Goal: Task Accomplishment & Management: Complete application form

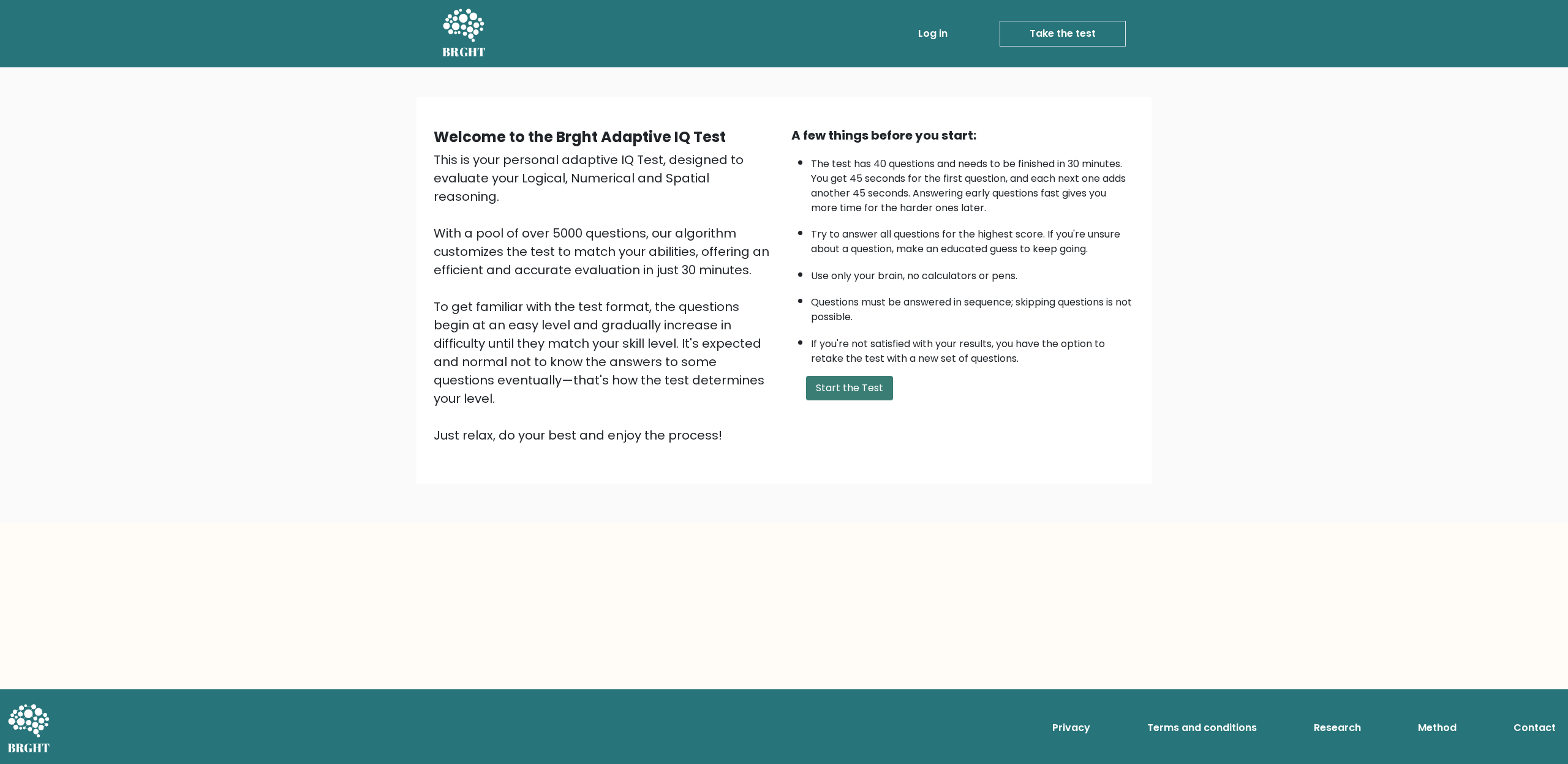
click at [877, 385] on button "Start the Test" at bounding box center [849, 387] width 87 height 25
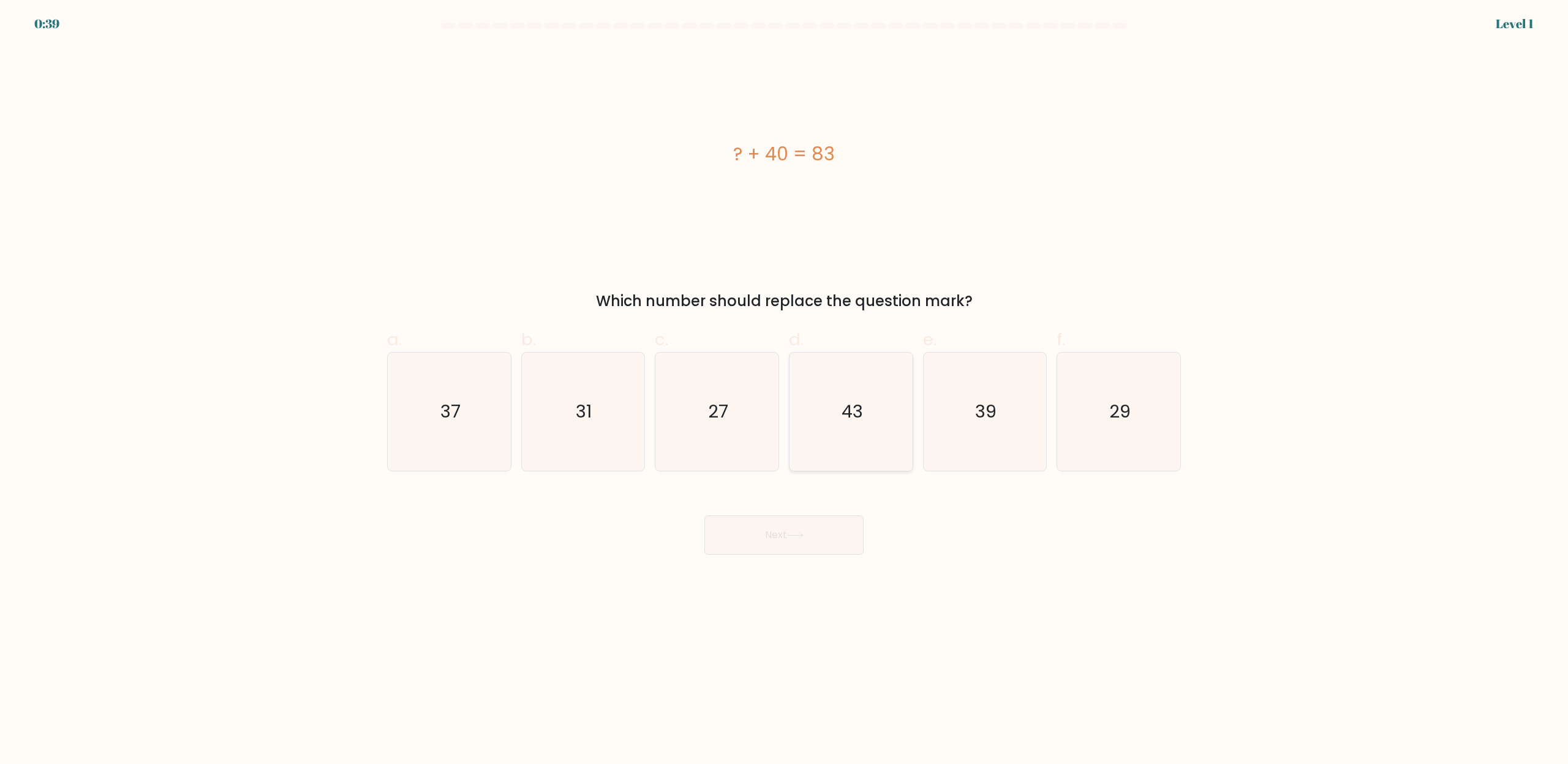
click at [838, 427] on icon "43" at bounding box center [850, 411] width 118 height 118
click at [785, 390] on input "d. 43" at bounding box center [784, 386] width 1 height 8
radio input "true"
click at [779, 537] on button "Next" at bounding box center [784, 535] width 160 height 40
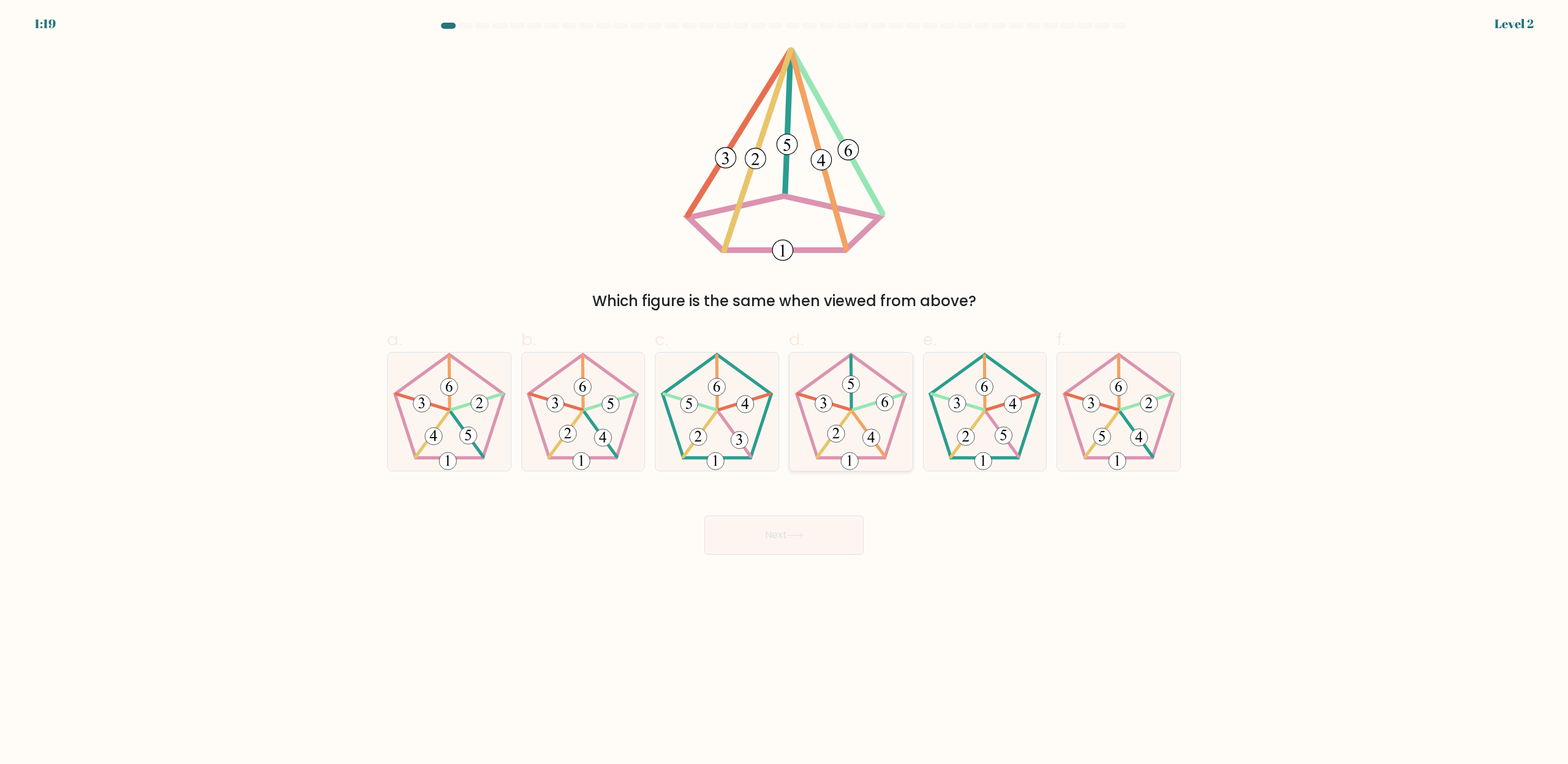
click at [846, 441] on icon at bounding box center [850, 411] width 118 height 118
click at [785, 390] on input "d." at bounding box center [784, 386] width 1 height 8
radio input "true"
click at [779, 536] on button "Next" at bounding box center [784, 535] width 160 height 40
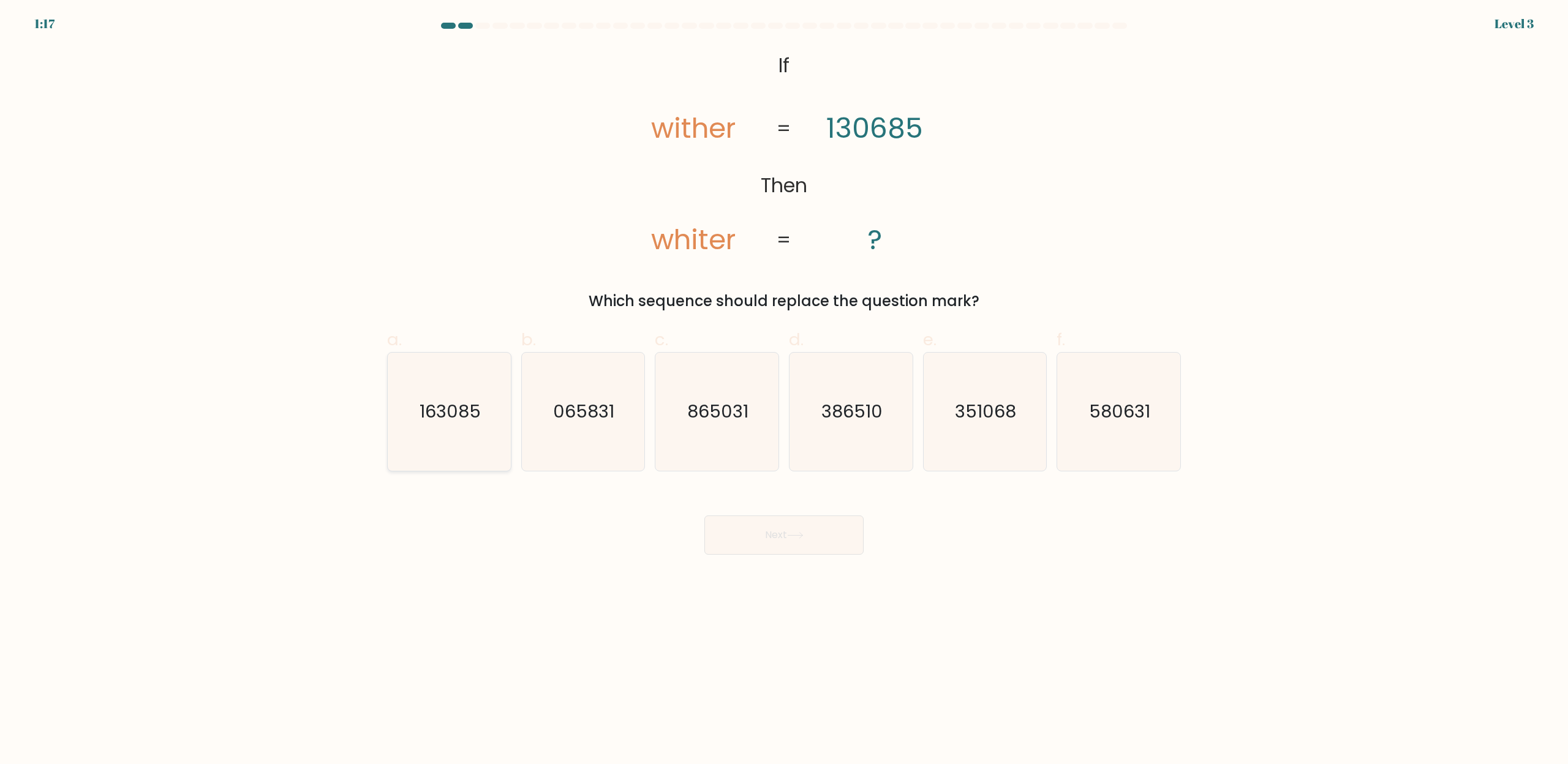
click at [424, 411] on text "163085" at bounding box center [450, 411] width 61 height 25
click at [784, 390] on input "a. 163085" at bounding box center [784, 386] width 1 height 8
radio input "true"
click at [770, 549] on button "Next" at bounding box center [784, 535] width 160 height 40
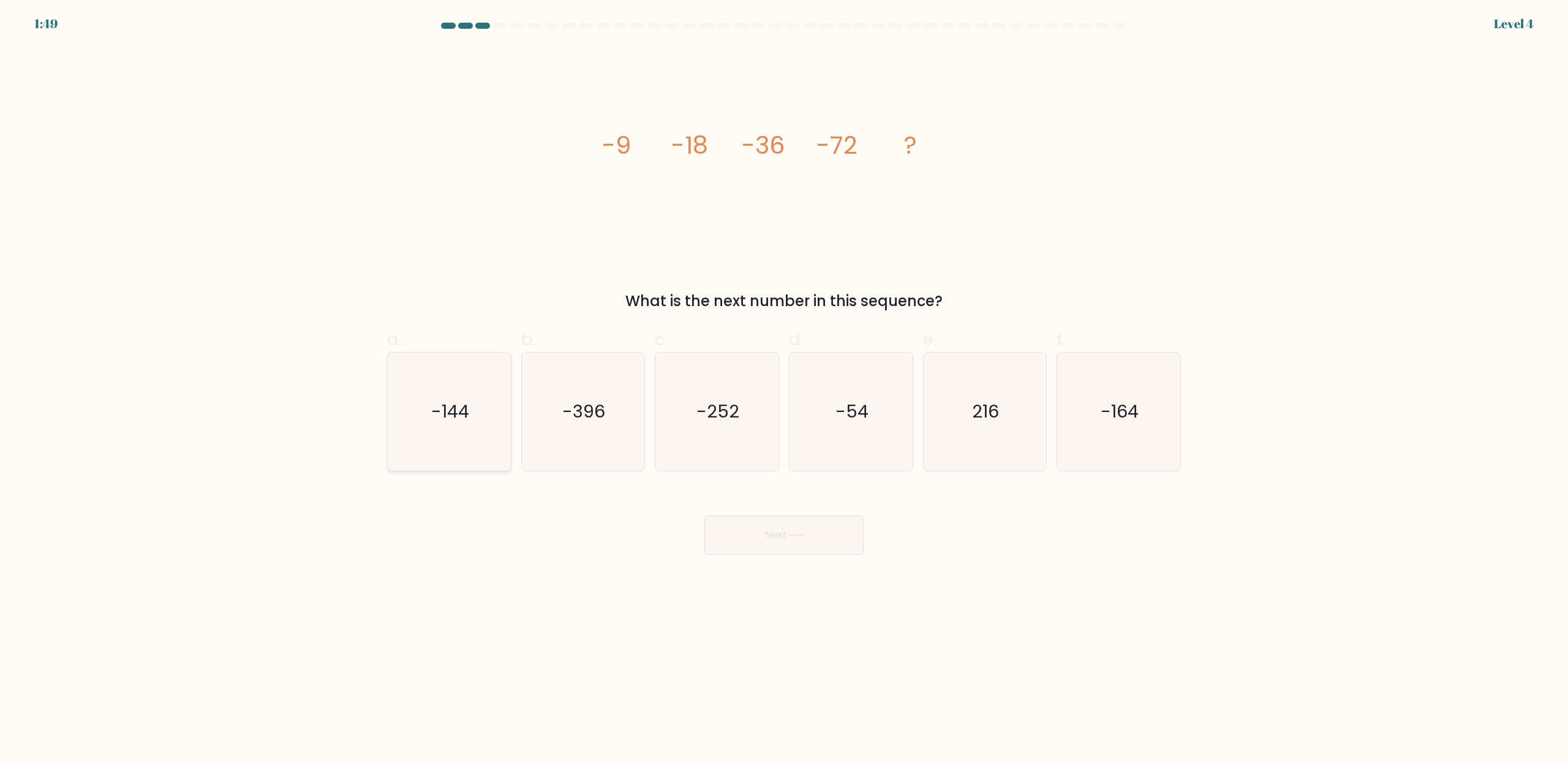
click at [442, 429] on icon "-144" at bounding box center [449, 411] width 118 height 118
click at [784, 390] on input "a. -144" at bounding box center [784, 386] width 1 height 8
radio input "true"
click at [850, 542] on button "Next" at bounding box center [784, 535] width 160 height 40
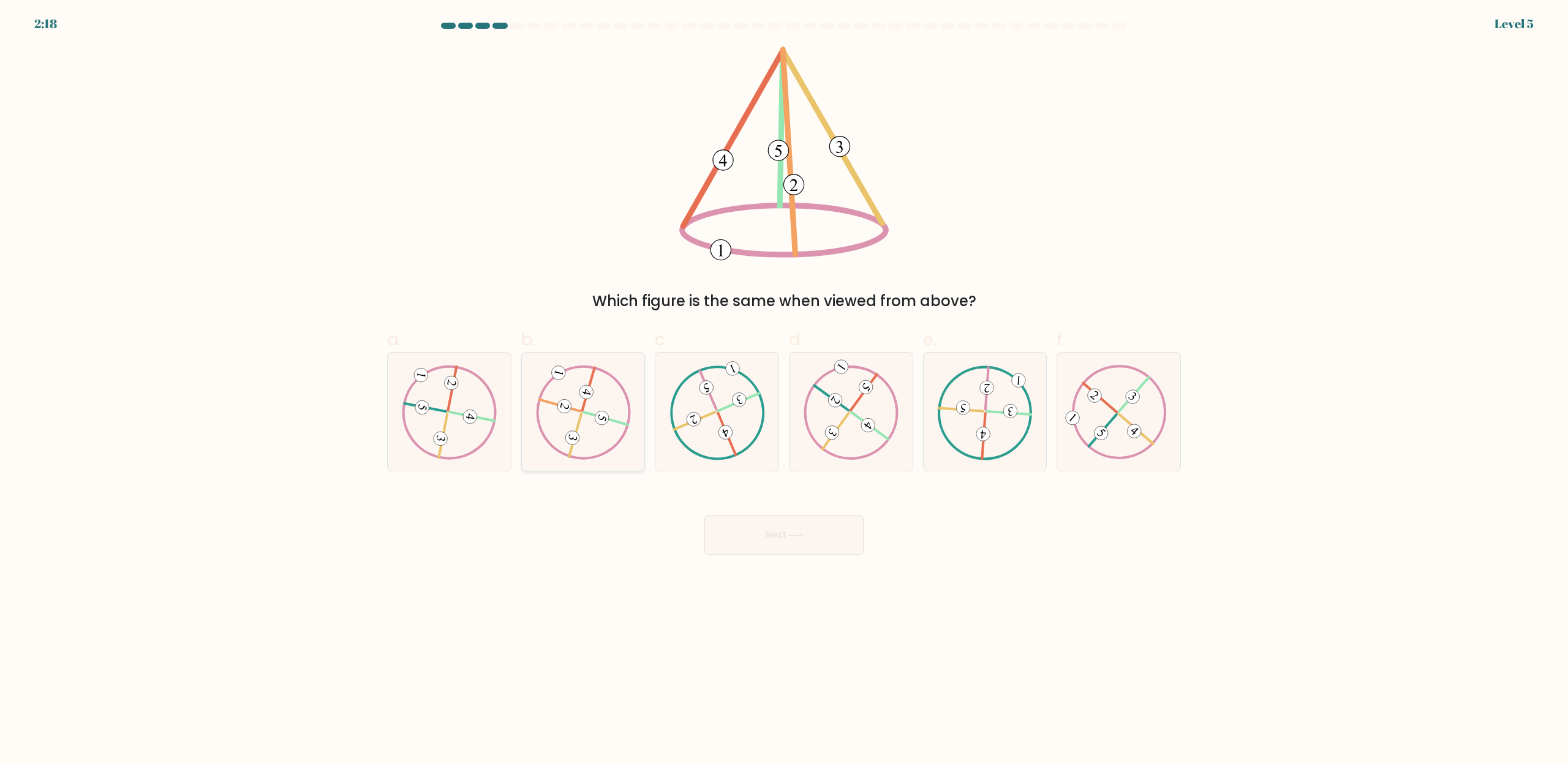
click at [584, 406] on 612 at bounding box center [589, 388] width 12 height 43
click at [784, 390] on input "b." at bounding box center [784, 386] width 1 height 8
radio input "true"
click at [799, 549] on button "Next" at bounding box center [784, 535] width 160 height 40
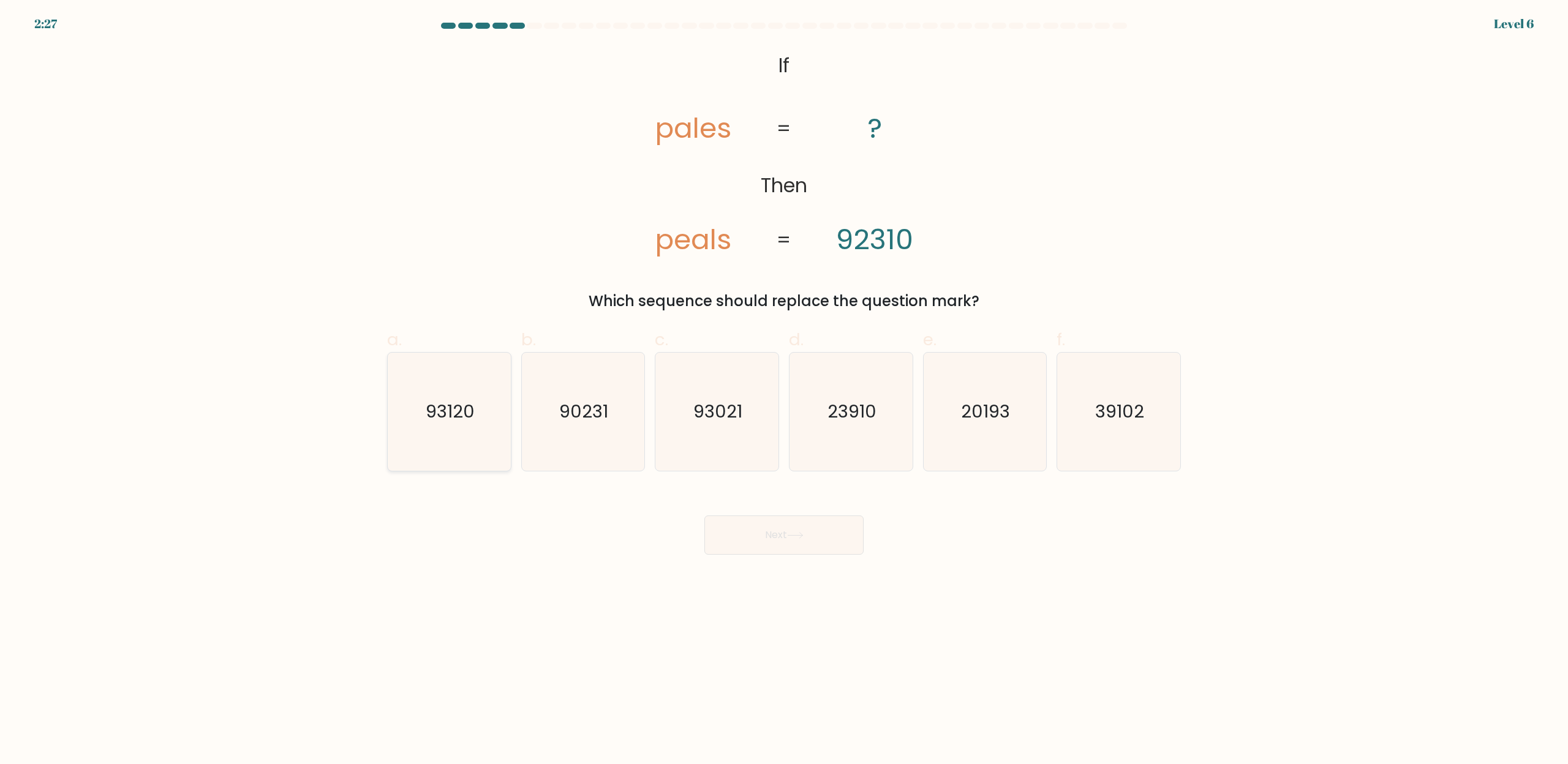
click at [466, 433] on icon "93120" at bounding box center [449, 411] width 118 height 118
click at [784, 390] on input "a. 93120" at bounding box center [784, 386] width 1 height 8
radio input "true"
click at [757, 545] on button "Next" at bounding box center [784, 535] width 160 height 40
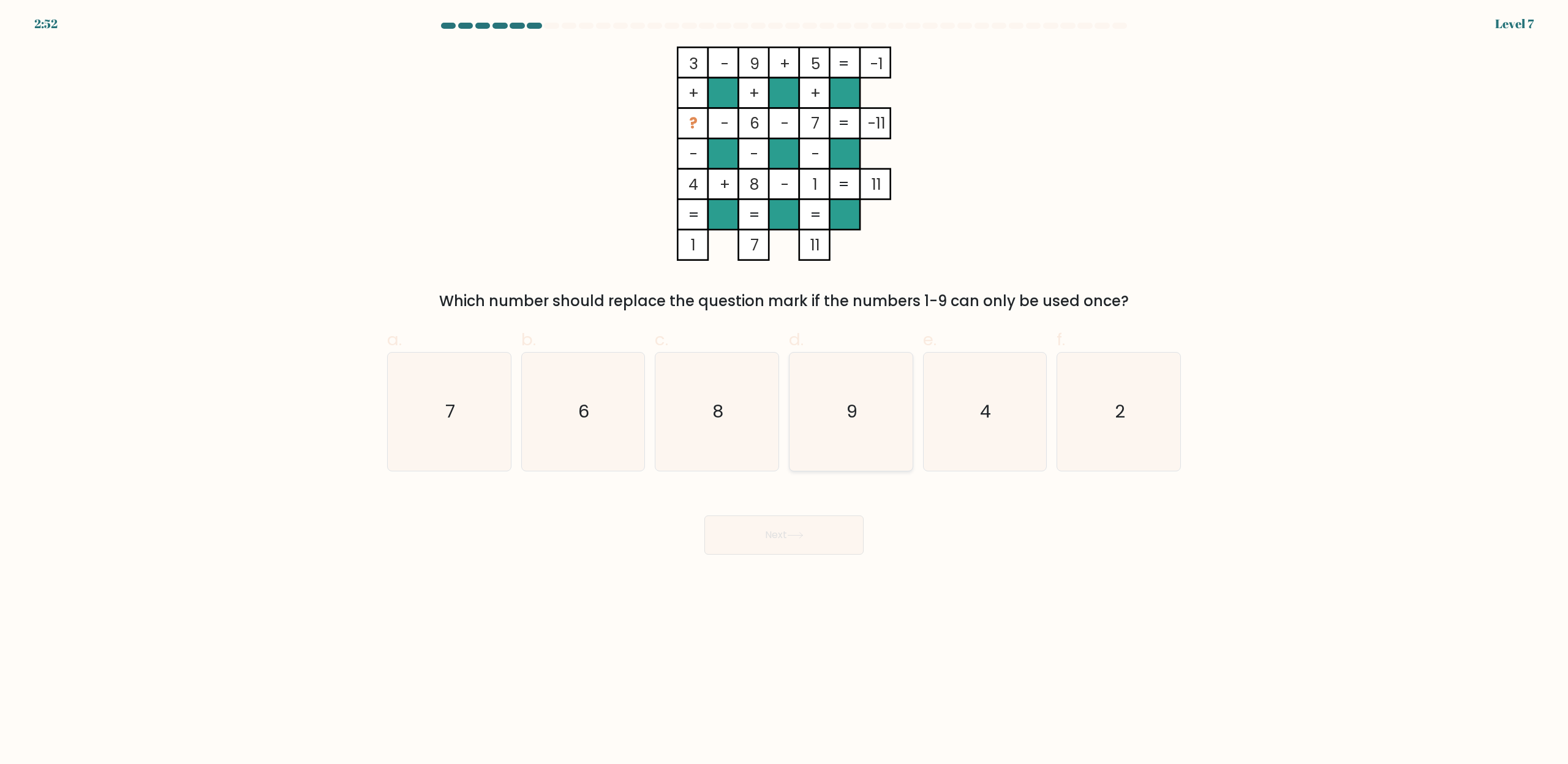
click at [878, 404] on icon "9" at bounding box center [850, 411] width 118 height 118
click at [785, 390] on input "d. 9" at bounding box center [784, 386] width 1 height 8
radio input "true"
click at [794, 539] on button "Next" at bounding box center [784, 535] width 160 height 40
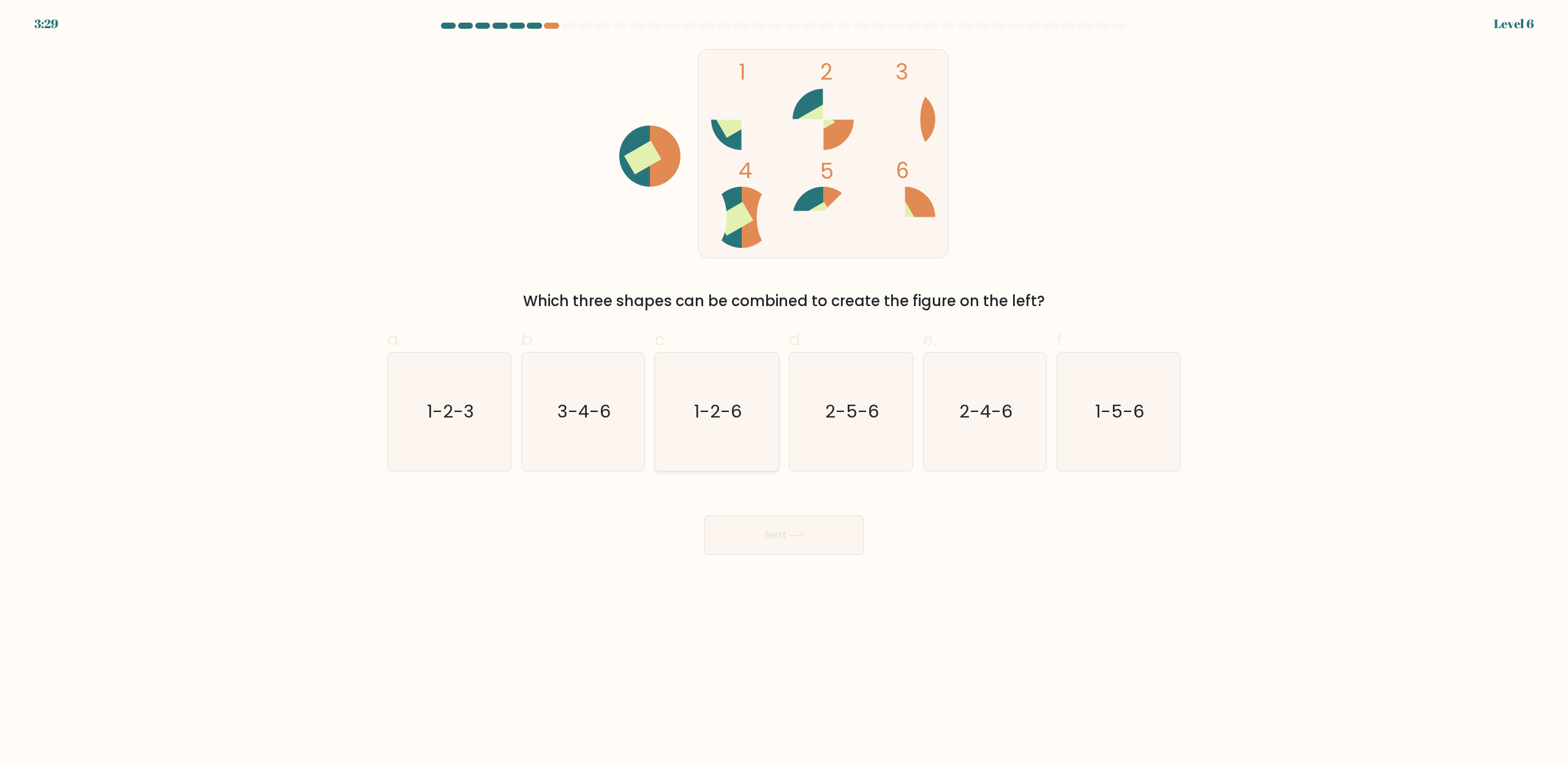
click at [757, 387] on icon "1-2-6" at bounding box center [717, 411] width 118 height 118
click at [784, 387] on input "c. 1-2-6" at bounding box center [784, 386] width 1 height 8
radio input "true"
click at [752, 538] on button "Next" at bounding box center [784, 535] width 160 height 40
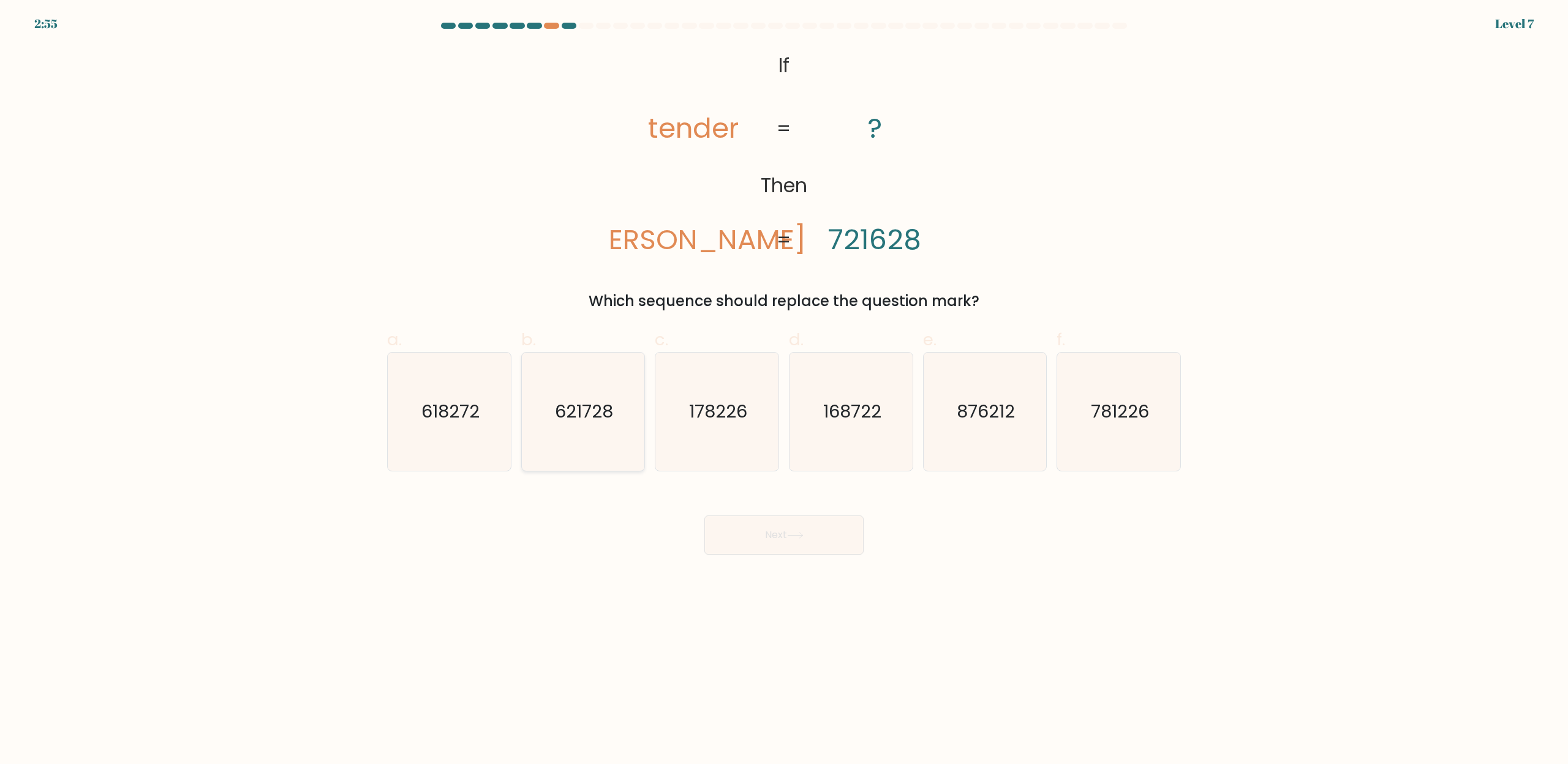
click at [635, 425] on icon "621728" at bounding box center [582, 411] width 118 height 118
click at [784, 390] on input "b. 621728" at bounding box center [784, 386] width 1 height 8
radio input "true"
click at [795, 521] on button "Next" at bounding box center [784, 535] width 160 height 40
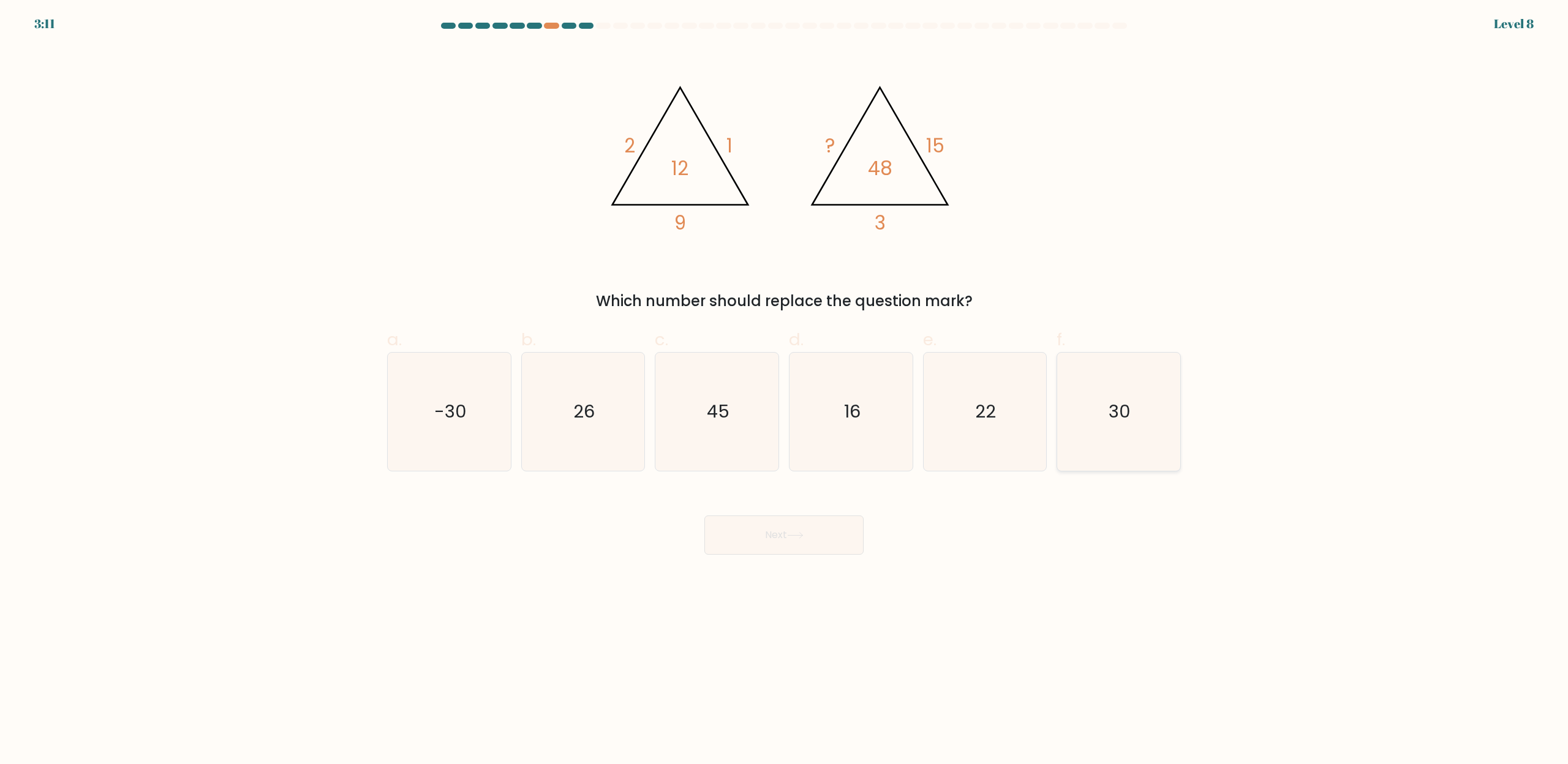
click at [1159, 406] on icon "30" at bounding box center [1118, 411] width 118 height 118
click at [785, 390] on input "f. 30" at bounding box center [784, 386] width 1 height 8
radio input "true"
click at [802, 541] on button "Next" at bounding box center [784, 535] width 160 height 40
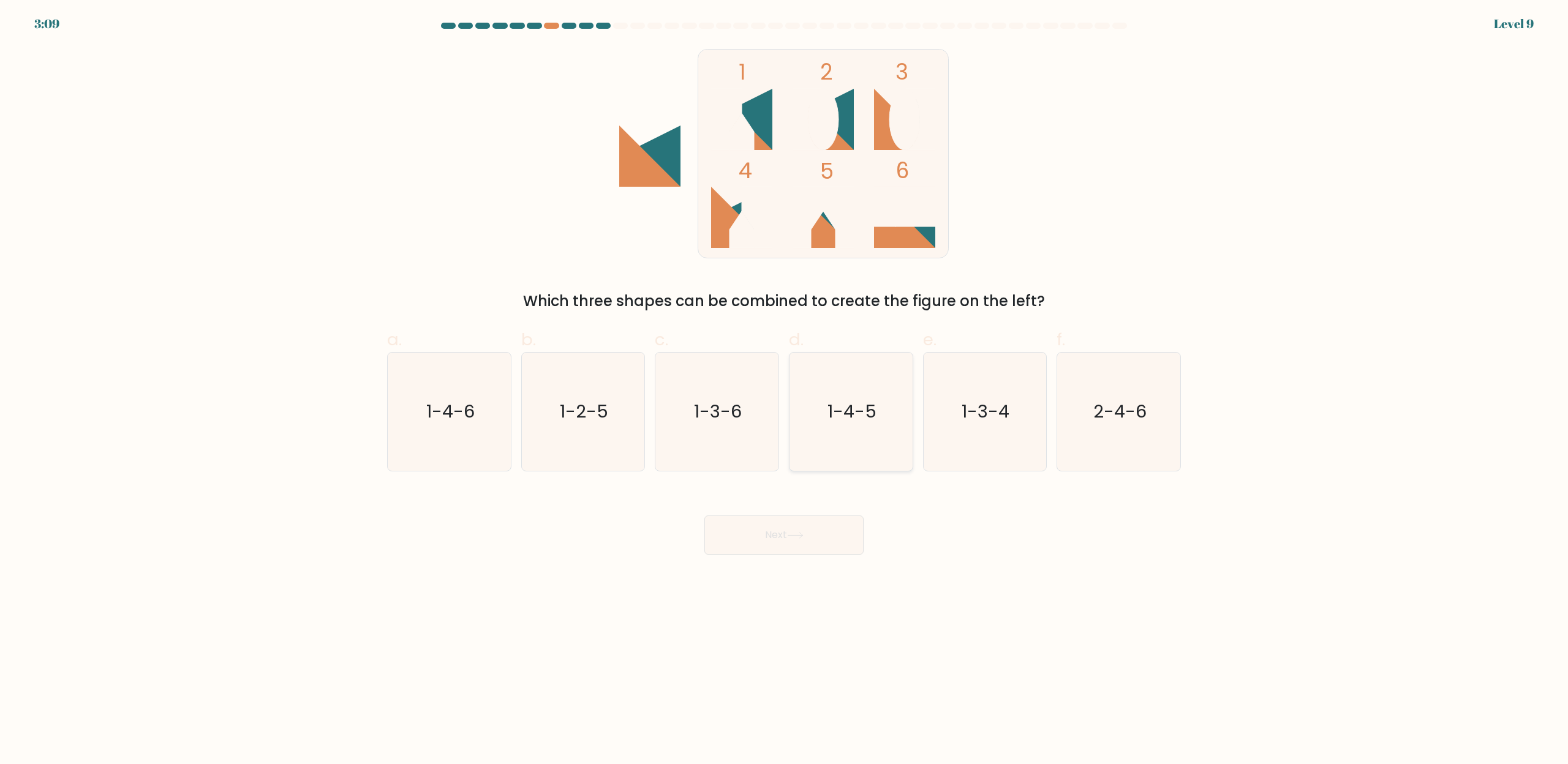
click at [865, 387] on icon "1-4-5" at bounding box center [850, 411] width 118 height 118
click at [785, 387] on input "d. 1-4-5" at bounding box center [784, 386] width 1 height 8
radio input "true"
click at [827, 532] on button "Next" at bounding box center [784, 535] width 160 height 40
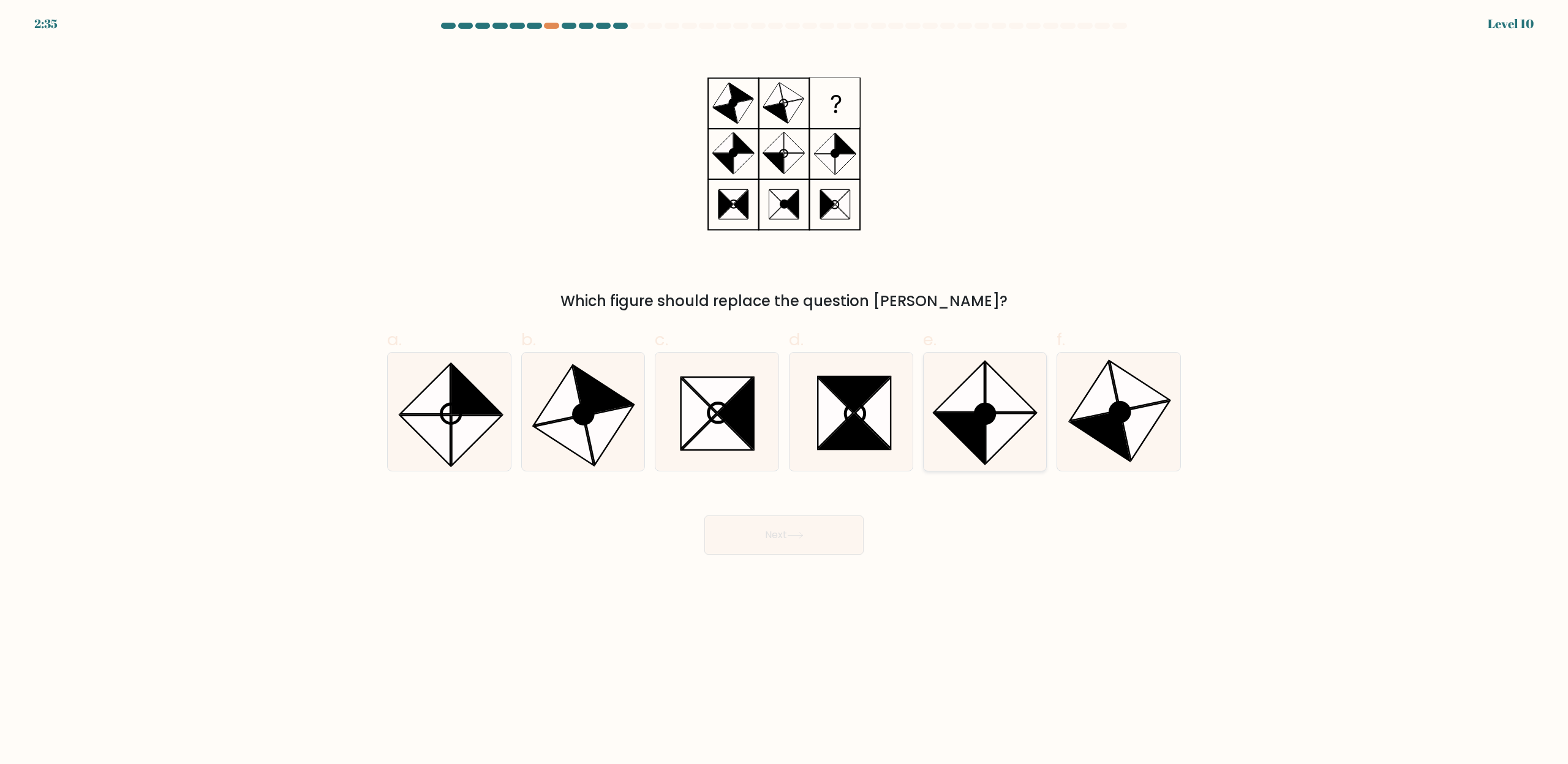
click at [1043, 402] on icon at bounding box center [984, 411] width 118 height 118
click at [785, 390] on input "e." at bounding box center [784, 386] width 1 height 8
radio input "true"
click at [686, 424] on icon at bounding box center [699, 413] width 36 height 70
click at [784, 390] on input "c." at bounding box center [784, 386] width 1 height 8
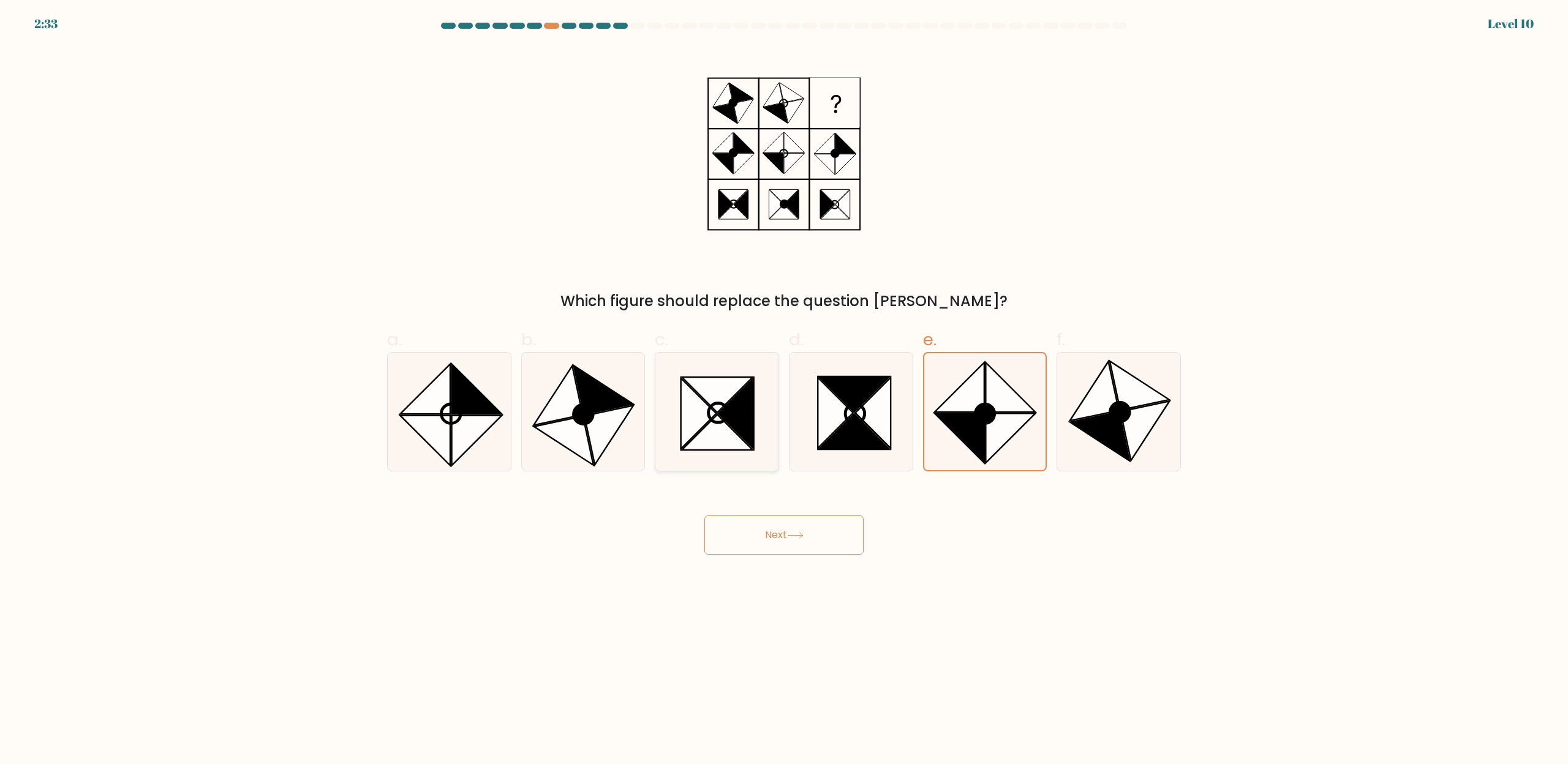
radio input "true"
click at [858, 533] on button "Next" at bounding box center [784, 535] width 160 height 40
click at [848, 536] on button "Next" at bounding box center [784, 535] width 160 height 40
click at [825, 542] on button "Next" at bounding box center [784, 535] width 160 height 40
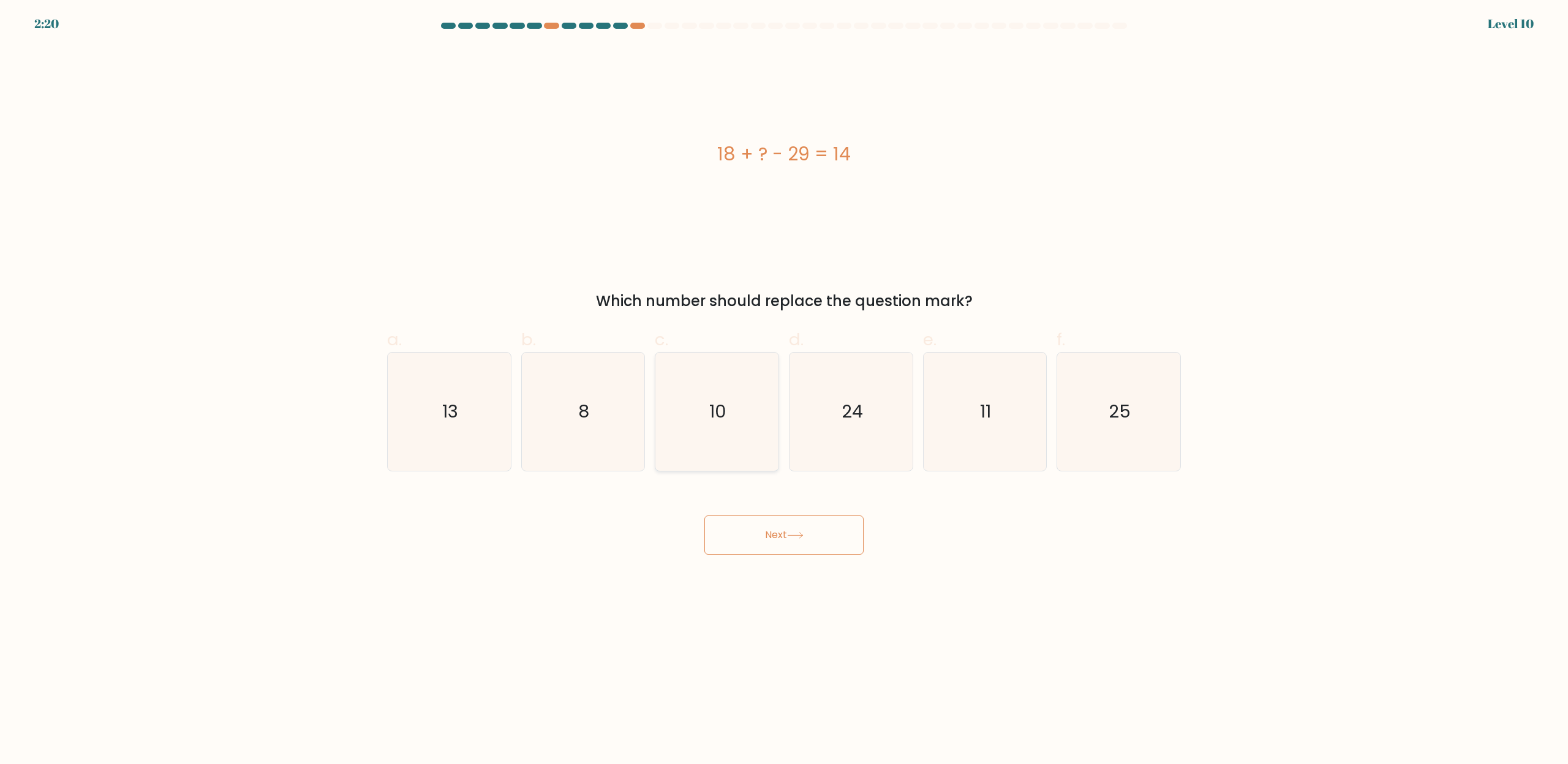
click at [748, 433] on icon "10" at bounding box center [717, 411] width 118 height 118
click at [784, 390] on input "c. 10" at bounding box center [784, 386] width 1 height 8
radio input "true"
click at [1137, 419] on icon "25" at bounding box center [1118, 411] width 118 height 118
click at [785, 390] on input "f. 25" at bounding box center [784, 386] width 1 height 8
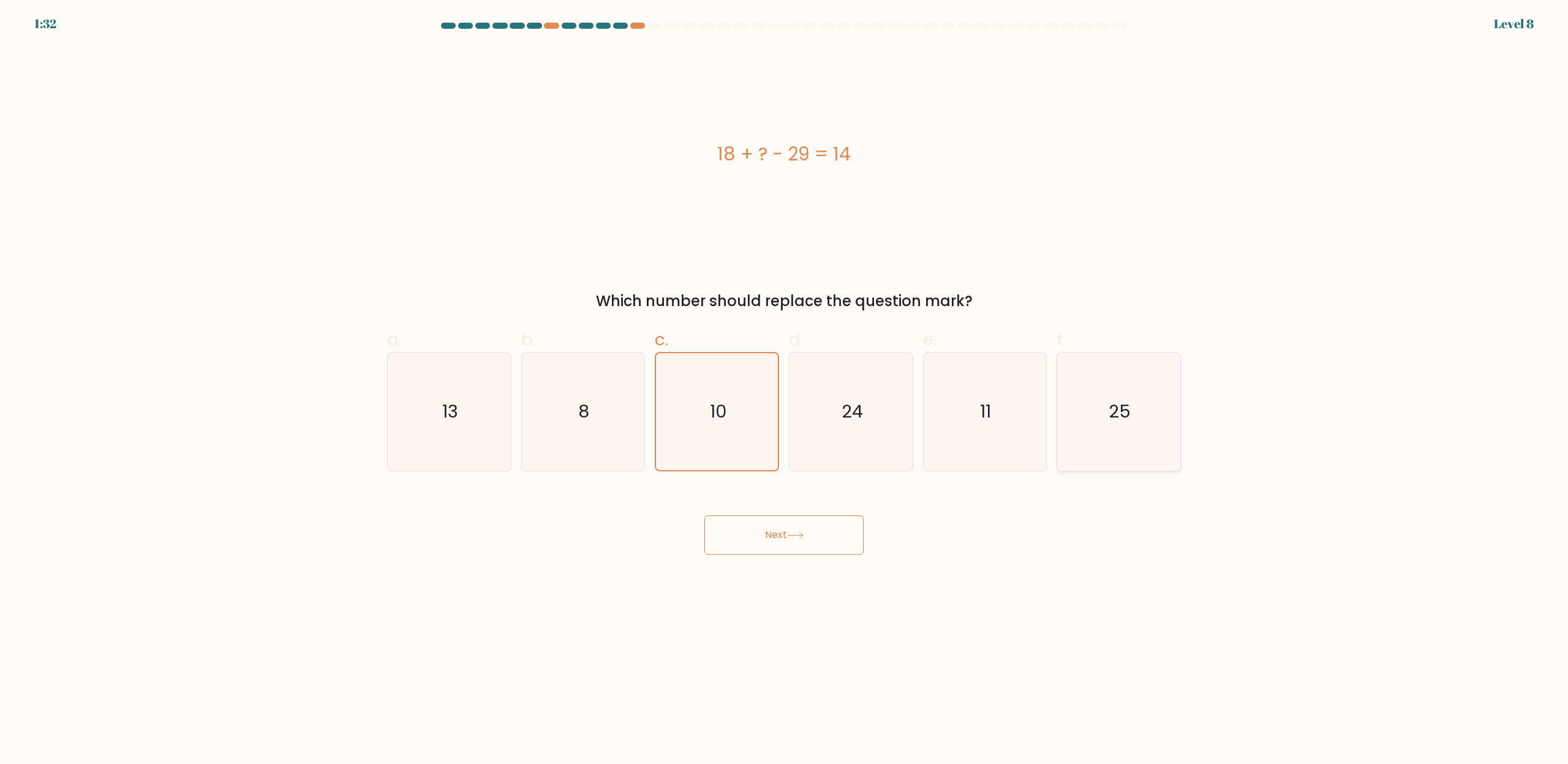
radio input "true"
click at [768, 540] on button "Next" at bounding box center [784, 535] width 160 height 40
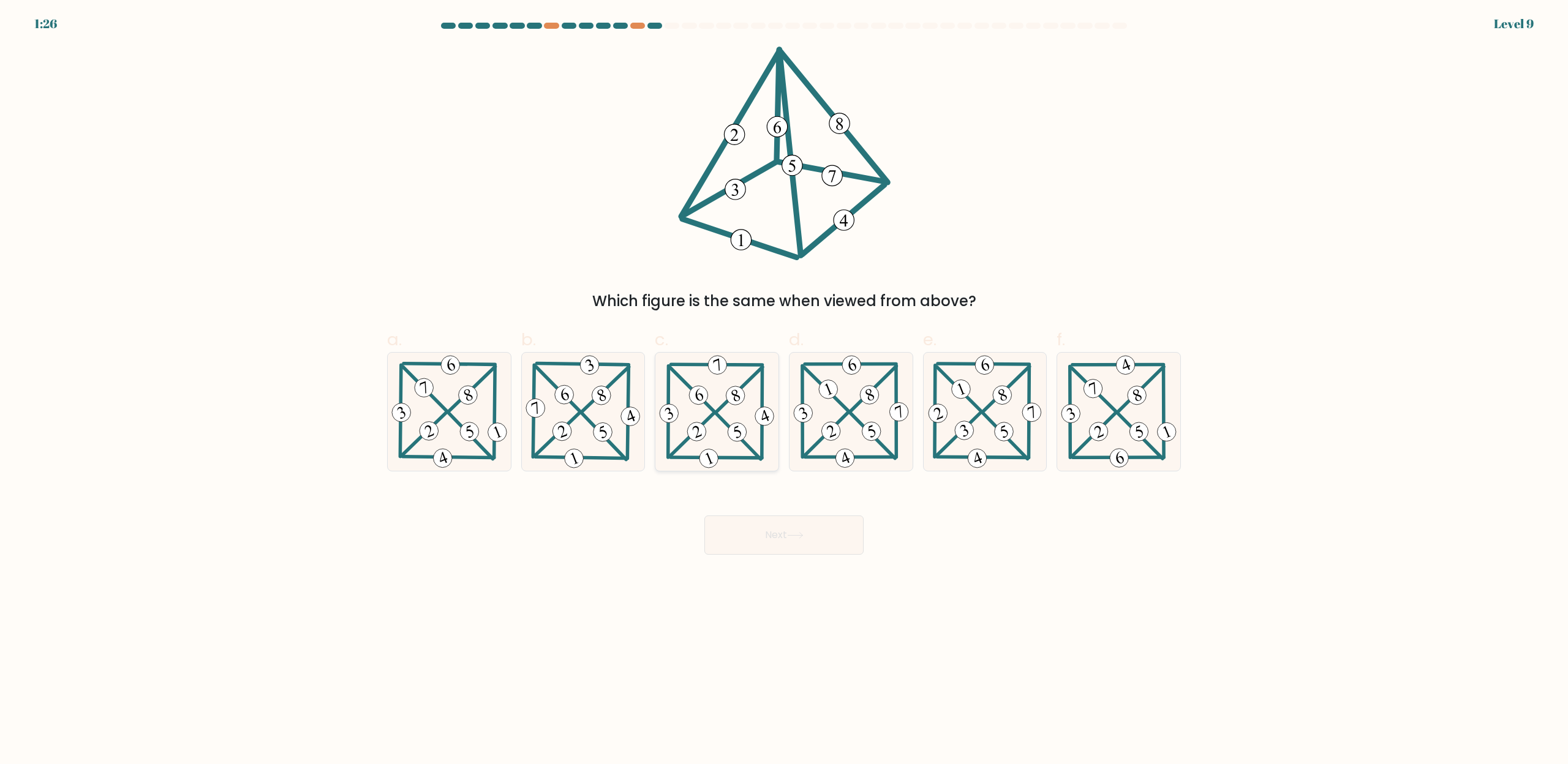
click at [721, 432] on icon at bounding box center [716, 411] width 120 height 118
click at [784, 390] on input "c." at bounding box center [784, 386] width 1 height 8
radio input "true"
click at [750, 547] on button "Next" at bounding box center [784, 535] width 160 height 40
click at [752, 547] on button "Next" at bounding box center [784, 535] width 160 height 40
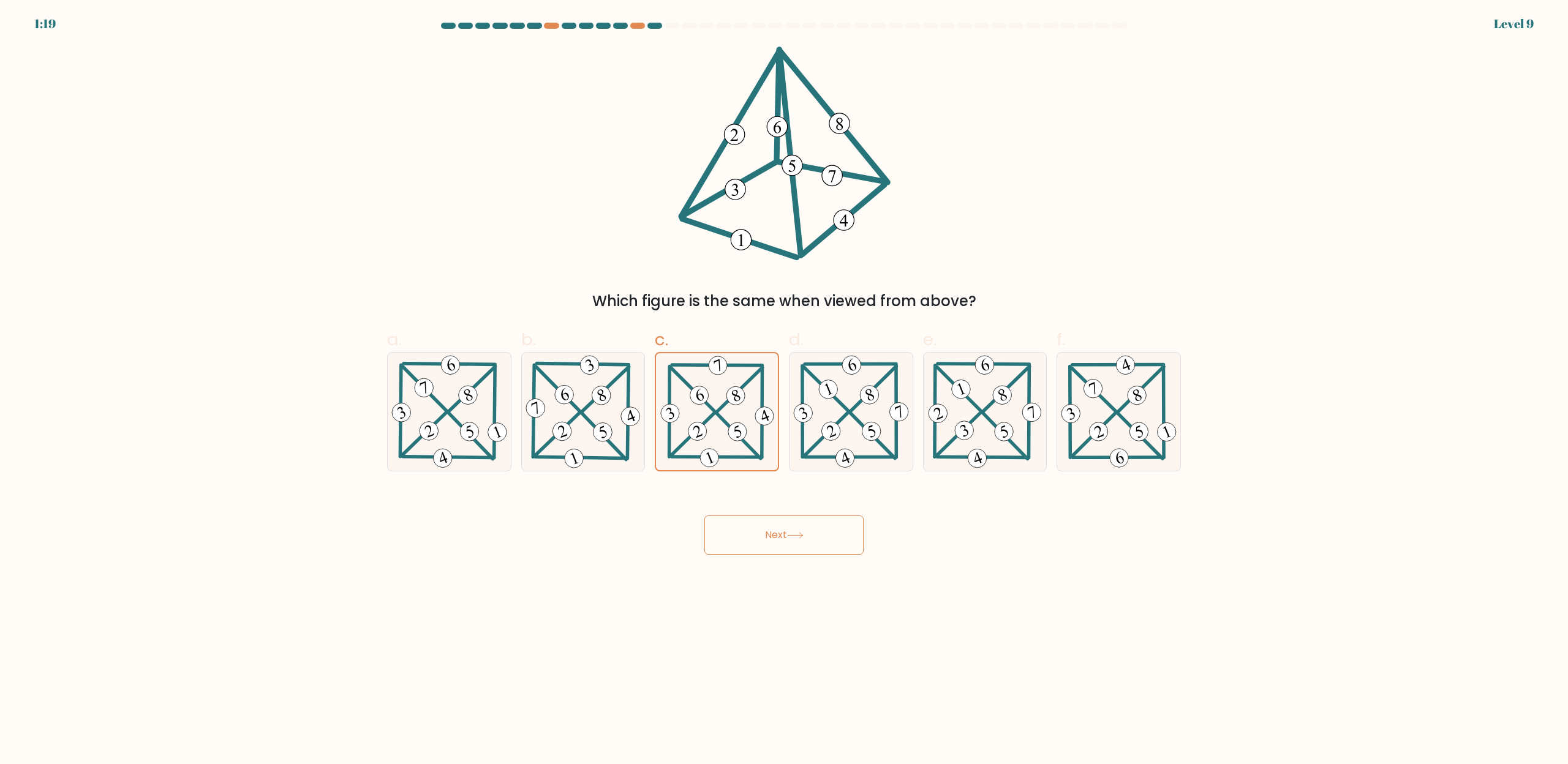
click at [789, 545] on button "Next" at bounding box center [784, 535] width 160 height 40
click at [790, 532] on icon at bounding box center [795, 535] width 17 height 7
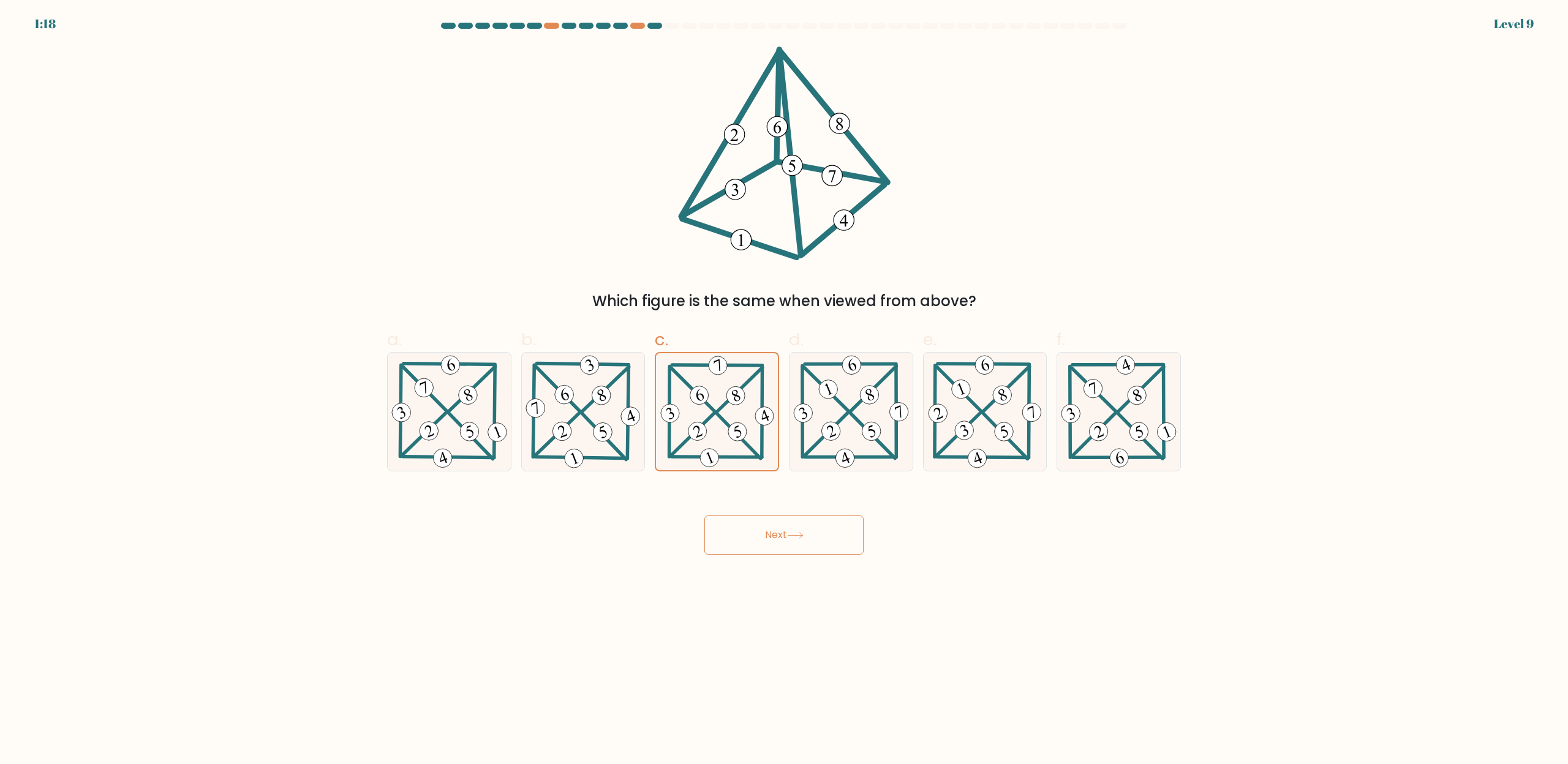
click at [790, 532] on icon at bounding box center [795, 535] width 17 height 7
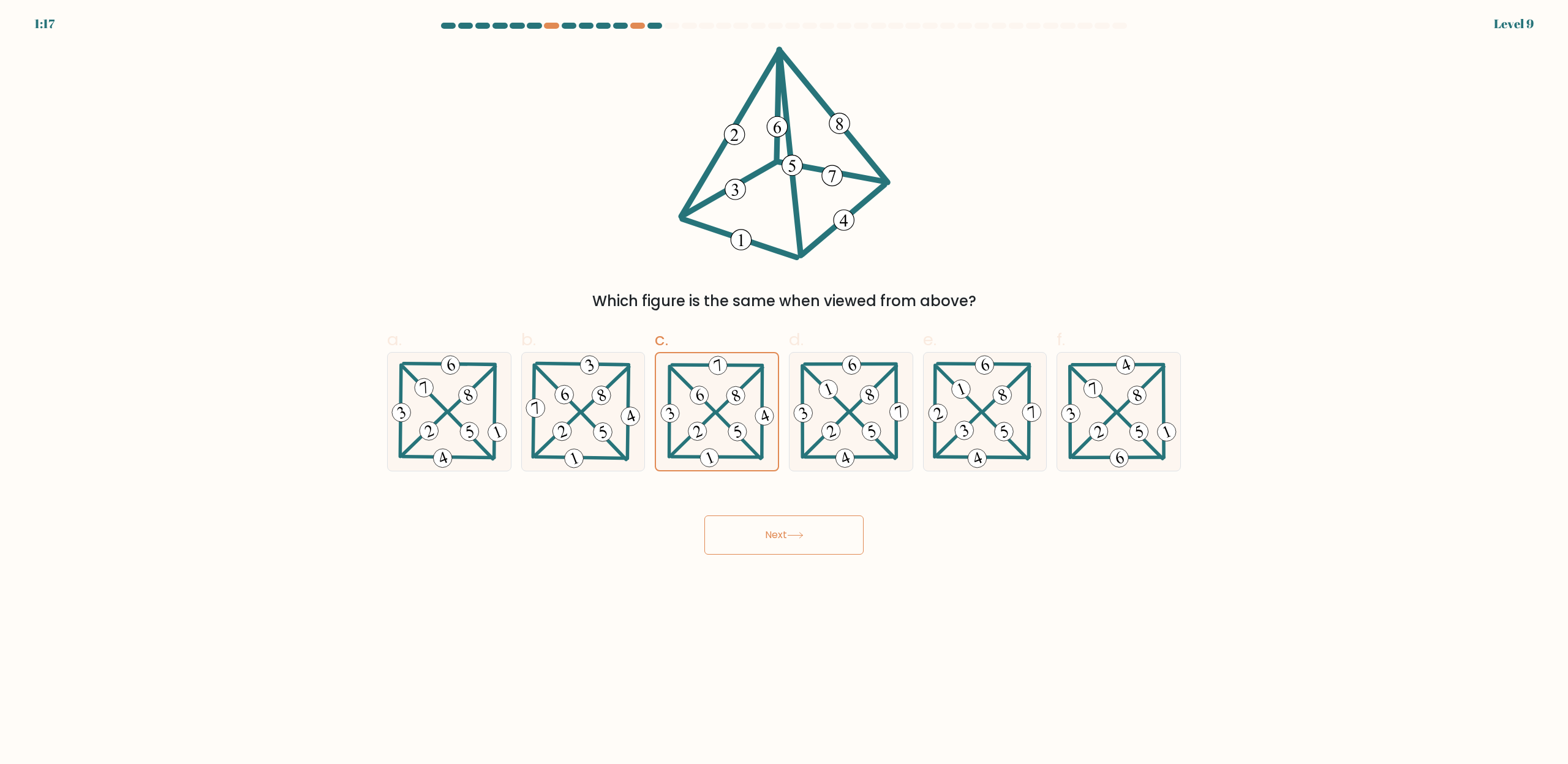
click at [790, 532] on icon at bounding box center [795, 535] width 17 height 7
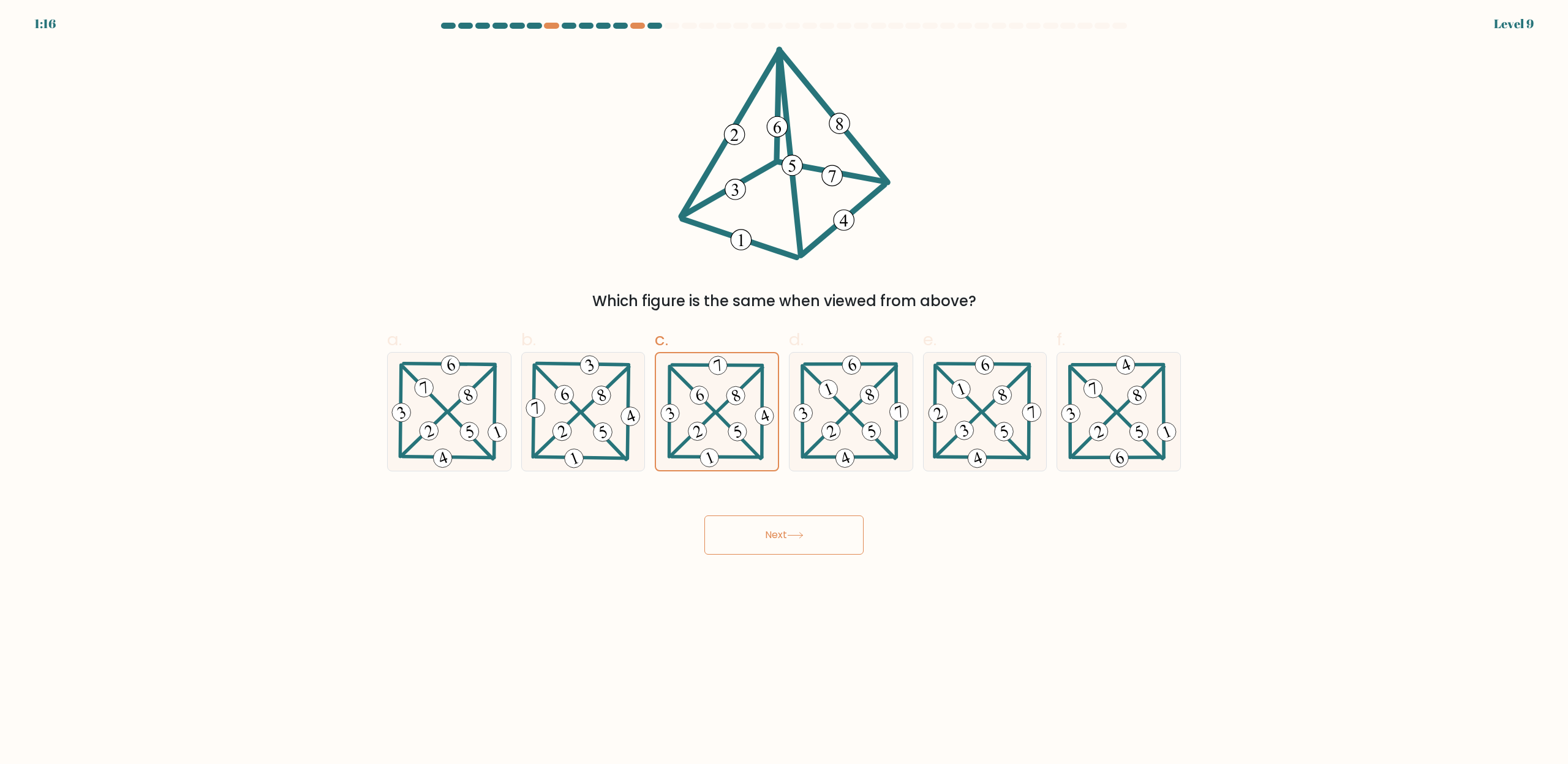
click at [790, 532] on icon at bounding box center [795, 535] width 17 height 7
click at [836, 535] on button "Next" at bounding box center [784, 535] width 160 height 40
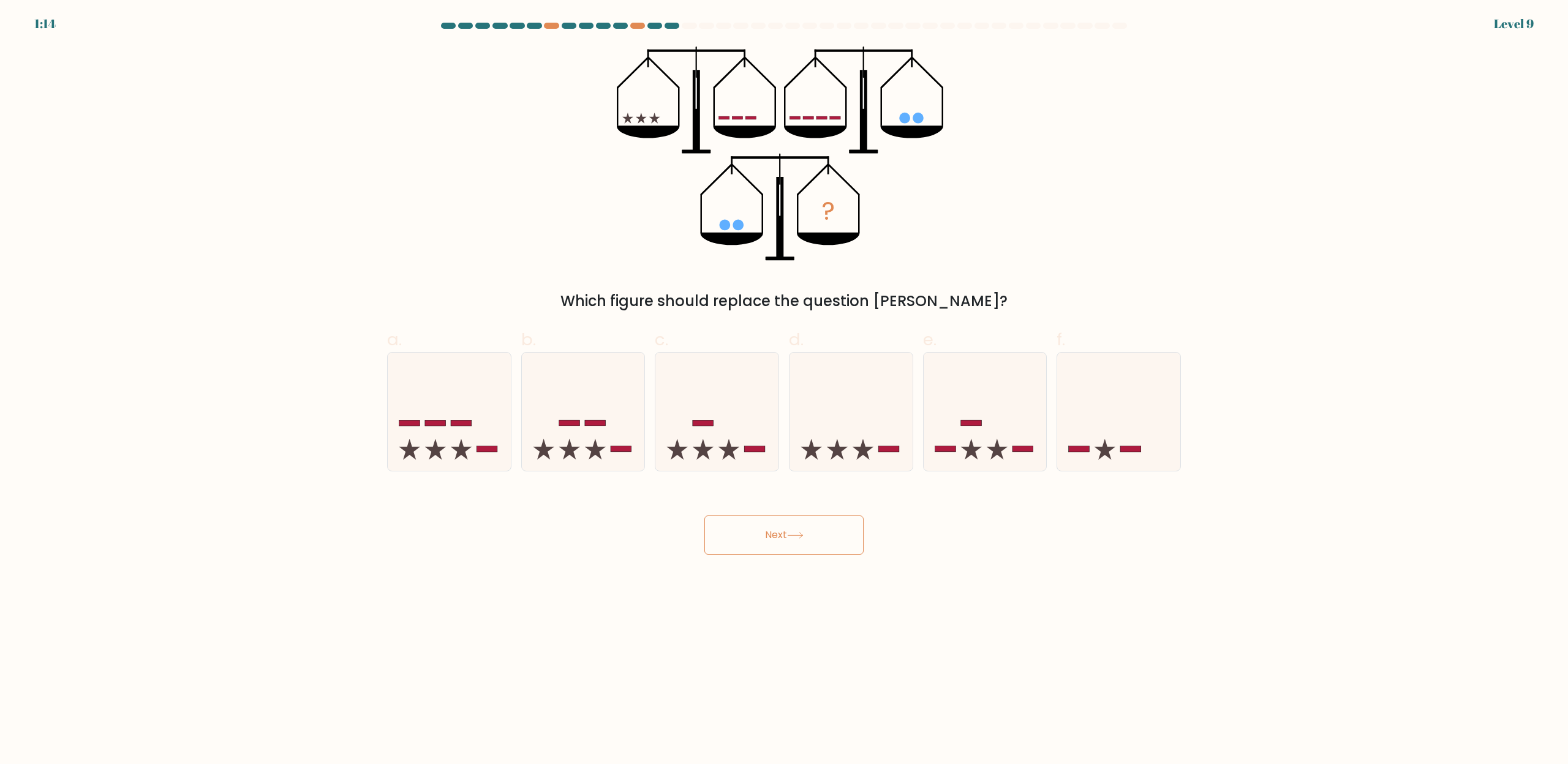
click at [785, 539] on button "Next" at bounding box center [784, 535] width 160 height 40
click at [785, 538] on button "Next" at bounding box center [784, 535] width 160 height 40
click at [409, 416] on icon at bounding box center [449, 412] width 123 height 102
click at [784, 390] on input "a." at bounding box center [784, 386] width 1 height 8
radio input "true"
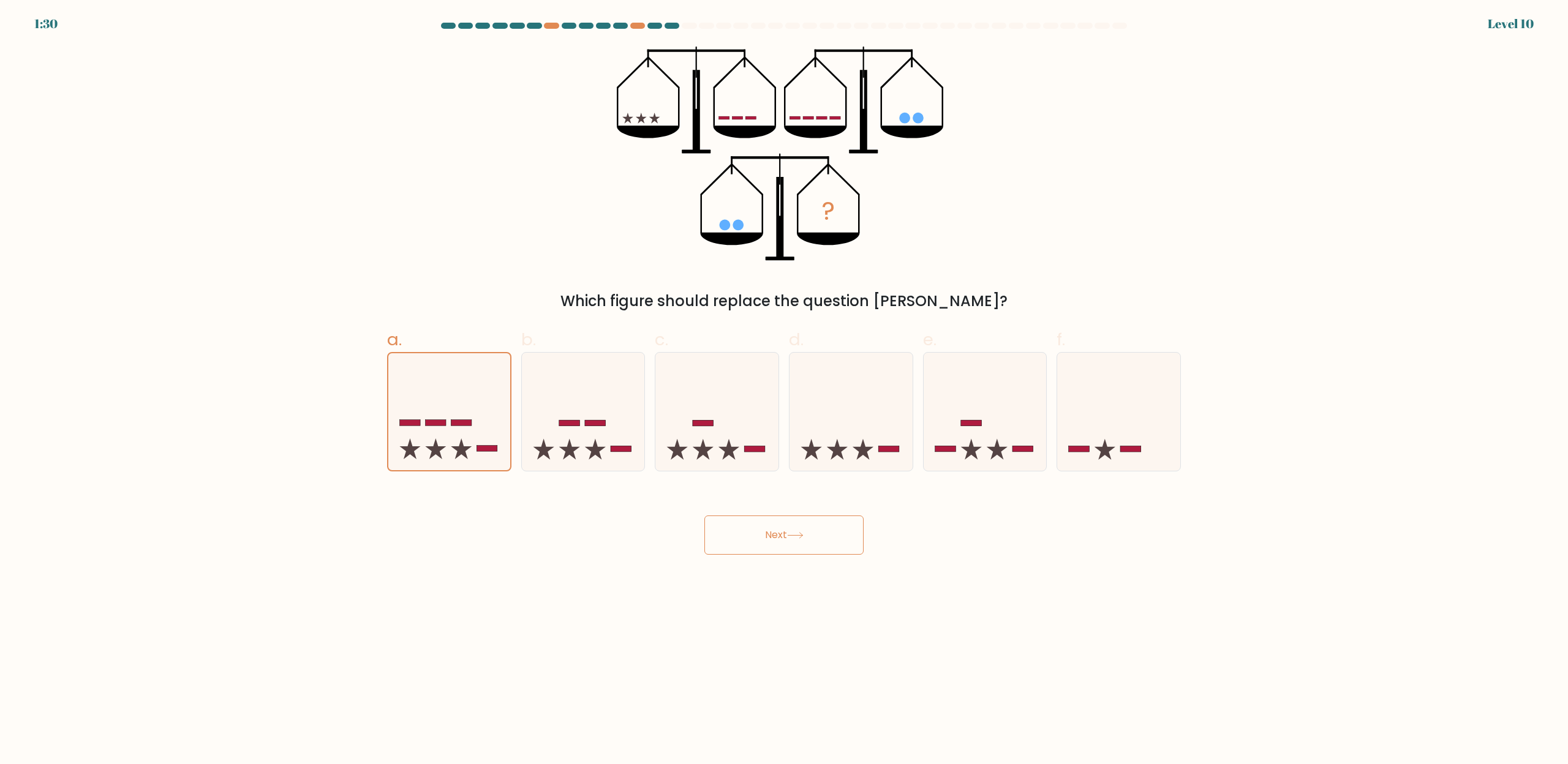
click at [802, 549] on button "Next" at bounding box center [784, 535] width 160 height 40
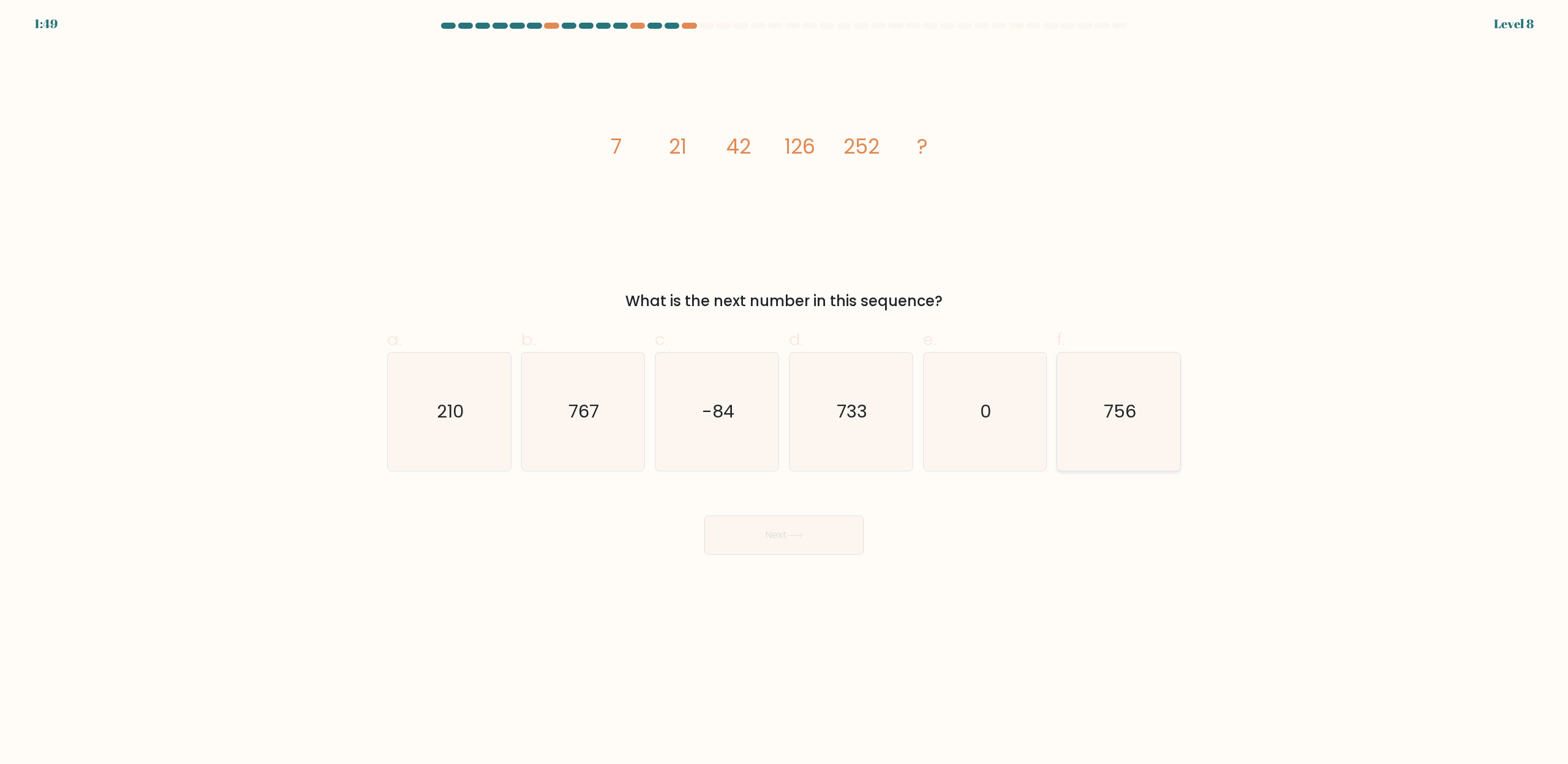
click at [1117, 424] on icon "756" at bounding box center [1118, 411] width 118 height 118
click at [785, 390] on input "f. 756" at bounding box center [784, 386] width 1 height 8
radio input "true"
click at [861, 532] on button "Next" at bounding box center [784, 535] width 160 height 40
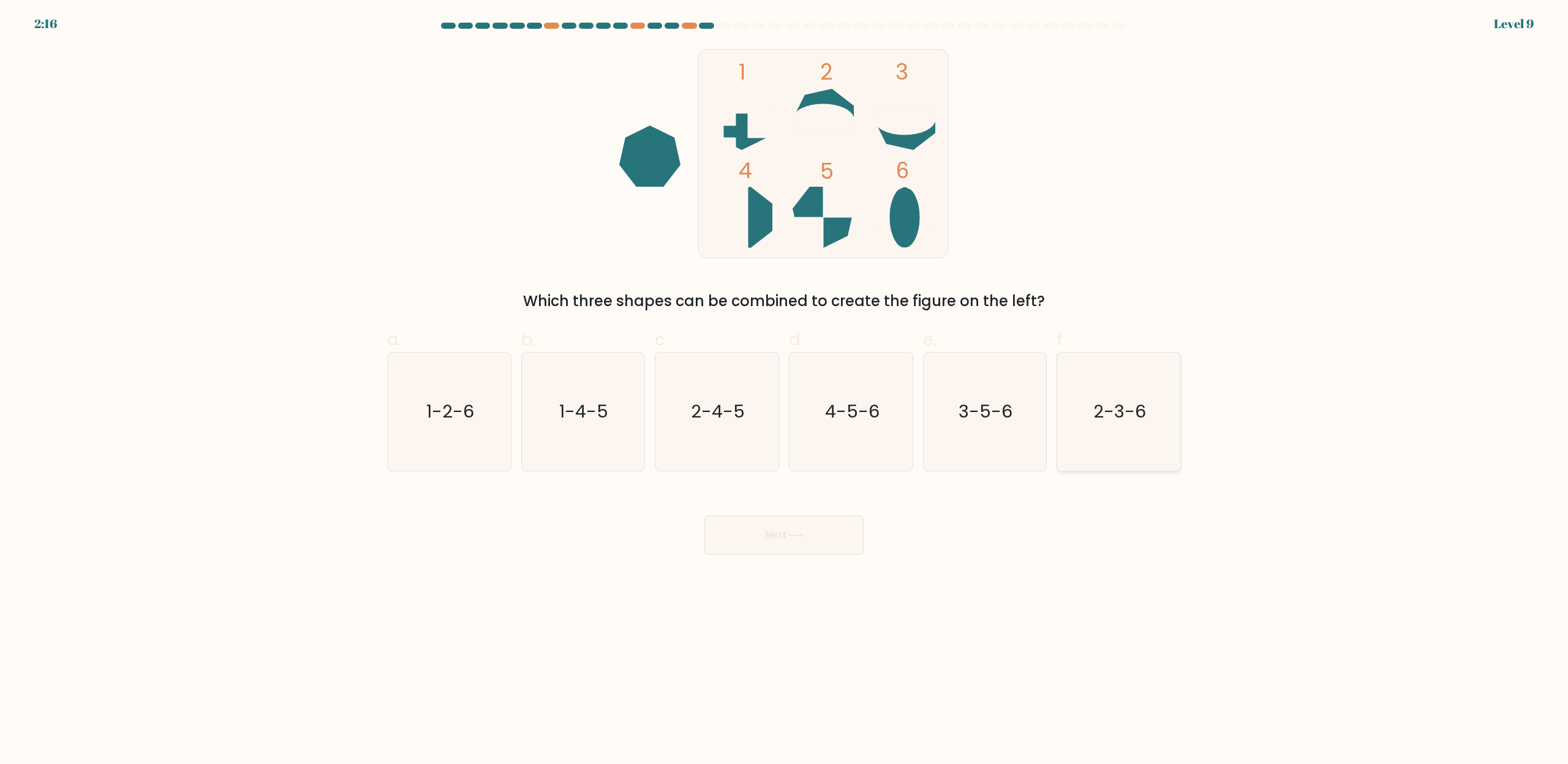
click at [1121, 459] on icon "2-3-6" at bounding box center [1118, 411] width 118 height 118
click at [785, 390] on input "f. 2-3-6" at bounding box center [784, 386] width 1 height 8
radio input "true"
click at [785, 536] on button "Next" at bounding box center [784, 535] width 160 height 40
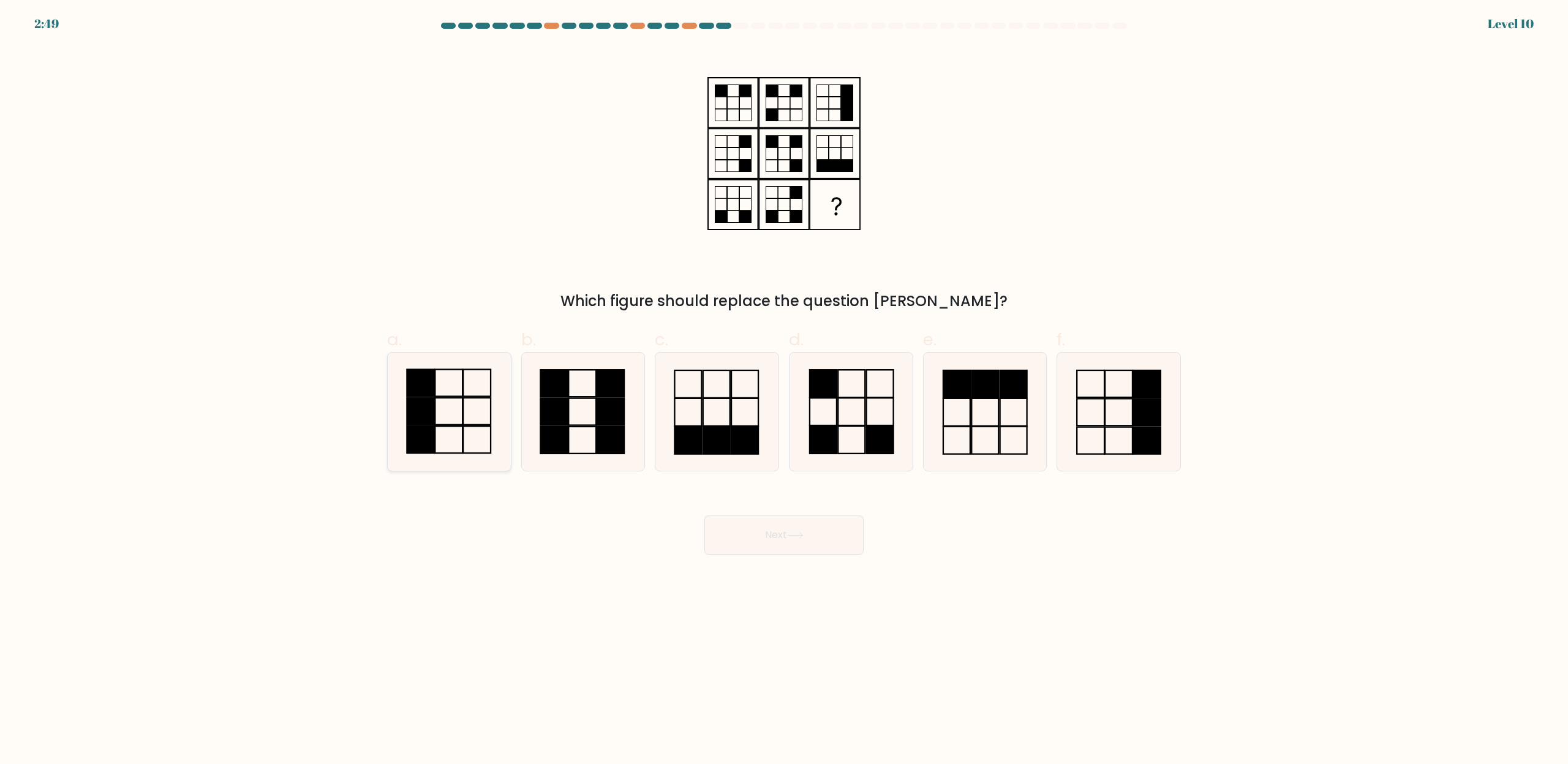
click at [426, 405] on rect at bounding box center [420, 411] width 28 height 27
click at [784, 390] on input "a." at bounding box center [784, 386] width 1 height 8
radio input "true"
click at [754, 537] on button "Next" at bounding box center [784, 535] width 160 height 40
click at [755, 535] on button "Next" at bounding box center [784, 535] width 160 height 40
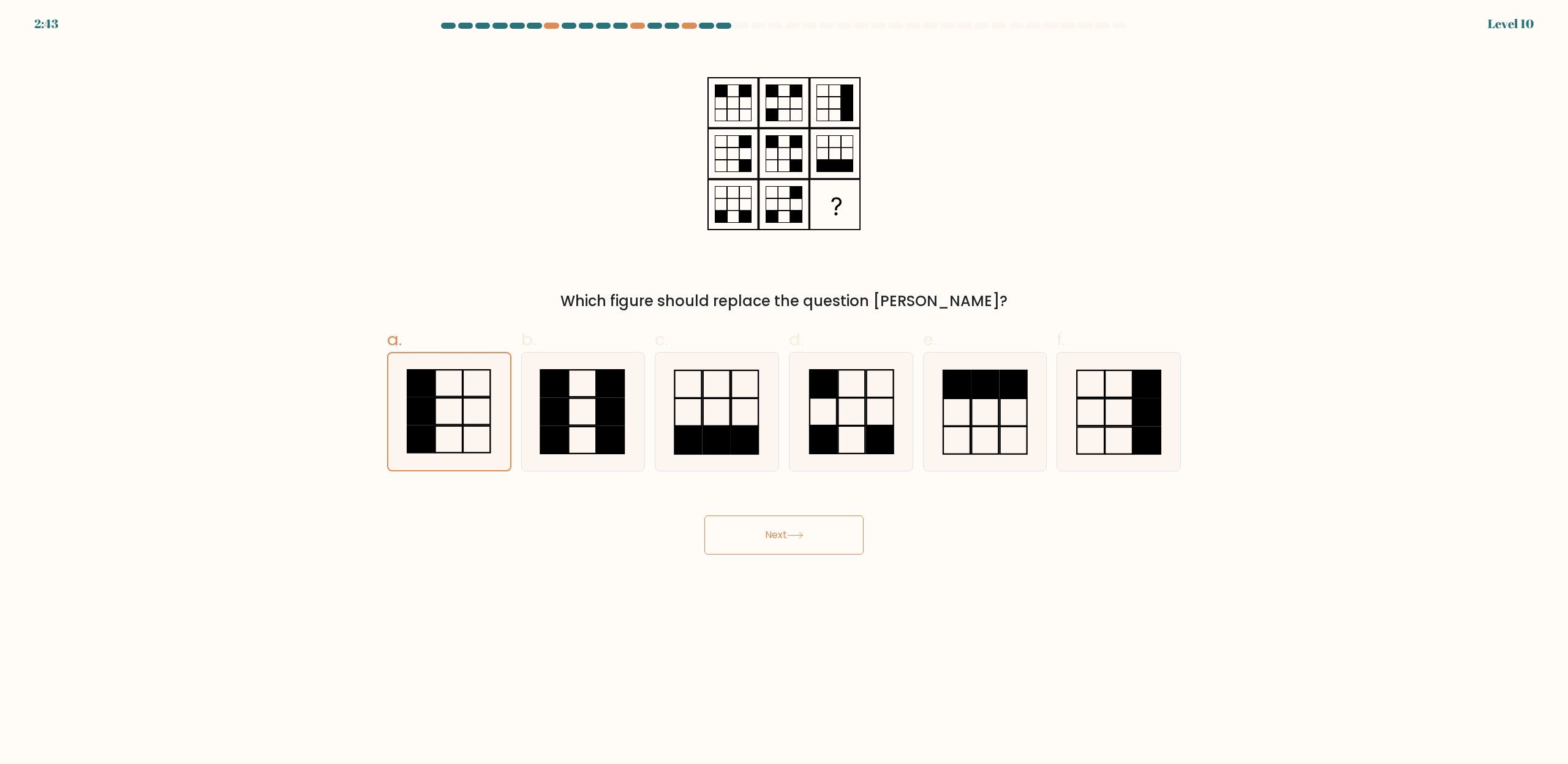
click at [786, 537] on button "Next" at bounding box center [784, 535] width 160 height 40
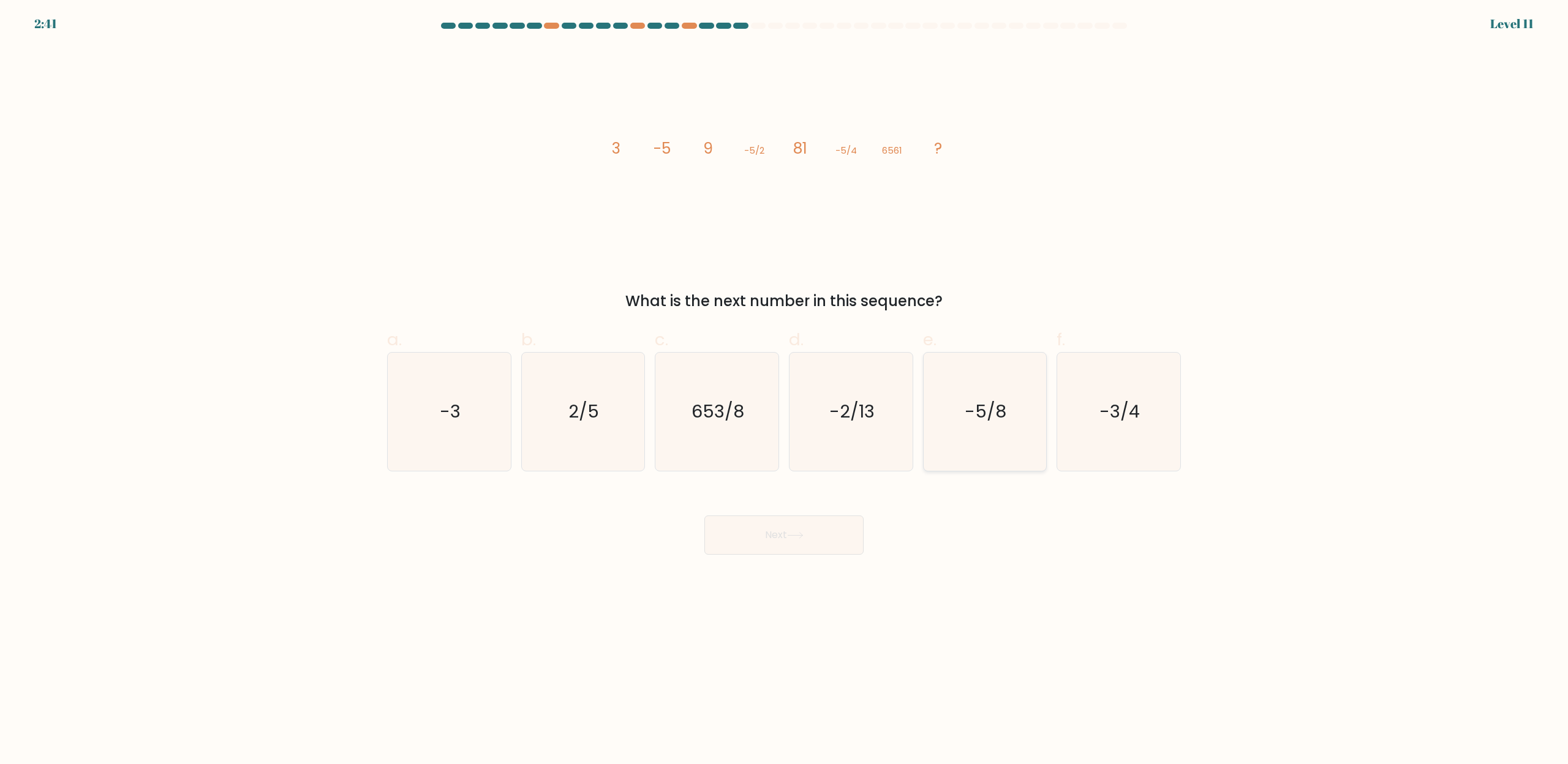
click at [988, 422] on text "-5/8" at bounding box center [986, 411] width 42 height 25
click at [785, 390] on input "e. -5/8" at bounding box center [784, 386] width 1 height 8
radio input "true"
click at [764, 538] on button "Next" at bounding box center [784, 535] width 160 height 40
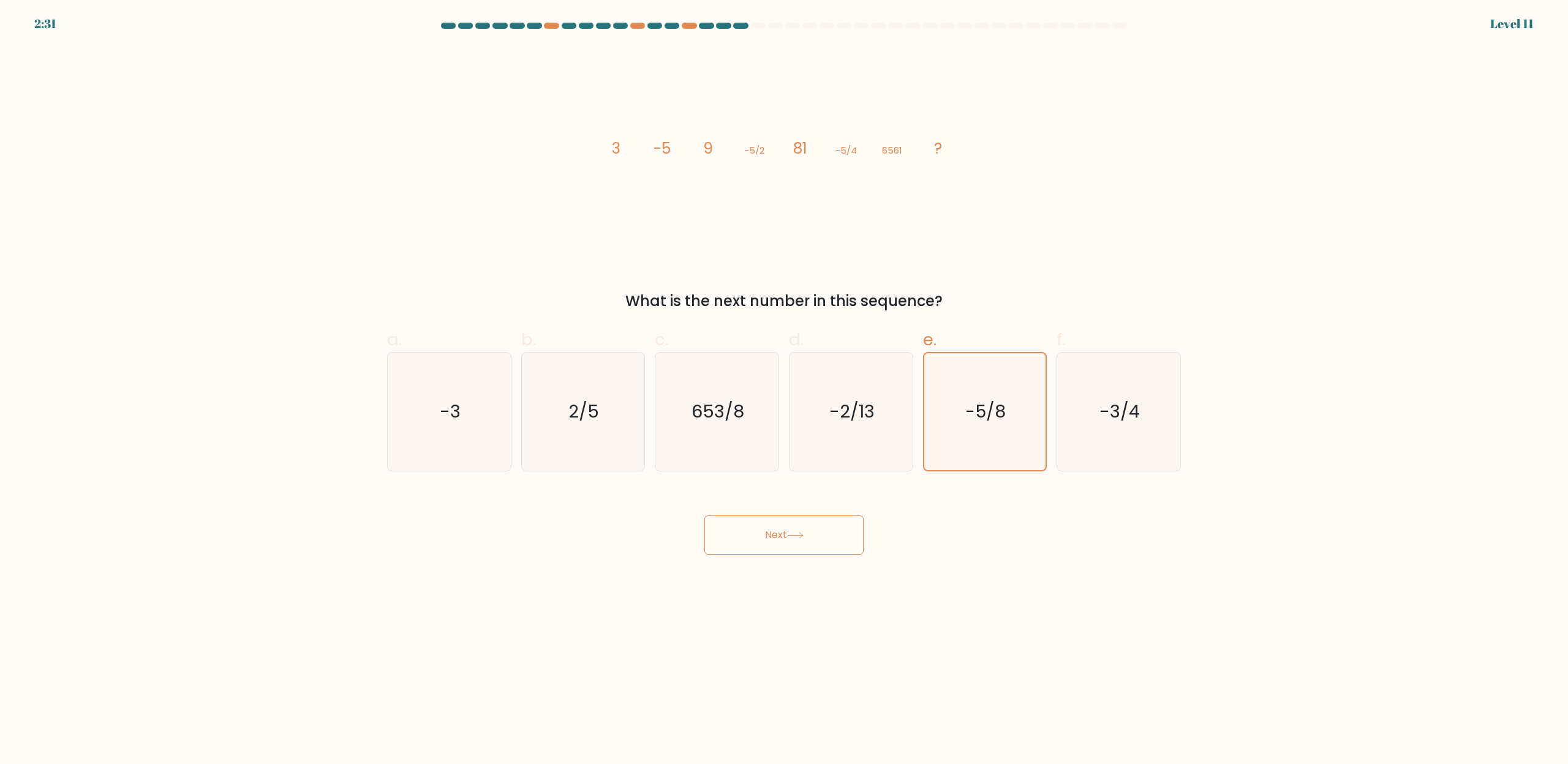
click at [764, 538] on button "Next" at bounding box center [784, 535] width 160 height 40
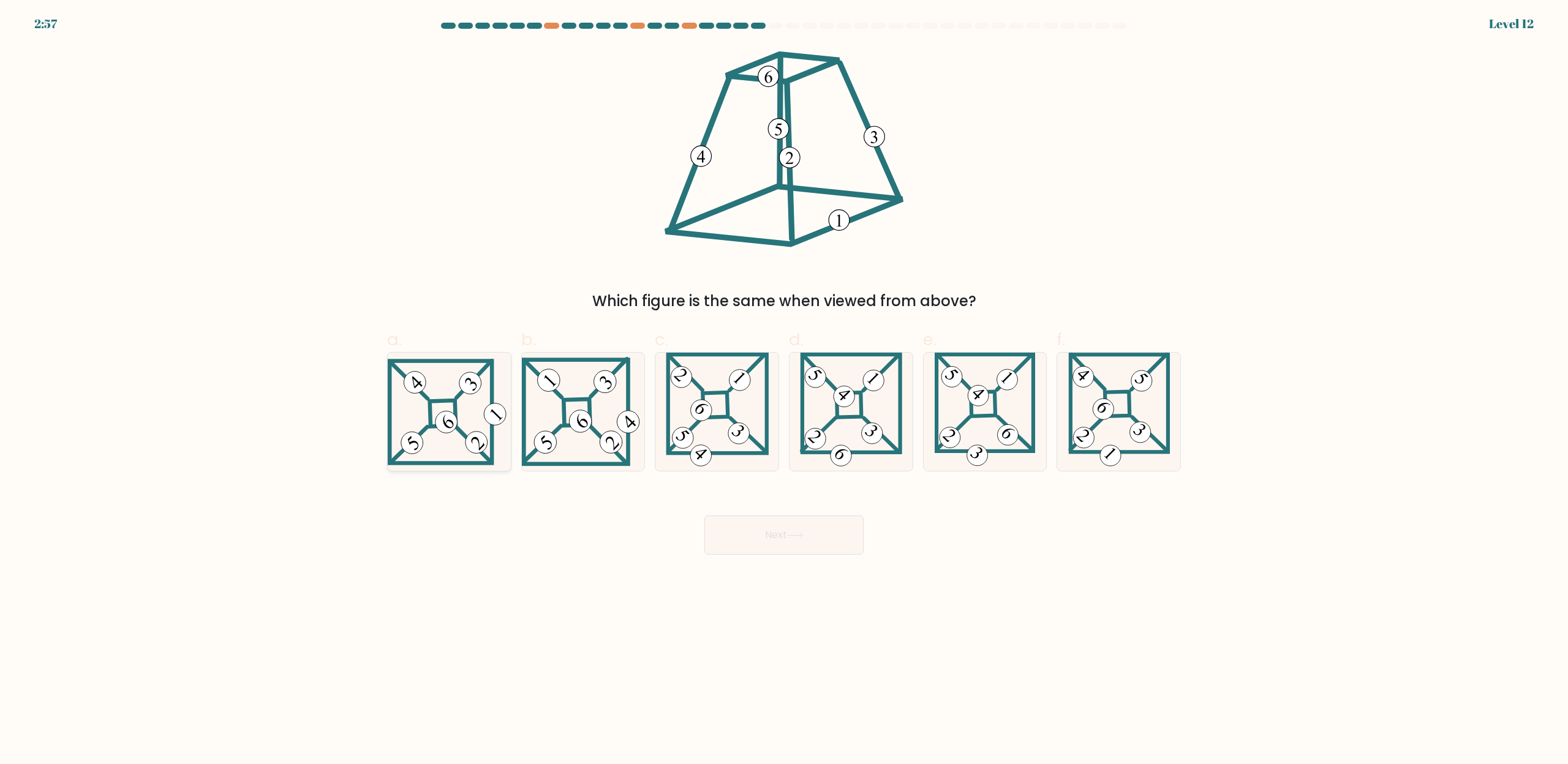
click at [419, 404] on icon at bounding box center [449, 411] width 123 height 106
click at [784, 390] on input "a." at bounding box center [784, 386] width 1 height 8
radio input "true"
click at [1110, 438] on icon at bounding box center [1119, 411] width 102 height 118
click at [785, 390] on input "f." at bounding box center [784, 386] width 1 height 8
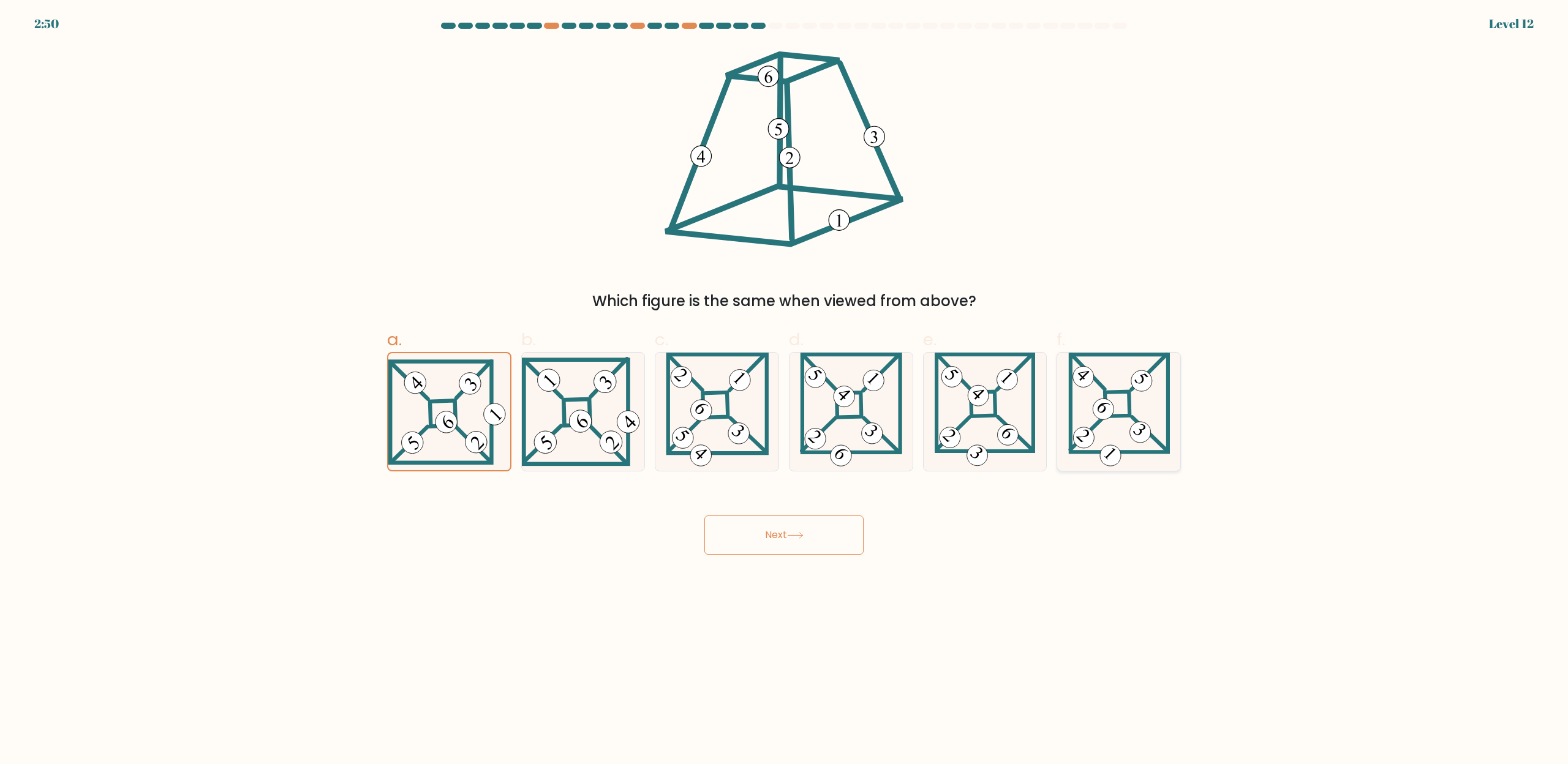
radio input "true"
click at [730, 536] on button "Next" at bounding box center [784, 535] width 160 height 40
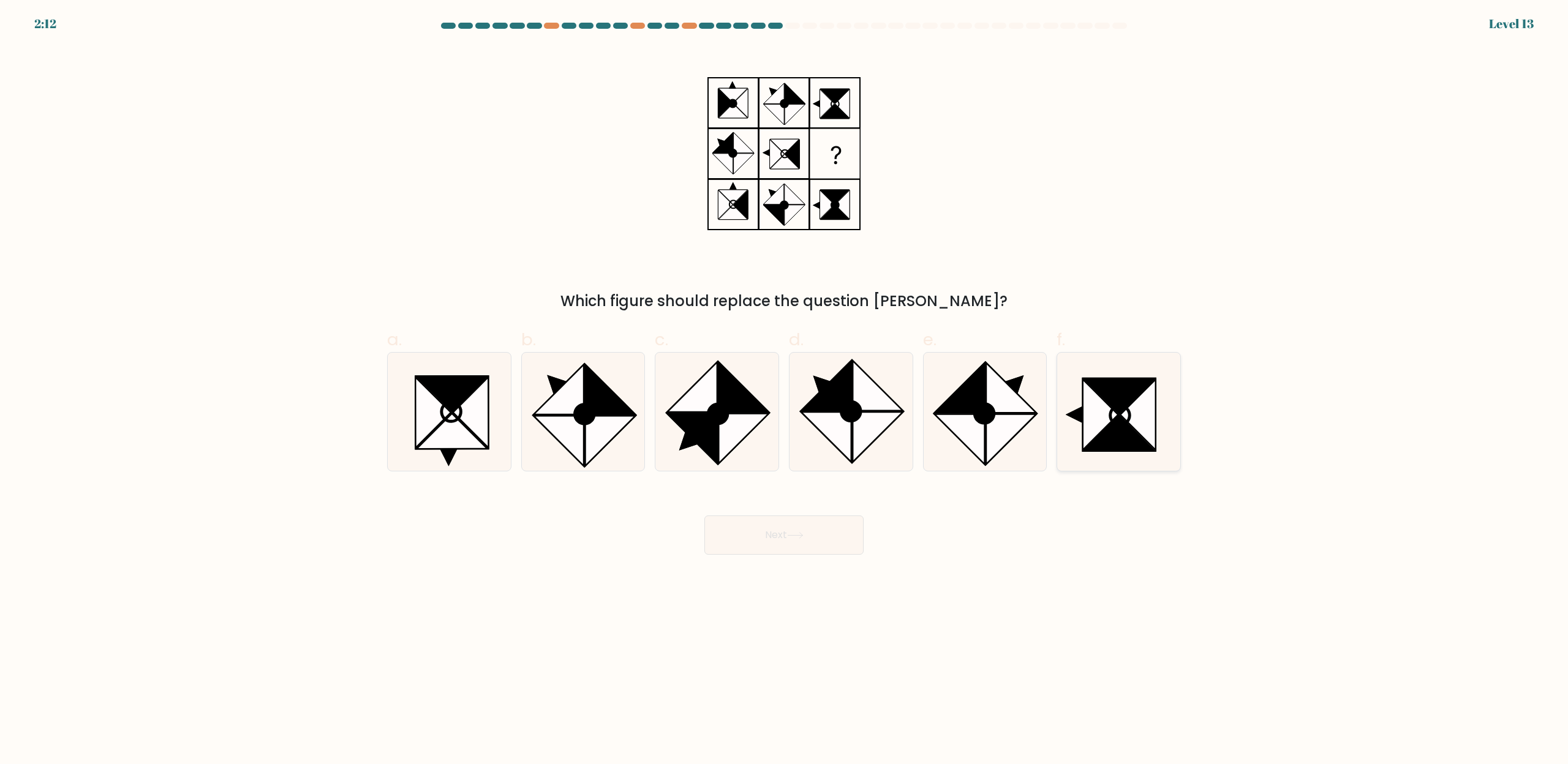
click at [1163, 469] on icon at bounding box center [1118, 411] width 118 height 118
click at [785, 390] on input "f." at bounding box center [784, 386] width 1 height 8
radio input "true"
click at [747, 535] on button "Next" at bounding box center [784, 535] width 160 height 40
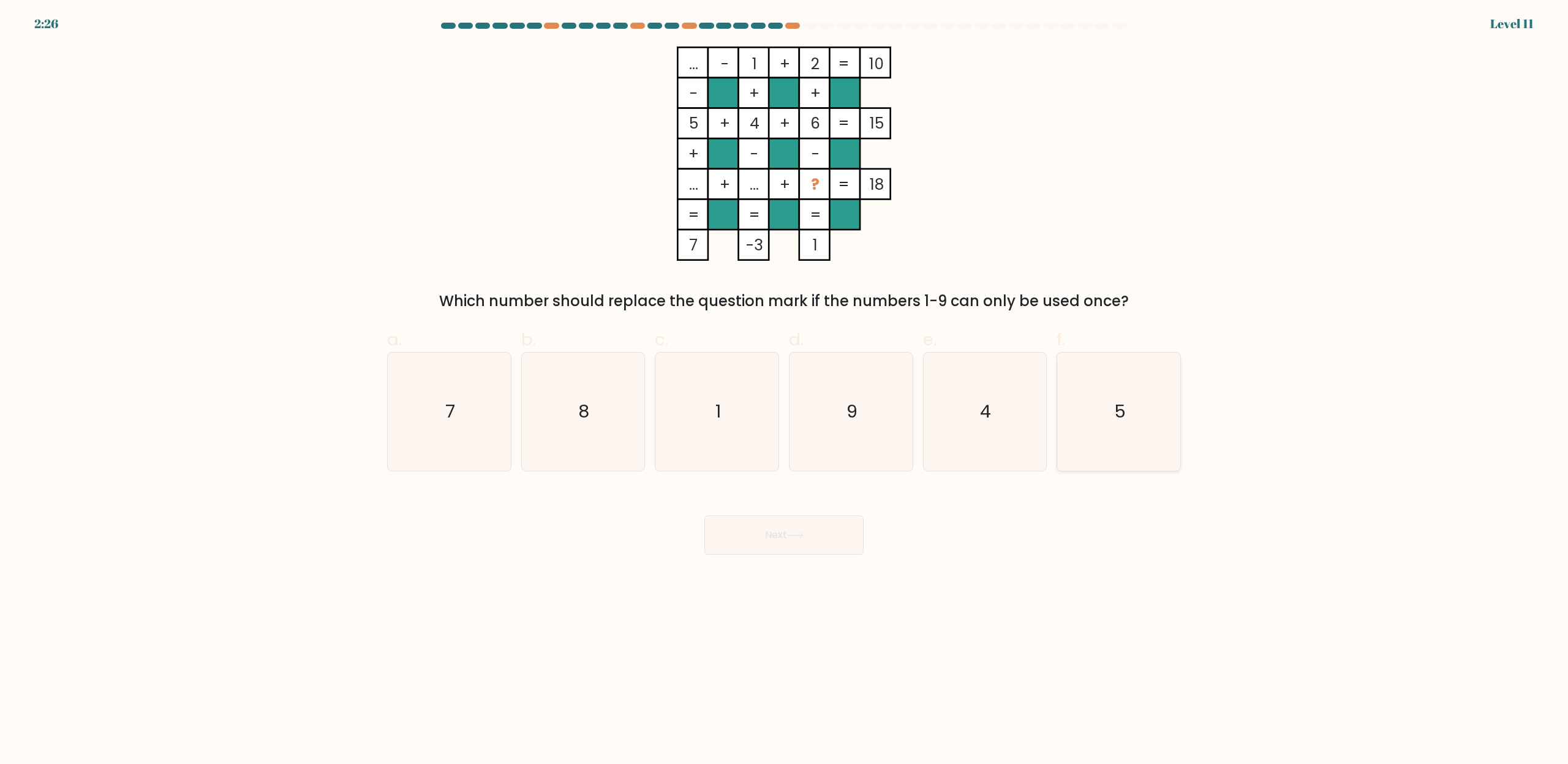
click at [1125, 355] on icon "5" at bounding box center [1118, 411] width 118 height 118
click at [785, 382] on input "f. 5" at bounding box center [784, 386] width 1 height 8
radio input "true"
click at [799, 549] on button "Next" at bounding box center [784, 535] width 160 height 40
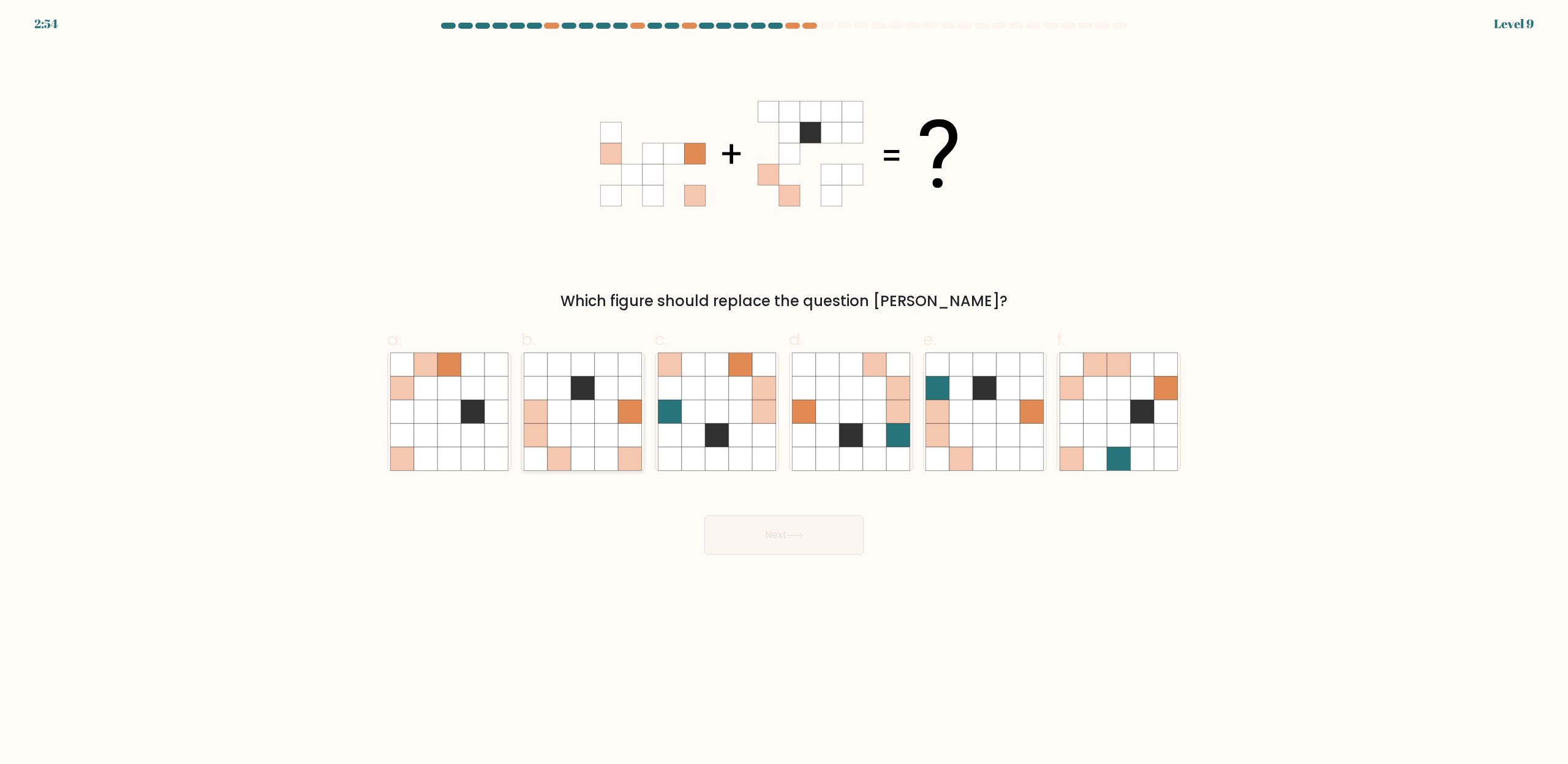
click at [588, 448] on icon at bounding box center [583, 458] width 23 height 23
click at [784, 390] on input "b." at bounding box center [784, 386] width 1 height 8
radio input "true"
click at [799, 525] on button "Next" at bounding box center [784, 535] width 160 height 40
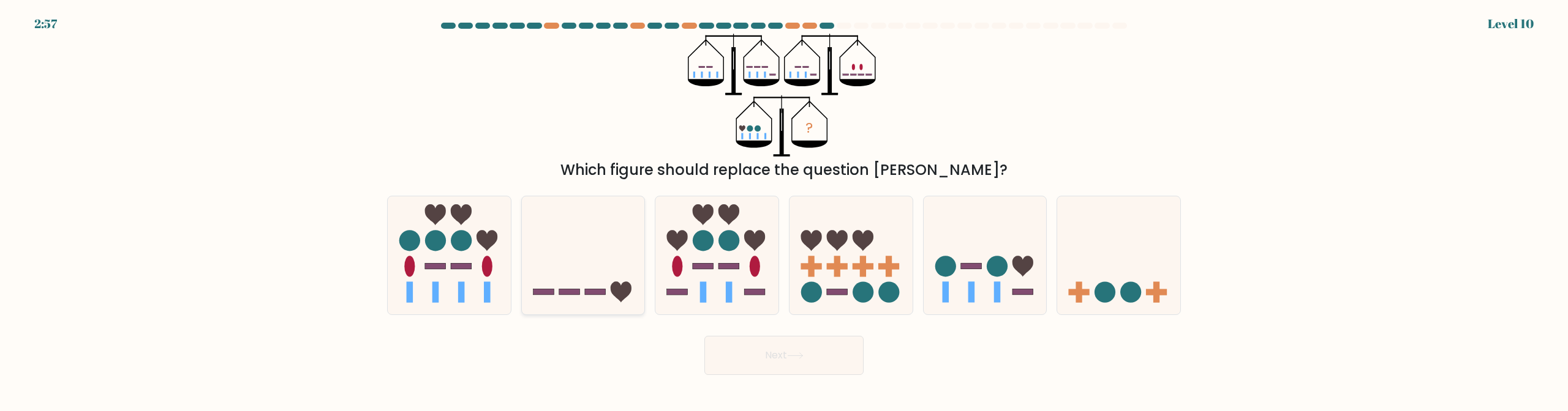
click at [633, 255] on form at bounding box center [784, 199] width 1568 height 353
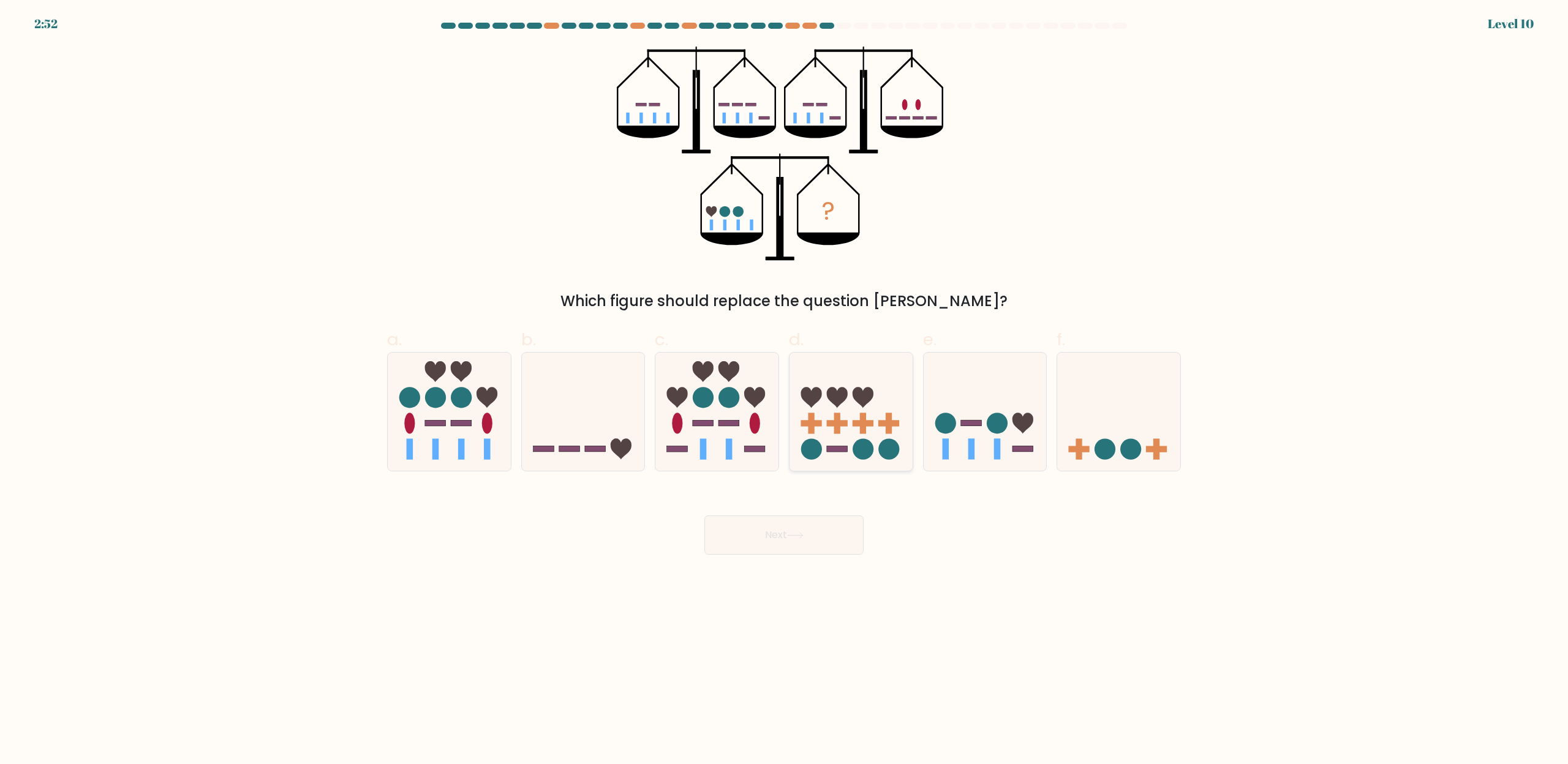
click at [862, 393] on icon at bounding box center [862, 397] width 21 height 21
click at [785, 390] on input "d." at bounding box center [784, 386] width 1 height 8
radio input "true"
click at [799, 549] on button "Next" at bounding box center [784, 535] width 160 height 40
click at [799, 546] on button "Next" at bounding box center [784, 535] width 160 height 40
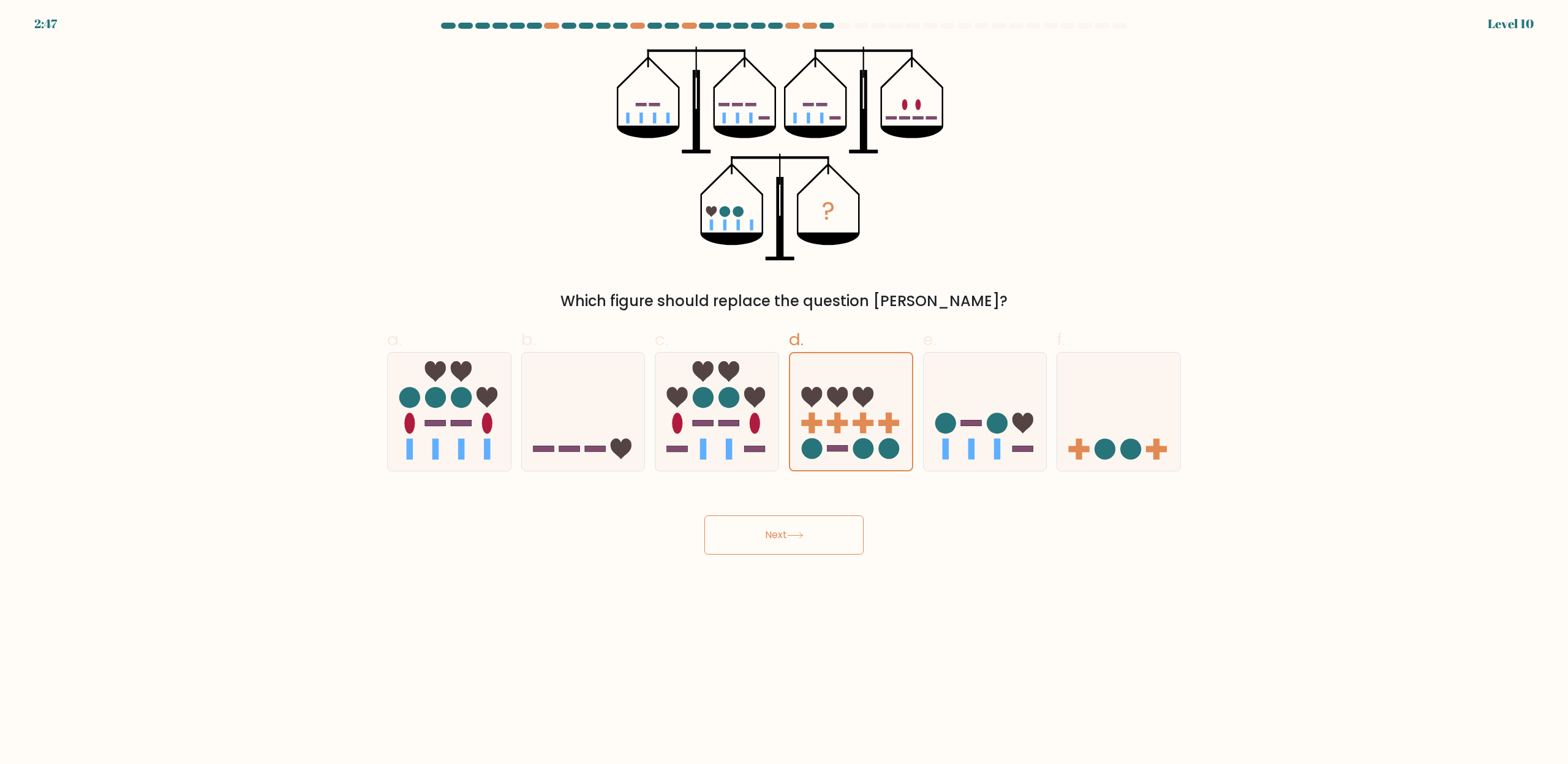
click at [799, 546] on button "Next" at bounding box center [784, 535] width 160 height 40
click at [800, 536] on icon at bounding box center [795, 536] width 15 height 6
click at [797, 536] on icon at bounding box center [795, 536] width 15 height 6
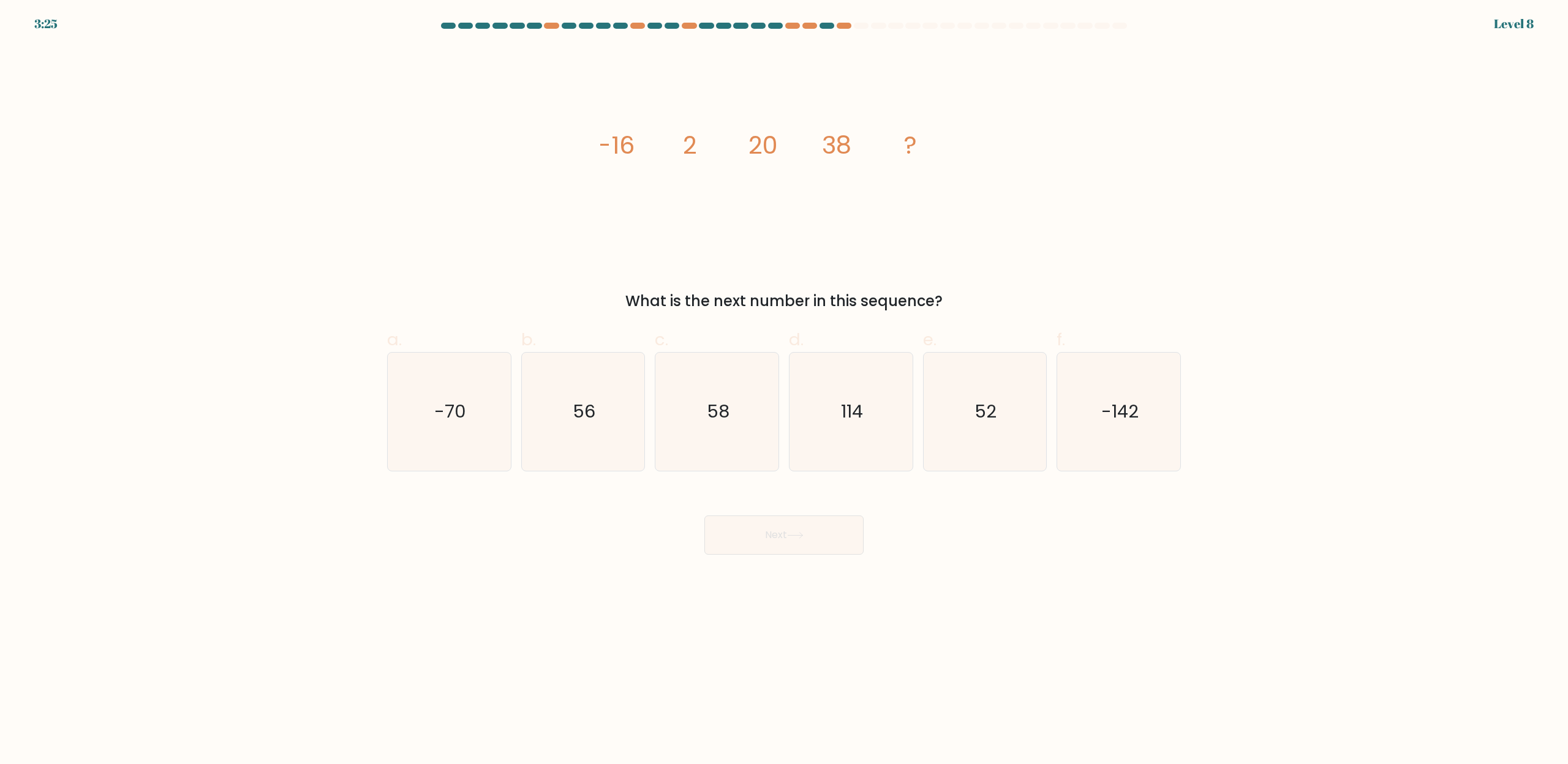
click at [939, 512] on div "Next" at bounding box center [784, 520] width 809 height 68
click at [569, 447] on icon "56" at bounding box center [582, 411] width 118 height 118
click at [784, 390] on input "b. 56" at bounding box center [784, 386] width 1 height 8
radio input "true"
click at [767, 530] on button "Next" at bounding box center [784, 535] width 160 height 40
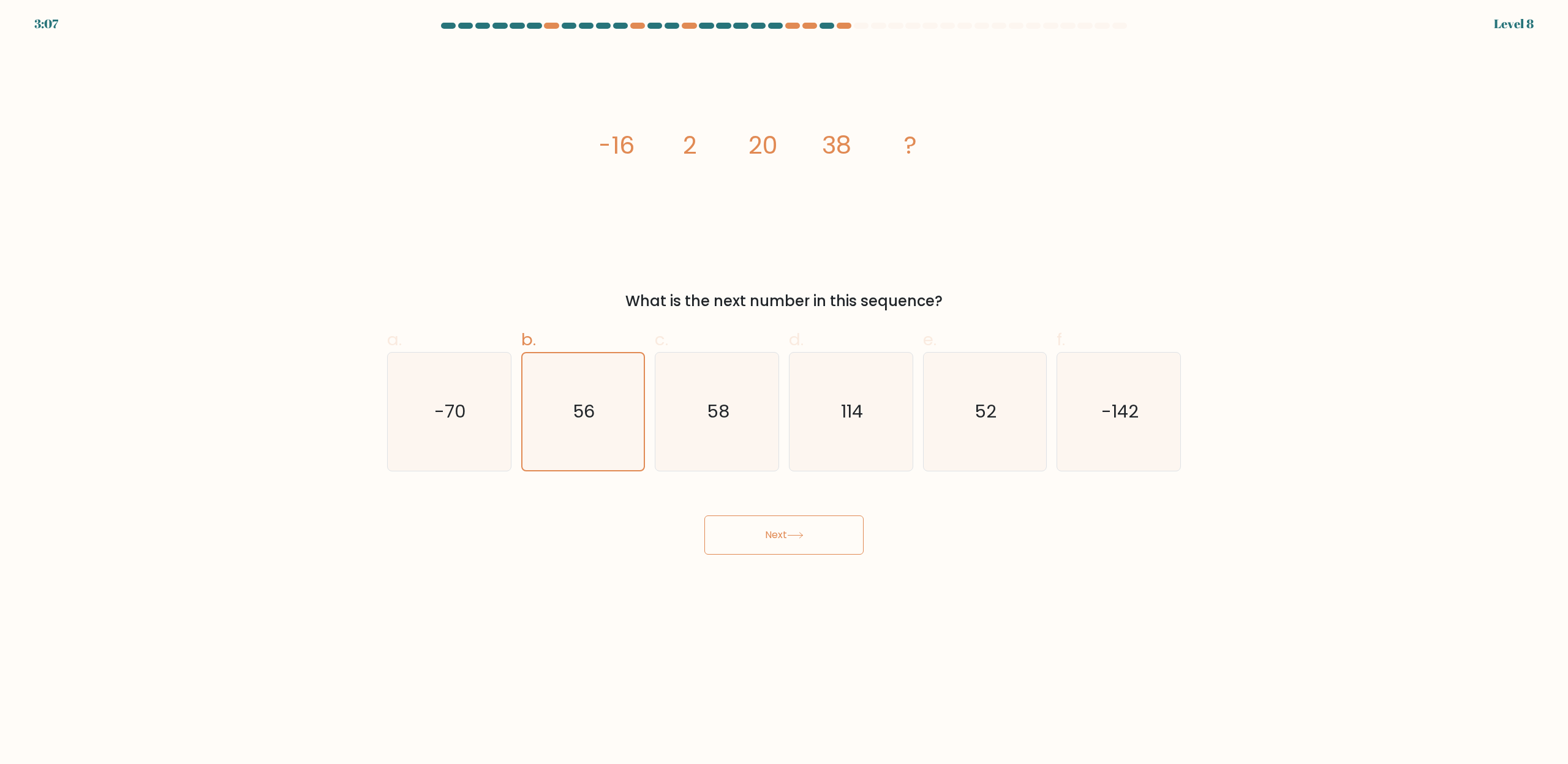
click at [772, 530] on button "Next" at bounding box center [784, 535] width 160 height 40
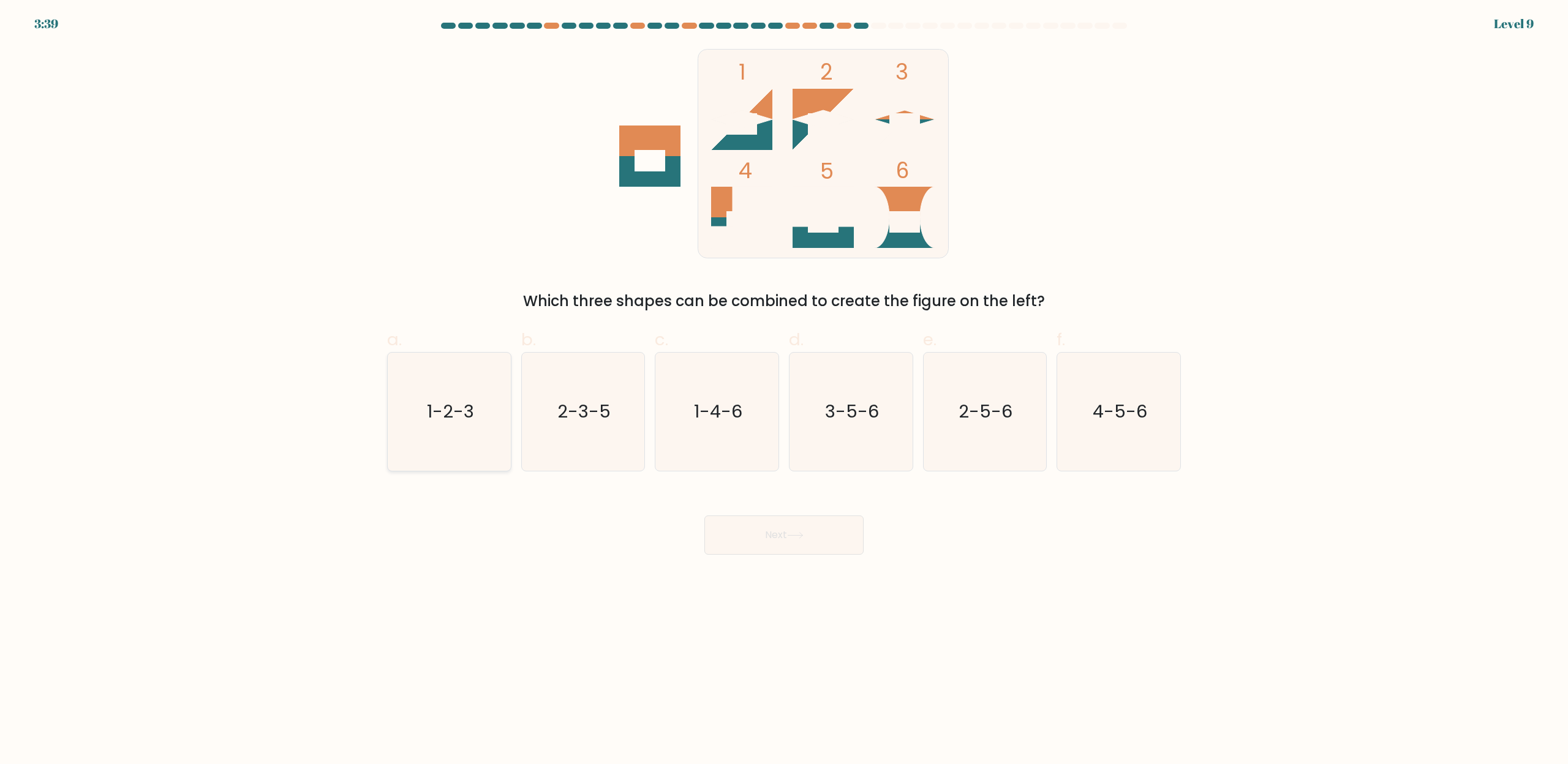
click at [483, 443] on icon "1-2-3" at bounding box center [449, 411] width 118 height 118
click at [784, 390] on input "a. 1-2-3" at bounding box center [784, 386] width 1 height 8
radio input "true"
click at [805, 544] on button "Next" at bounding box center [784, 535] width 160 height 40
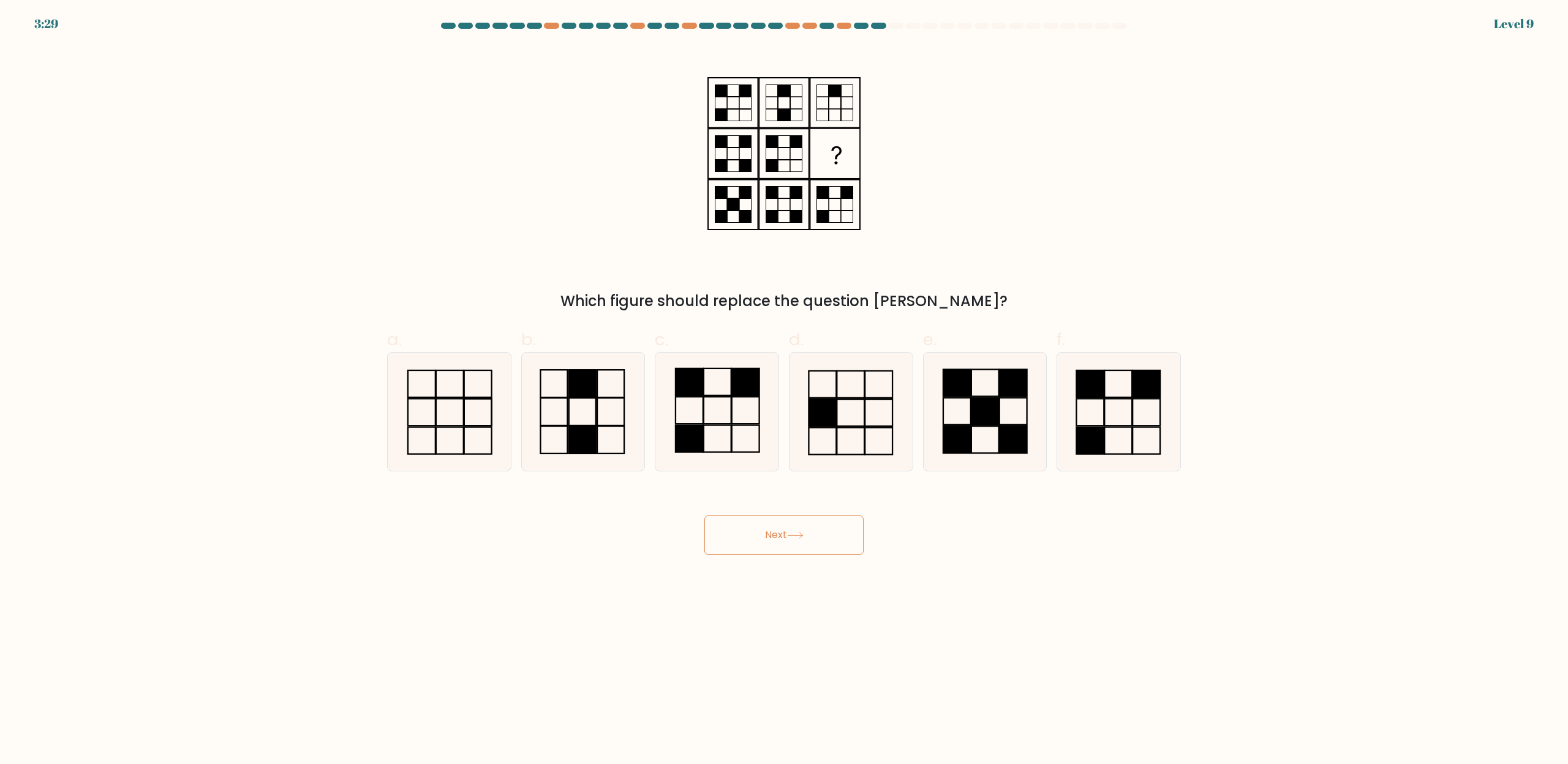
click at [805, 544] on button "Next" at bounding box center [784, 535] width 160 height 40
drag, startPoint x: 624, startPoint y: 424, endPoint x: 656, endPoint y: 434, distance: 33.5
click at [624, 422] on rect at bounding box center [611, 412] width 27 height 28
click at [784, 390] on input "b." at bounding box center [784, 386] width 1 height 8
radio input "true"
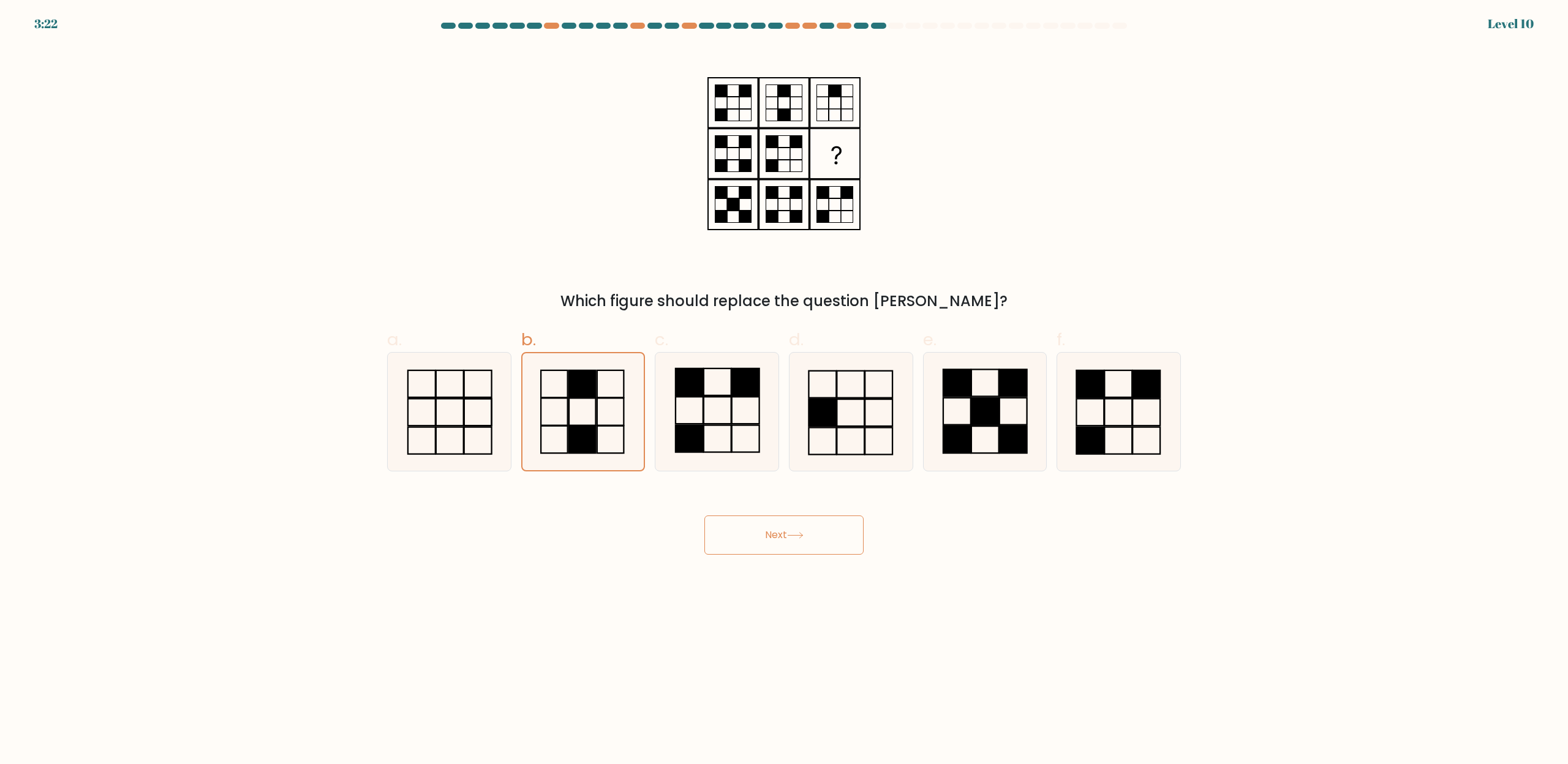
click at [802, 529] on button "Next" at bounding box center [784, 535] width 160 height 40
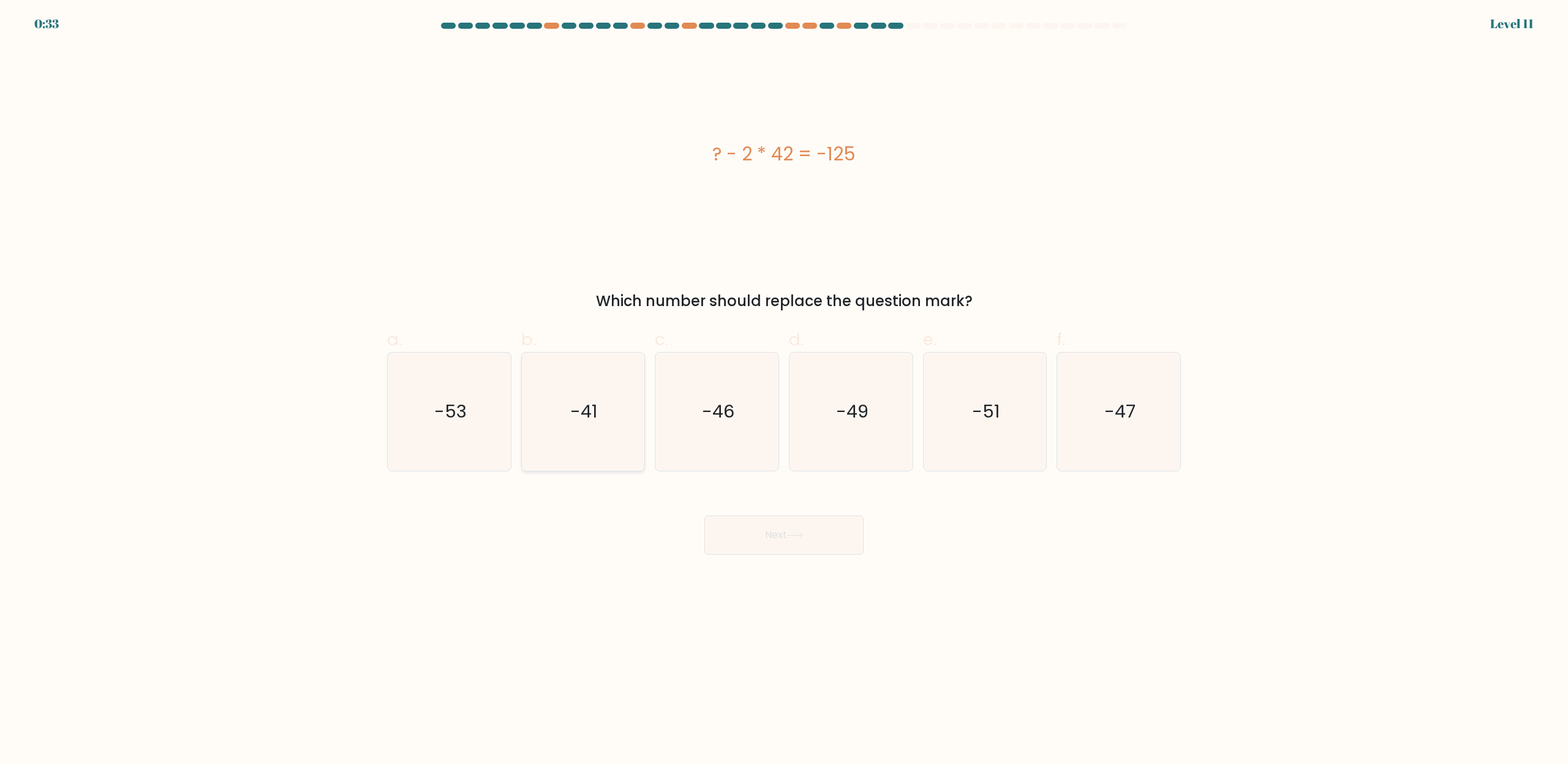
click at [601, 445] on icon "-41" at bounding box center [582, 411] width 118 height 118
click at [784, 390] on input "b. -41" at bounding box center [784, 386] width 1 height 8
radio input "true"
click at [837, 546] on button "Next" at bounding box center [784, 535] width 160 height 40
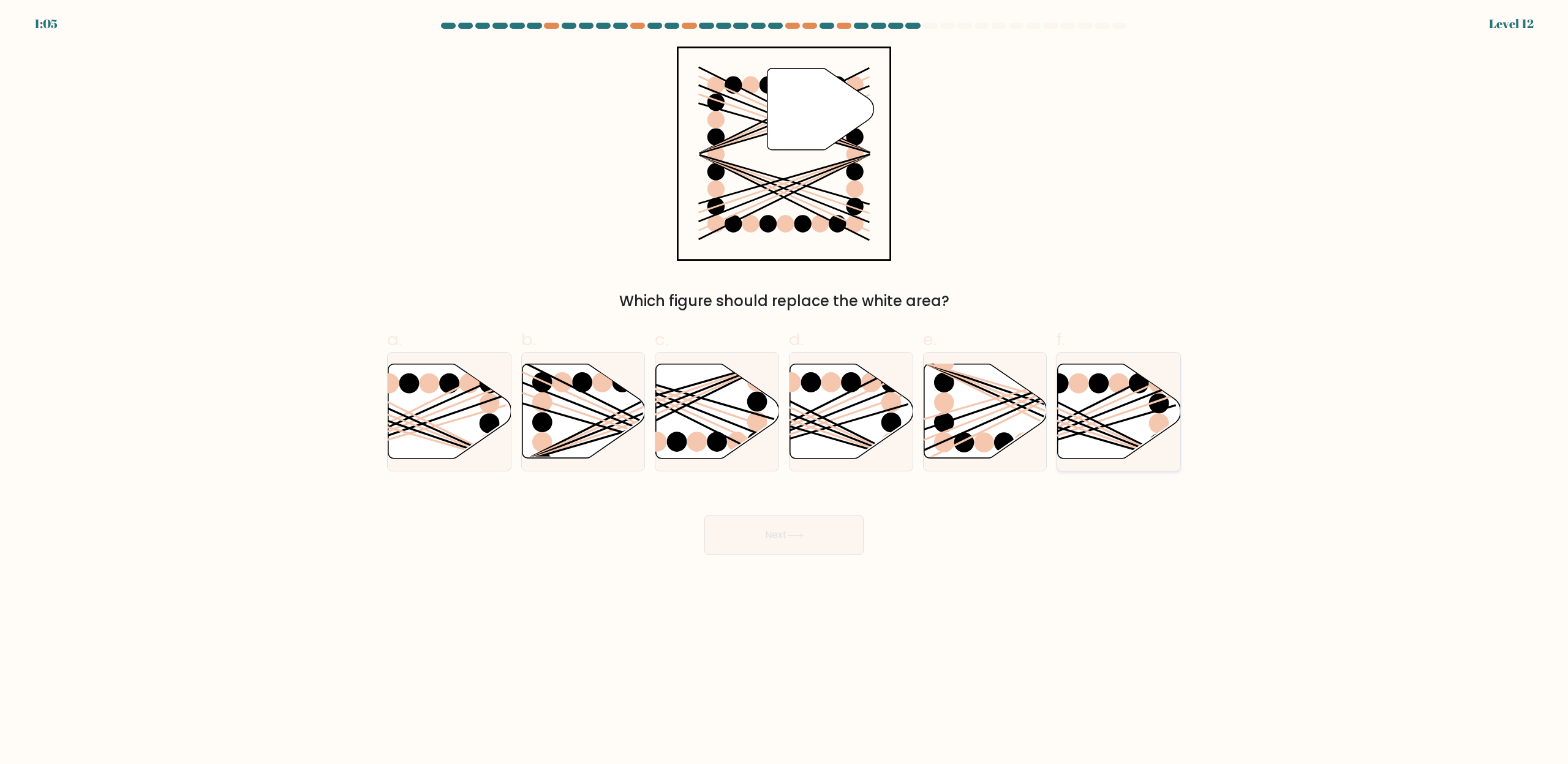
click at [1068, 416] on icon at bounding box center [1119, 411] width 123 height 94
click at [785, 390] on input "f." at bounding box center [784, 386] width 1 height 8
radio input "true"
click at [782, 528] on button "Next" at bounding box center [784, 535] width 160 height 40
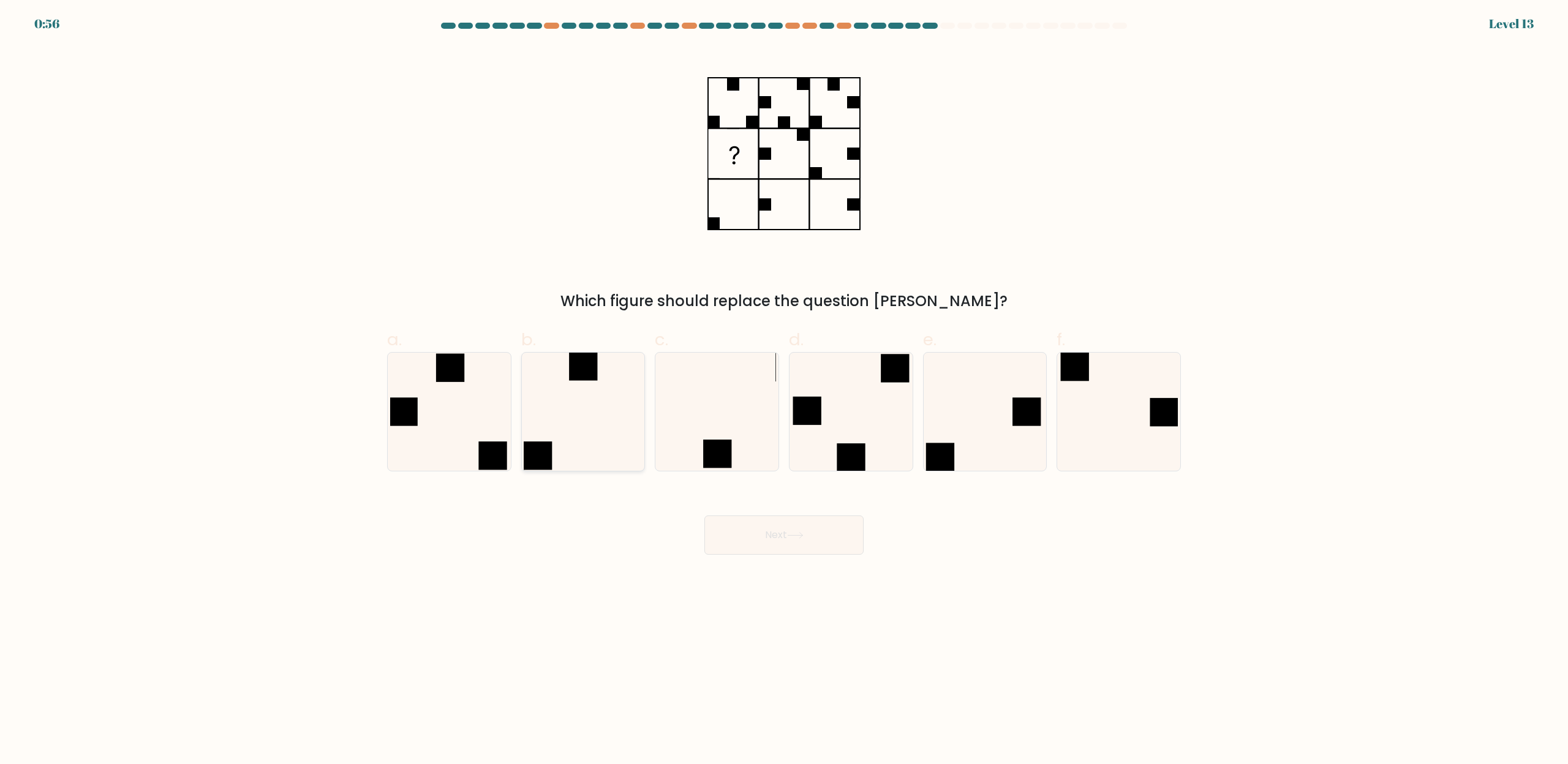
click at [644, 399] on div at bounding box center [583, 411] width 124 height 119
click at [784, 390] on input "b." at bounding box center [784, 386] width 1 height 8
radio input "true"
click at [821, 532] on button "Next" at bounding box center [784, 535] width 160 height 40
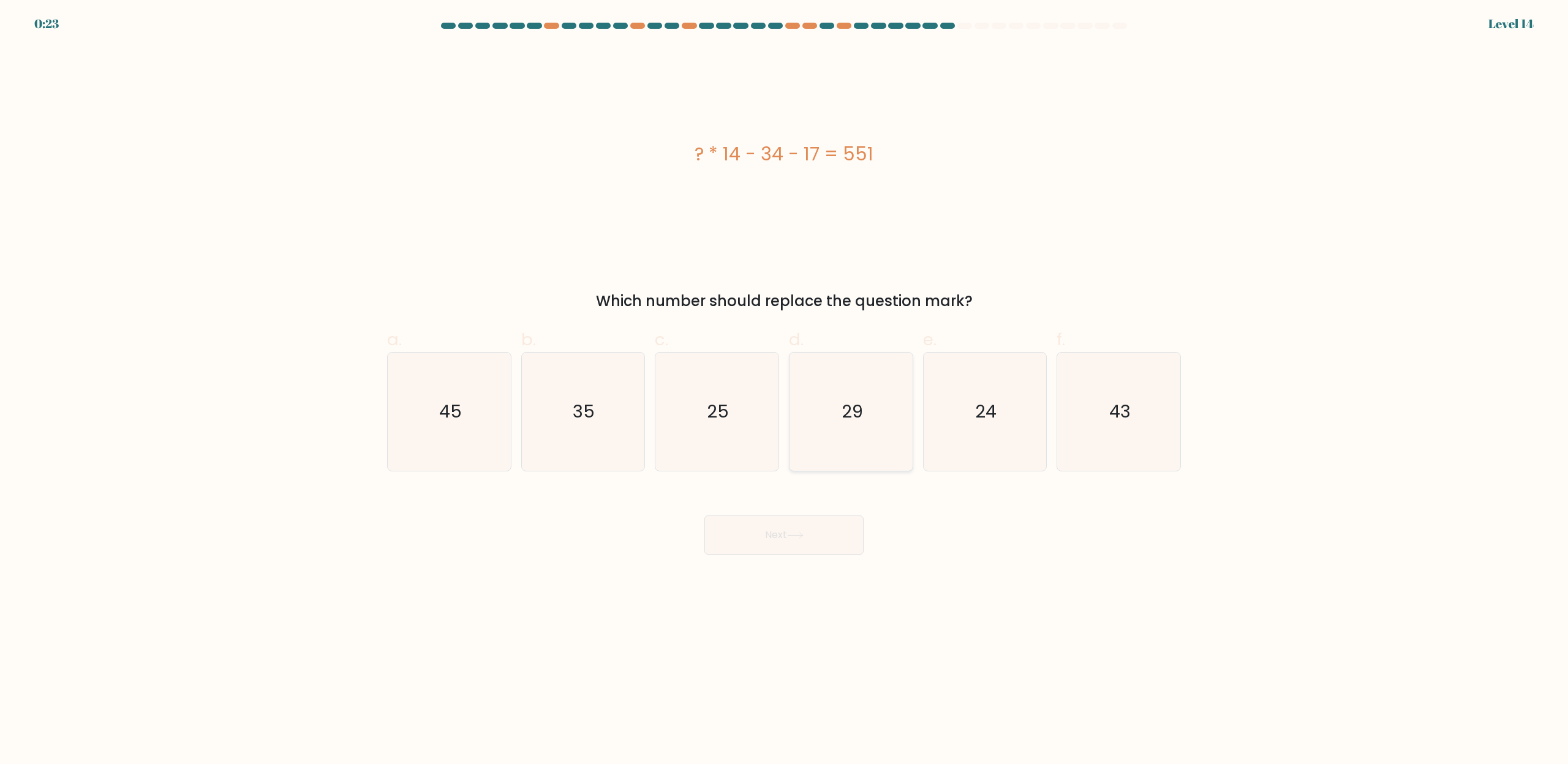
click at [835, 424] on icon "29" at bounding box center [850, 411] width 118 height 118
click at [785, 390] on input "d. 29" at bounding box center [784, 386] width 1 height 8
radio input "true"
click at [775, 523] on button "Next" at bounding box center [784, 535] width 160 height 40
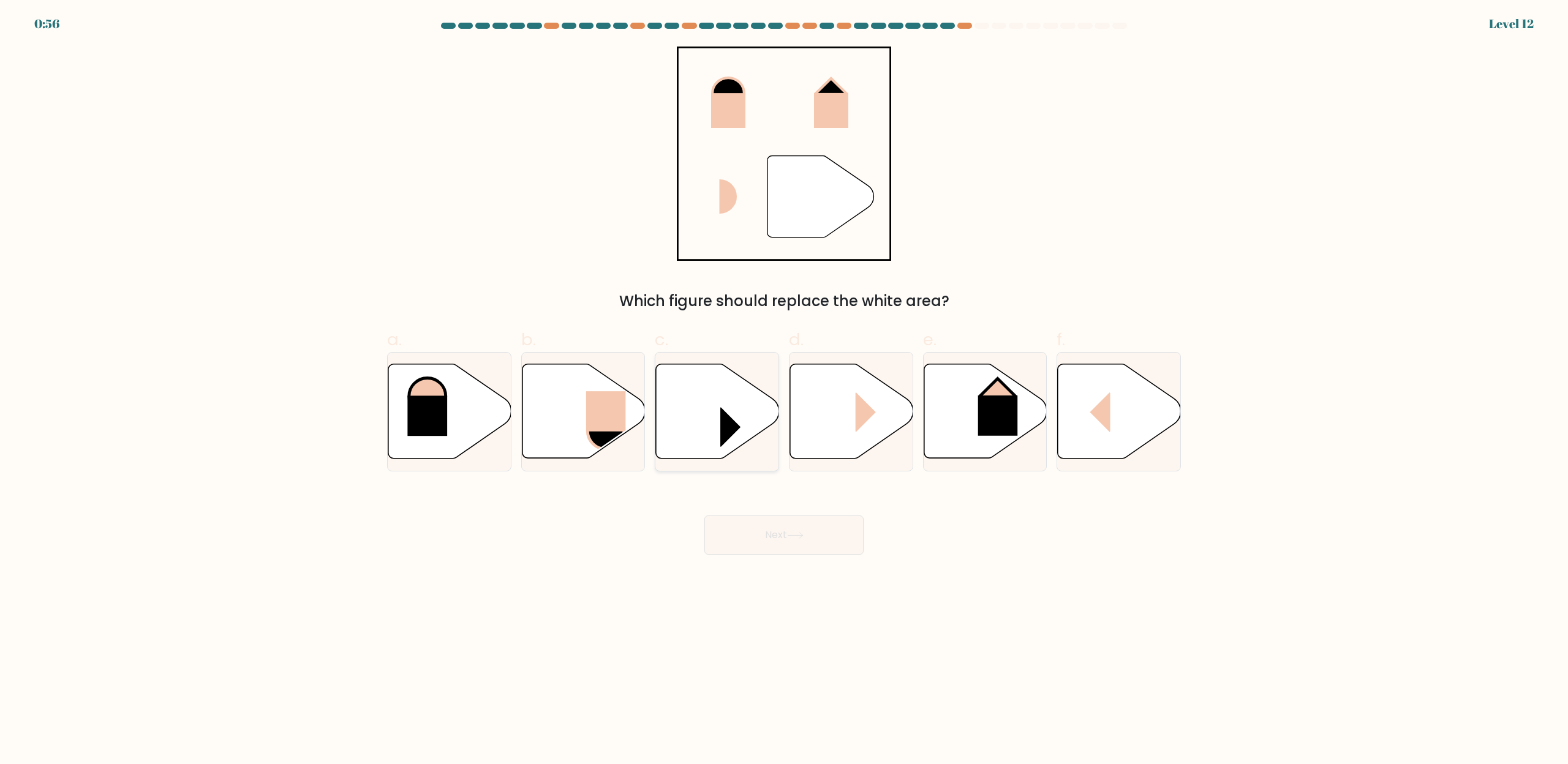
click at [705, 383] on icon at bounding box center [718, 411] width 123 height 94
click at [784, 383] on input "c." at bounding box center [784, 386] width 1 height 8
radio input "true"
click at [750, 533] on button "Next" at bounding box center [784, 535] width 160 height 40
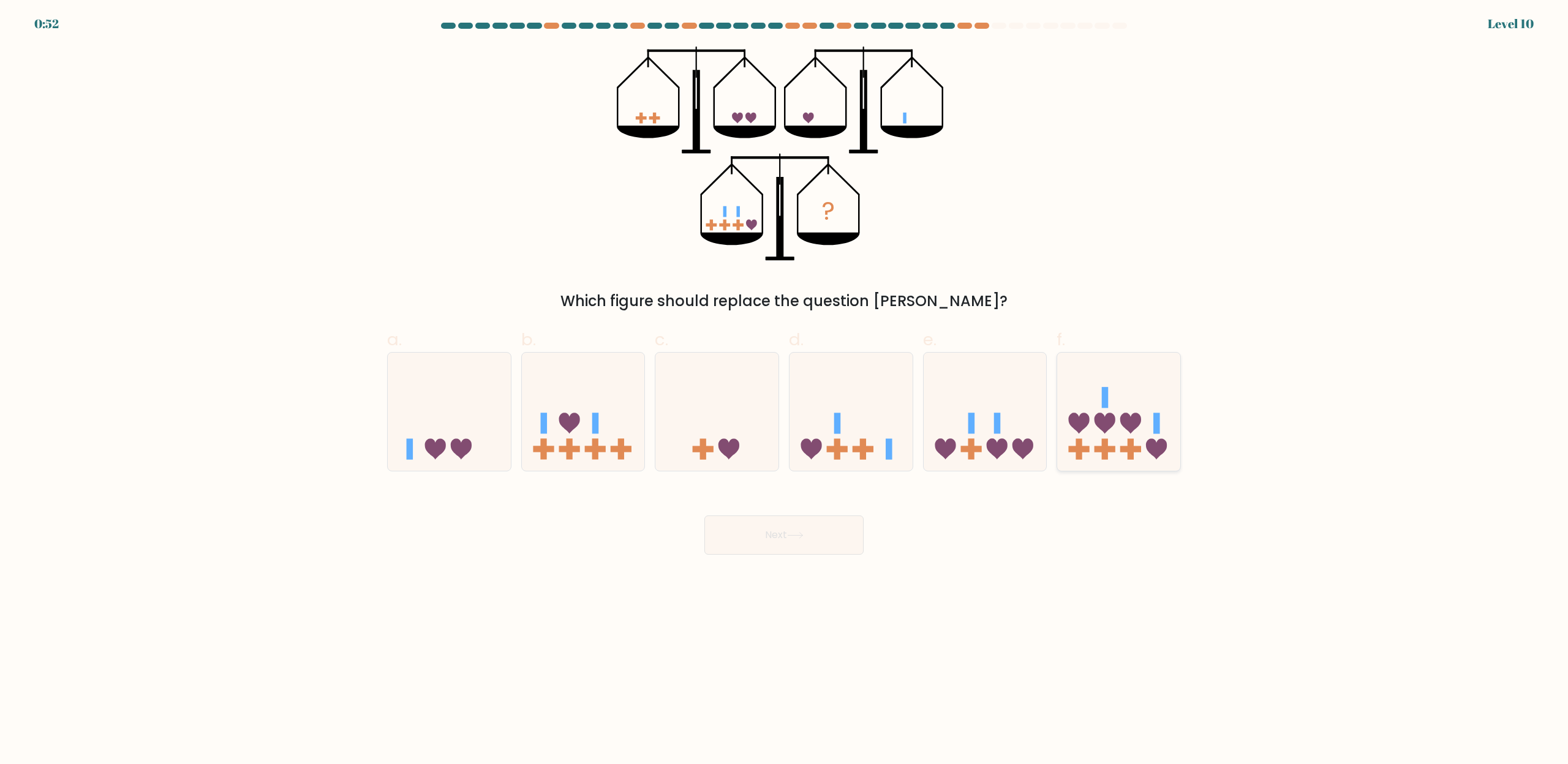
click at [1169, 450] on icon at bounding box center [1119, 412] width 123 height 102
click at [785, 390] on input "f." at bounding box center [784, 386] width 1 height 8
radio input "true"
click at [799, 544] on button "Next" at bounding box center [784, 535] width 160 height 40
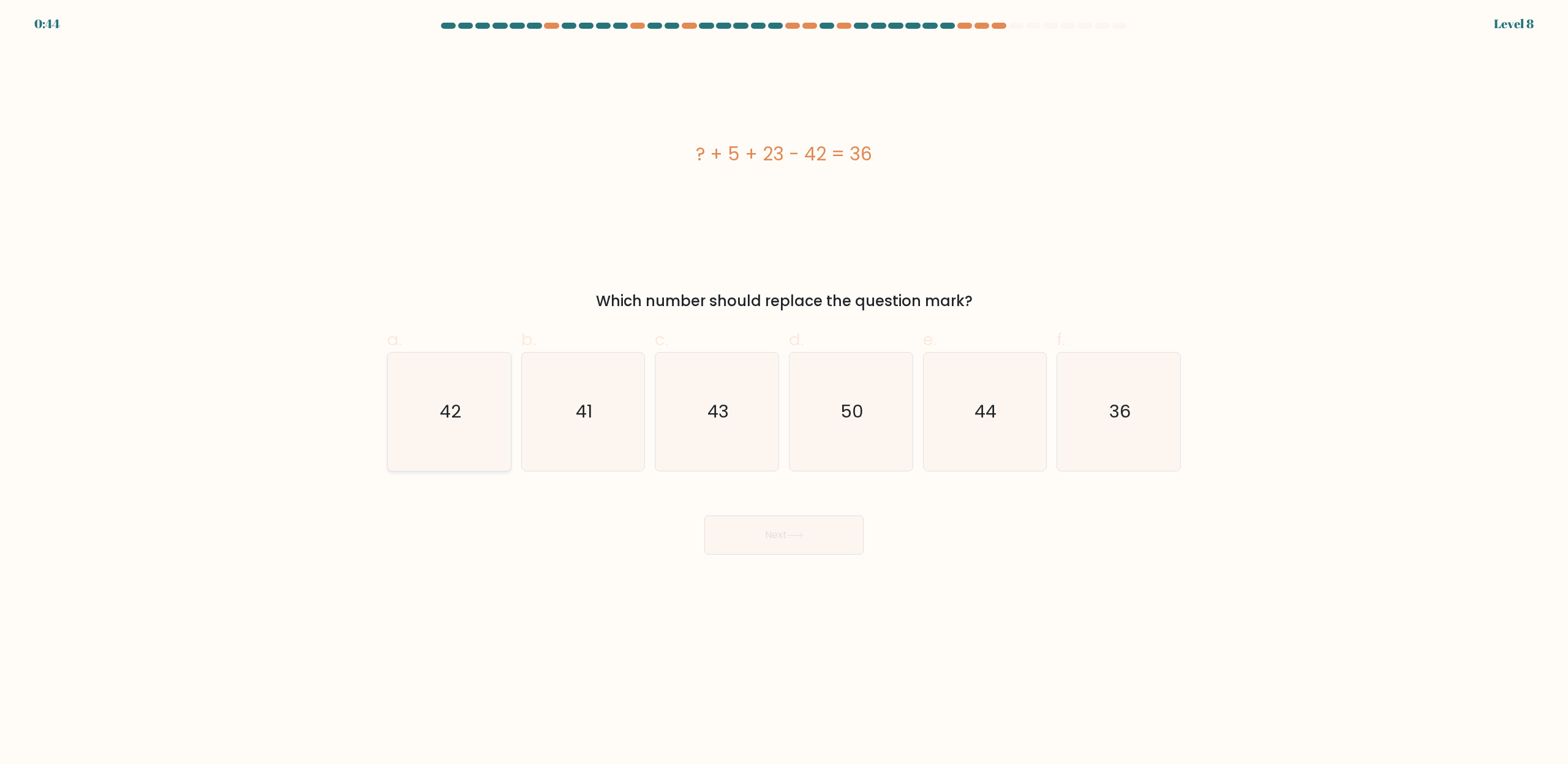
click at [441, 429] on icon "42" at bounding box center [449, 411] width 118 height 118
click at [784, 390] on input "a. 42" at bounding box center [784, 386] width 1 height 8
radio input "true"
click at [881, 392] on icon "50" at bounding box center [850, 411] width 118 height 118
click at [785, 390] on input "d. 50" at bounding box center [784, 386] width 1 height 8
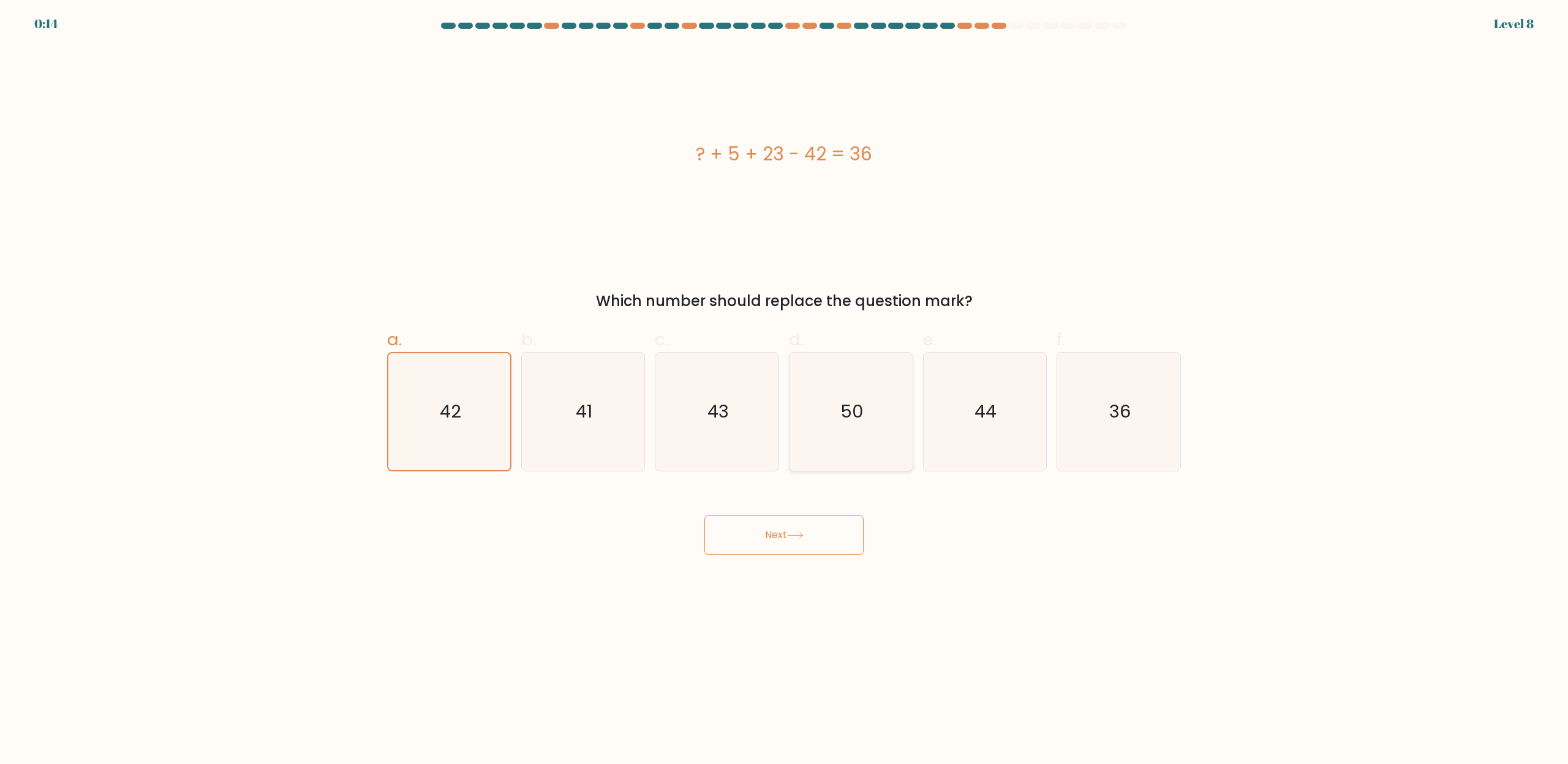
radio input "true"
click at [820, 551] on button "Next" at bounding box center [784, 535] width 160 height 40
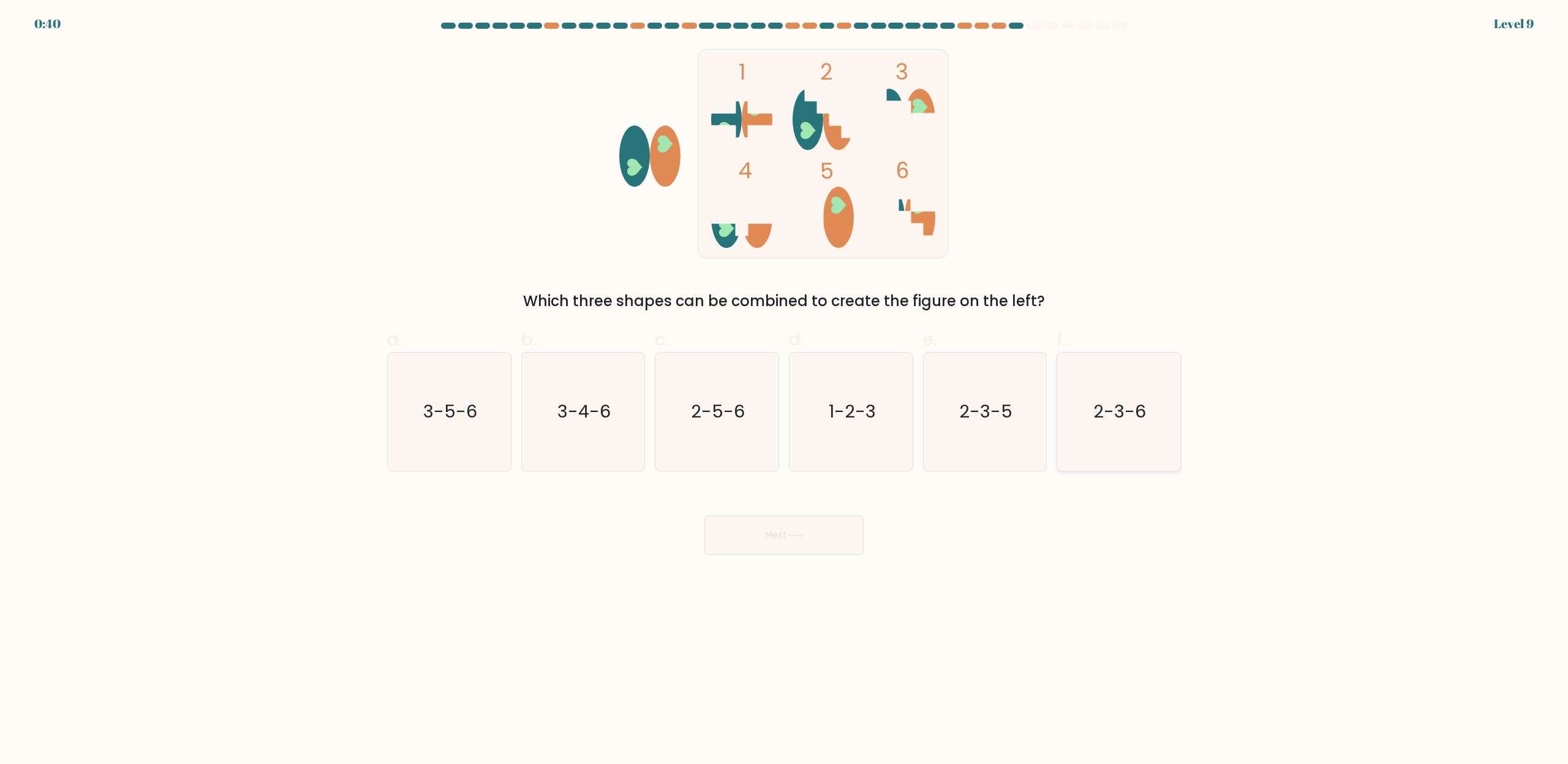
click at [1105, 390] on icon "2-3-6" at bounding box center [1118, 411] width 118 height 118
click at [785, 390] on input "f. 2-3-6" at bounding box center [784, 386] width 1 height 8
radio input "true"
click at [758, 537] on button "Next" at bounding box center [784, 535] width 160 height 40
click at [758, 541] on button "Next" at bounding box center [784, 535] width 160 height 40
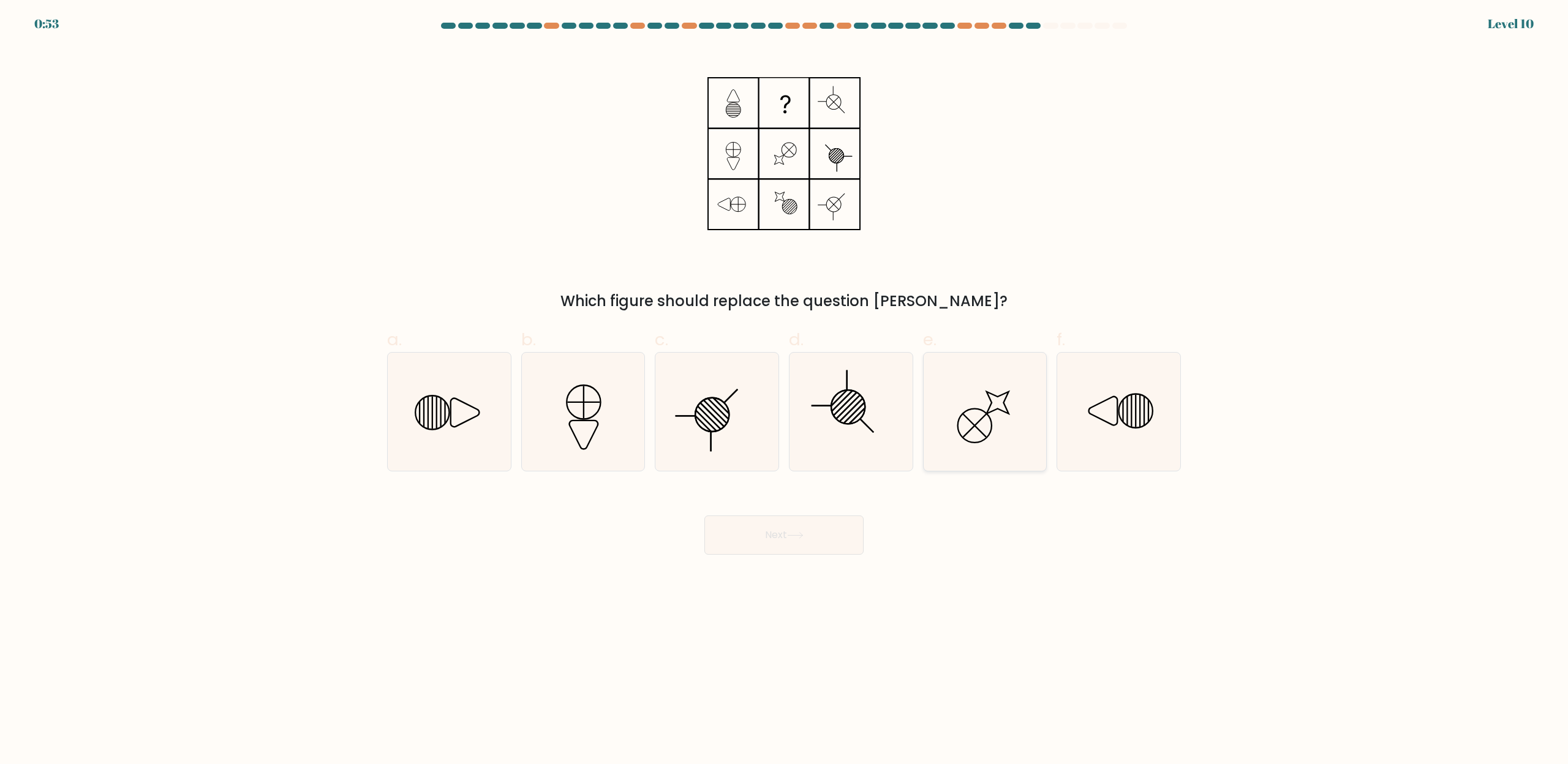
click at [981, 383] on icon at bounding box center [984, 411] width 118 height 118
click at [785, 383] on input "e." at bounding box center [784, 386] width 1 height 8
radio input "true"
click at [789, 547] on button "Next" at bounding box center [784, 535] width 160 height 40
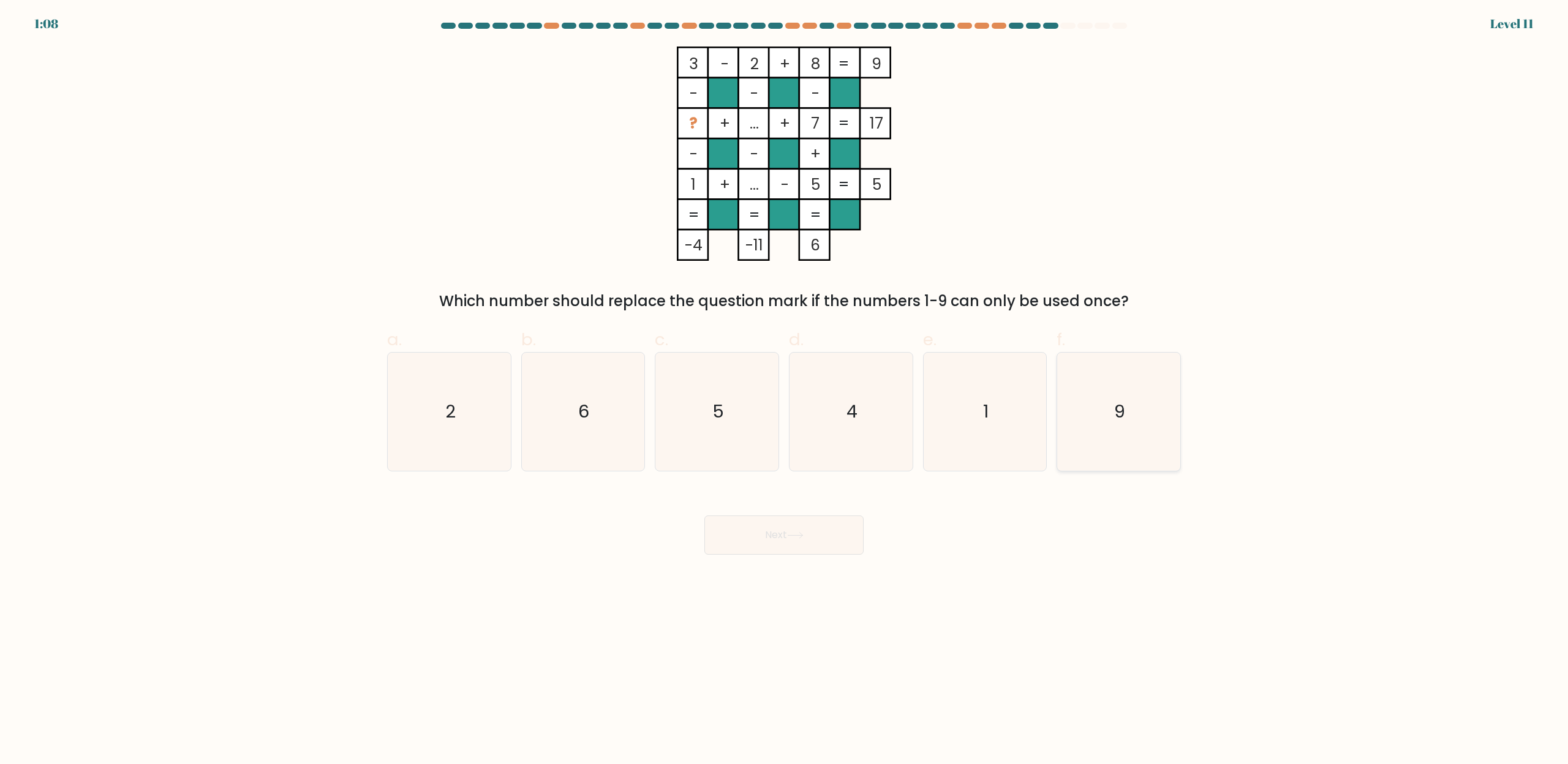
click at [1148, 442] on icon "9" at bounding box center [1118, 411] width 118 height 118
click at [785, 390] on input "f. 9" at bounding box center [784, 386] width 1 height 8
radio input "true"
click at [832, 551] on button "Next" at bounding box center [784, 535] width 160 height 40
click at [794, 534] on icon at bounding box center [795, 535] width 17 height 7
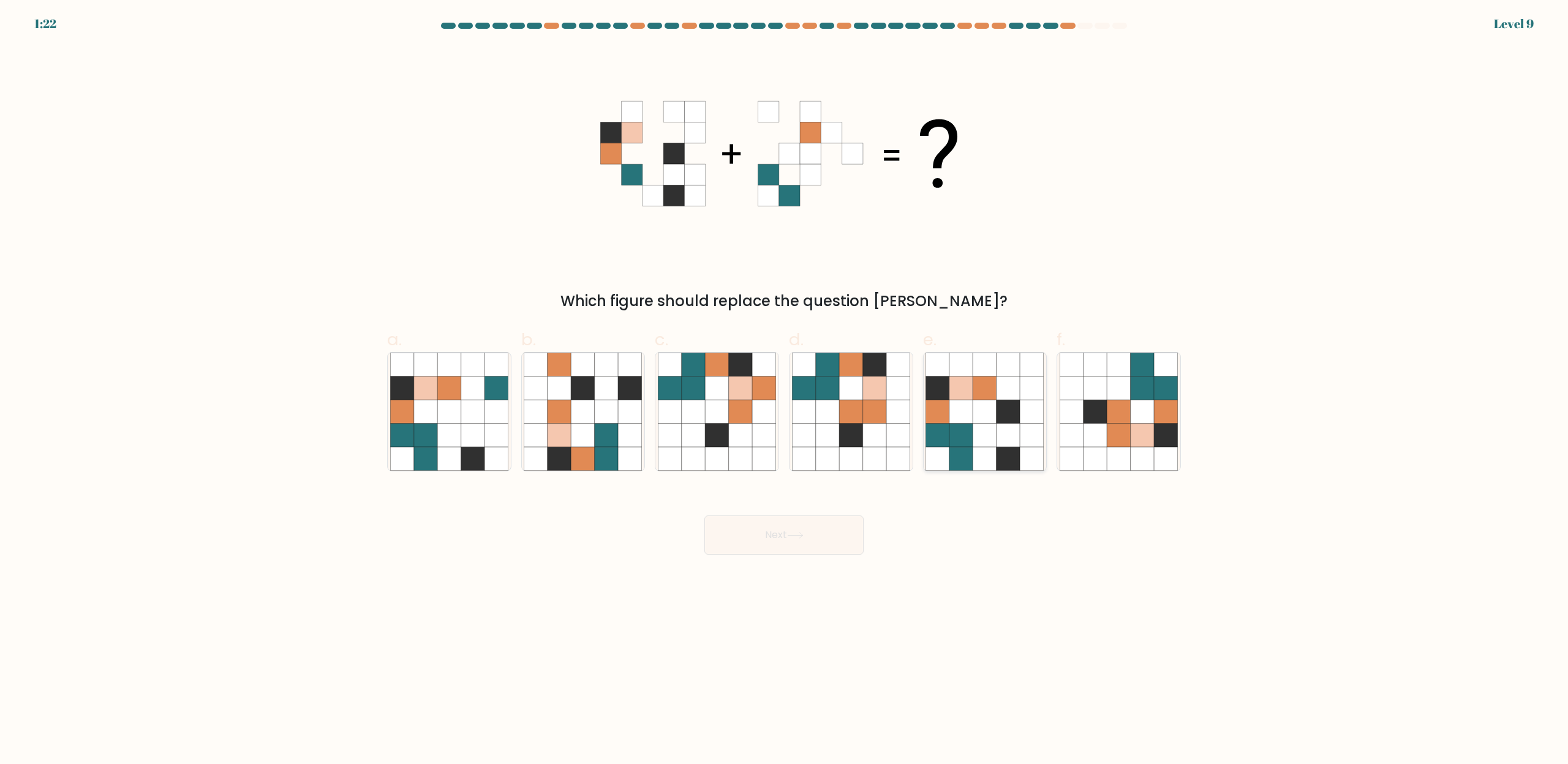
click at [998, 424] on icon at bounding box center [1007, 435] width 23 height 23
click at [785, 390] on input "e." at bounding box center [784, 386] width 1 height 8
radio input "true"
click at [826, 542] on button "Next" at bounding box center [784, 535] width 160 height 40
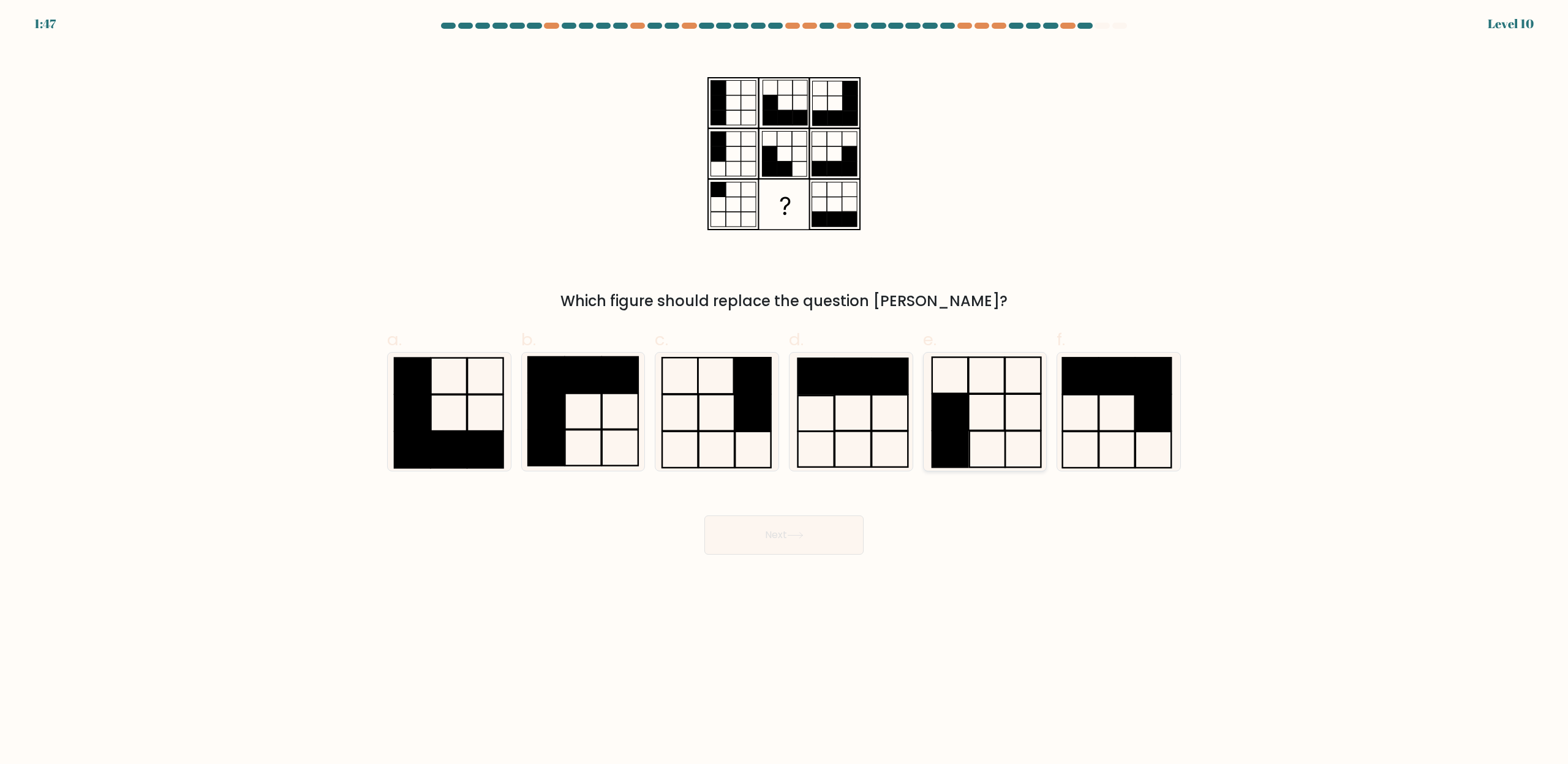
click at [980, 406] on icon at bounding box center [984, 411] width 118 height 118
click at [785, 390] on input "e." at bounding box center [784, 386] width 1 height 8
radio input "true"
click at [821, 525] on button "Next" at bounding box center [784, 535] width 160 height 40
click at [819, 531] on button "Next" at bounding box center [784, 535] width 160 height 40
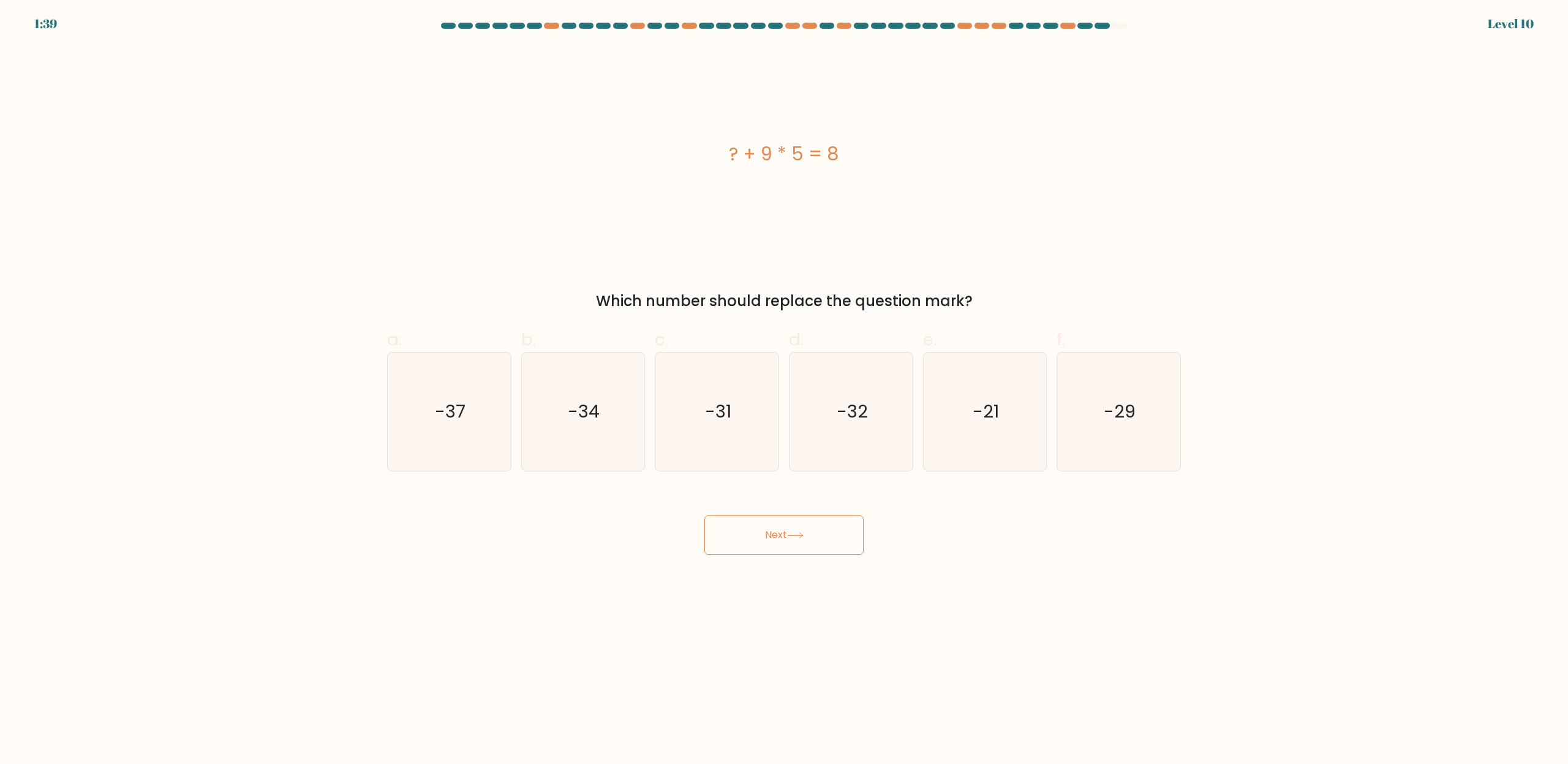
click at [792, 541] on button "Next" at bounding box center [784, 535] width 160 height 40
click at [1015, 619] on body "2:22 Level 11" at bounding box center [784, 382] width 1568 height 764
click at [892, 400] on icon "-32" at bounding box center [850, 411] width 118 height 118
click at [785, 390] on input "d. -32" at bounding box center [784, 386] width 1 height 8
radio input "true"
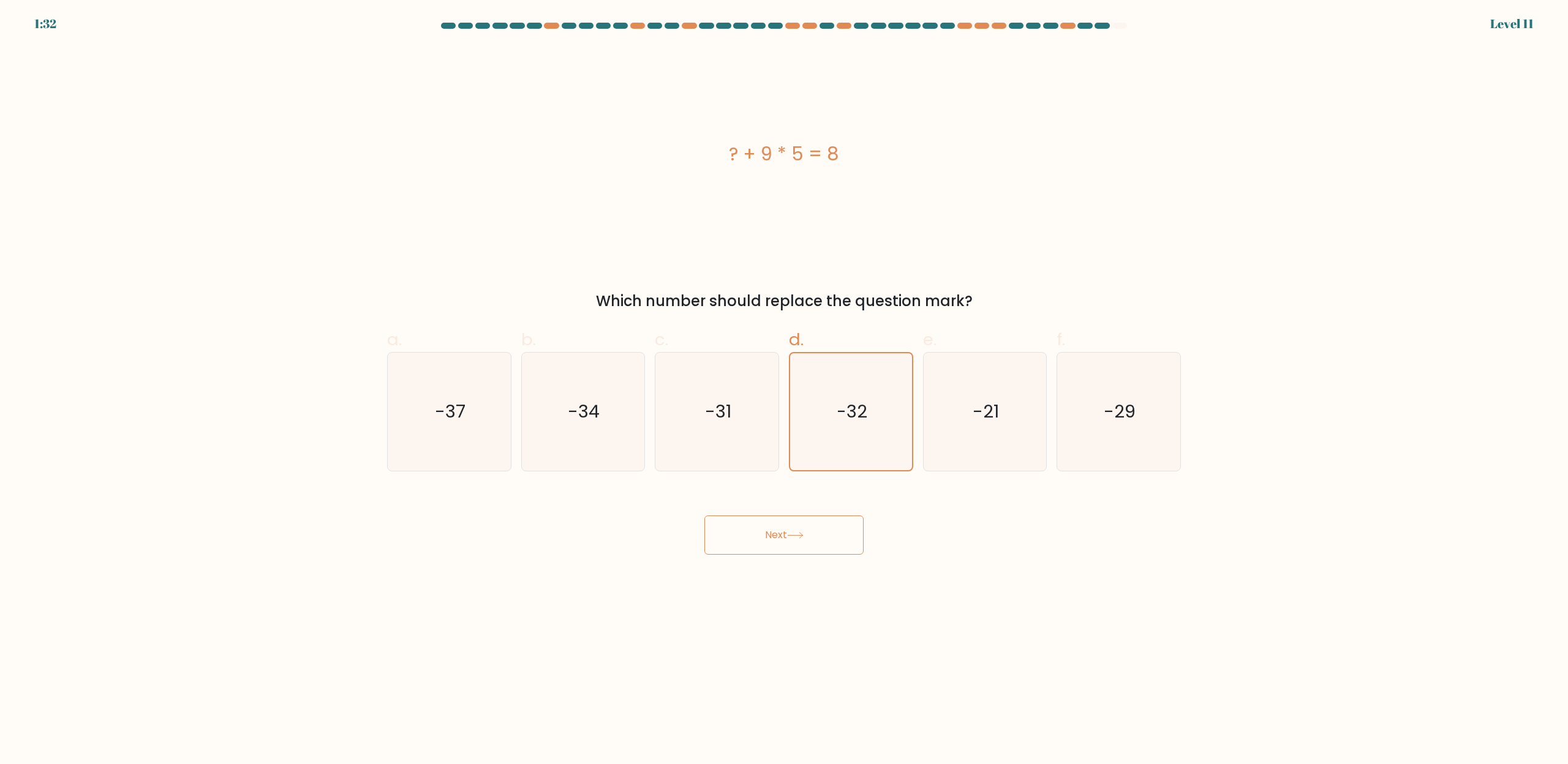
click at [760, 542] on button "Next" at bounding box center [784, 535] width 160 height 40
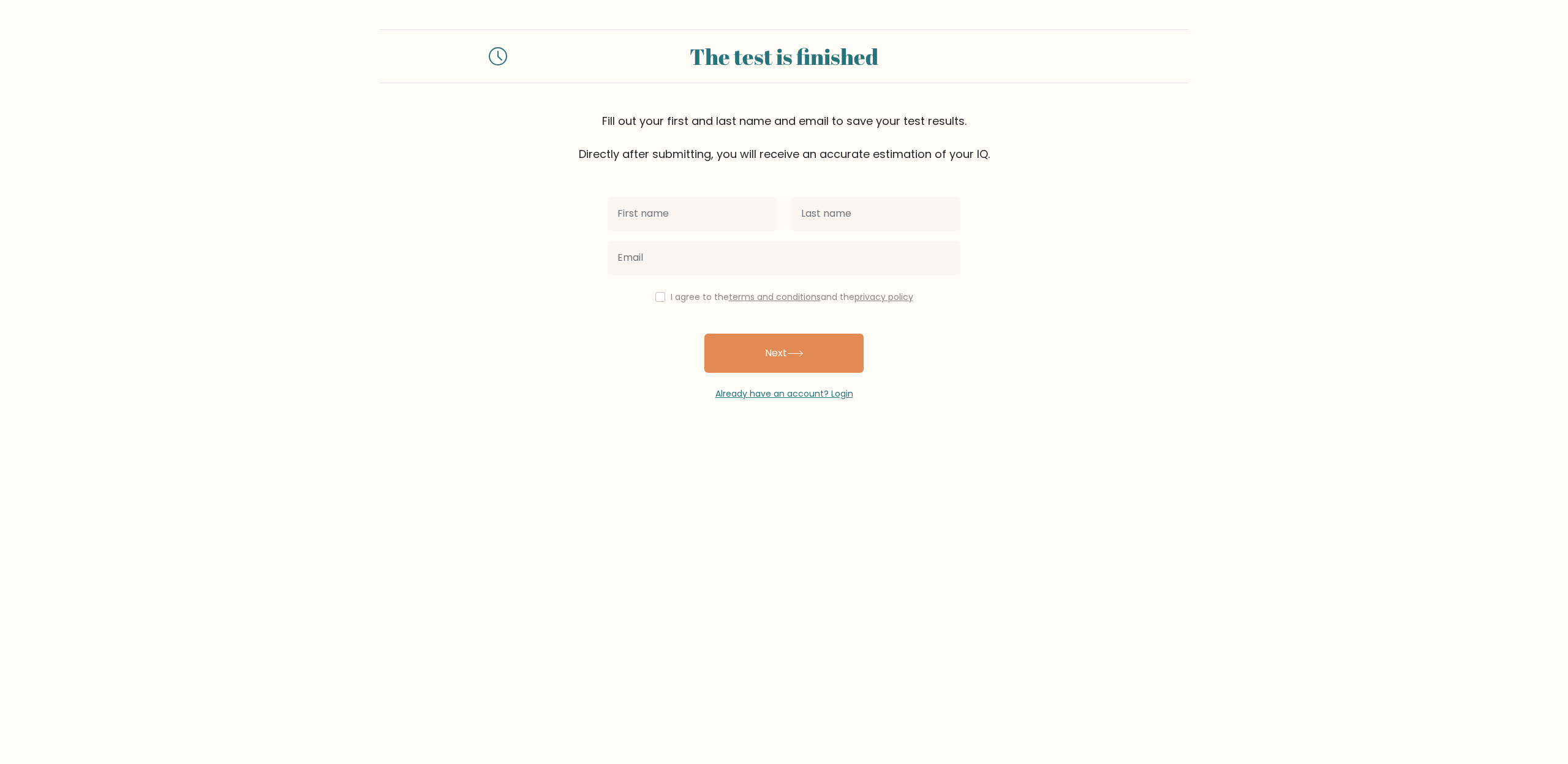
click at [669, 217] on input "text" at bounding box center [692, 213] width 169 height 35
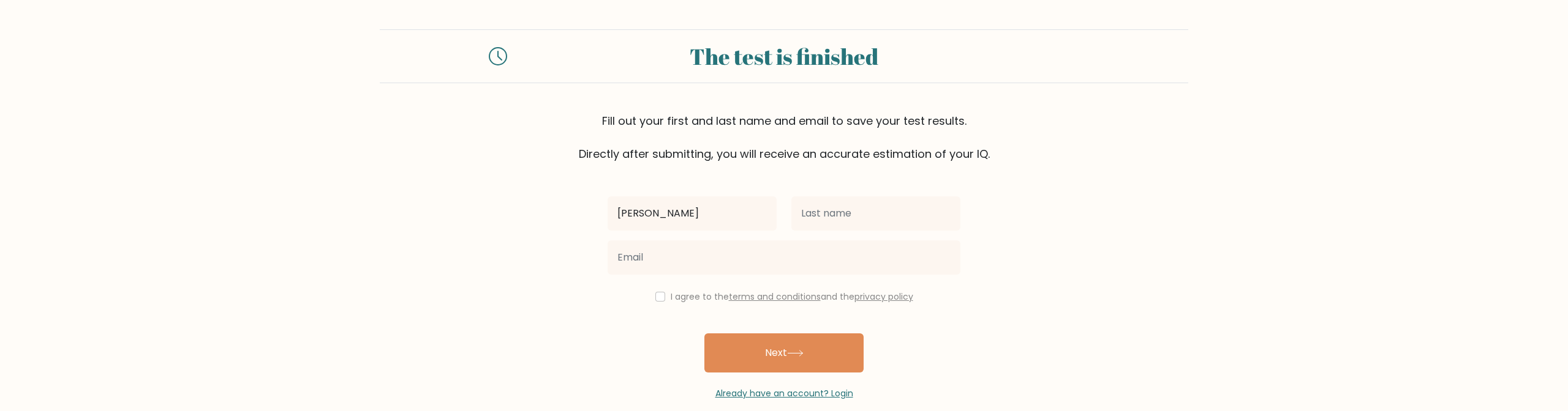
type input "kevin"
click at [863, 213] on input "text" at bounding box center [875, 213] width 169 height 35
type input "leseane"
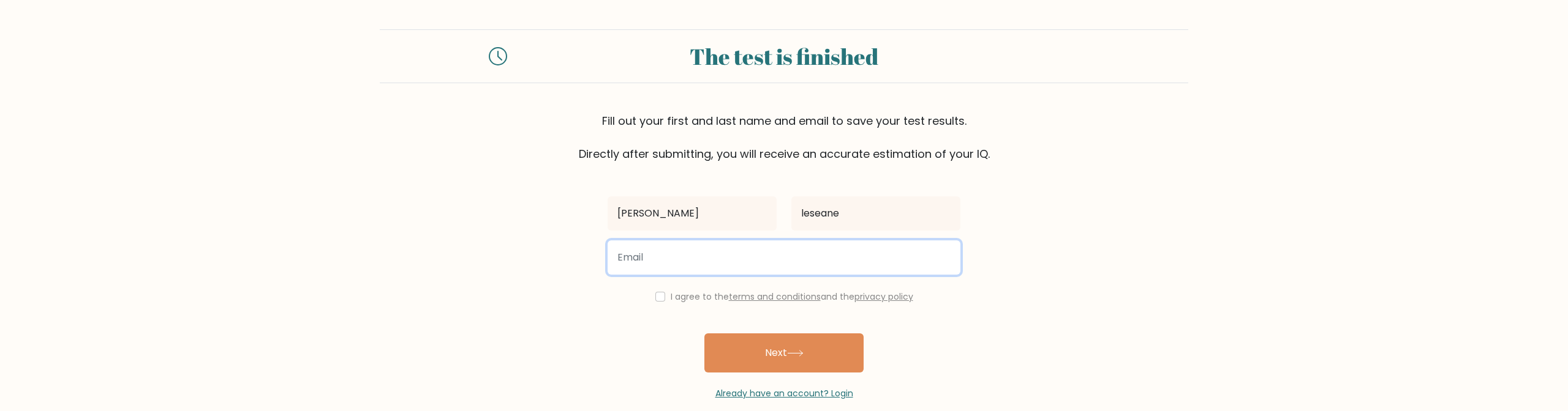
click at [731, 256] on input "email" at bounding box center [784, 257] width 353 height 35
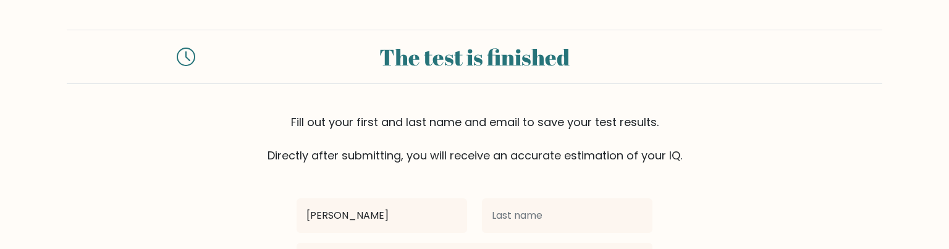
type input "[PERSON_NAME]"
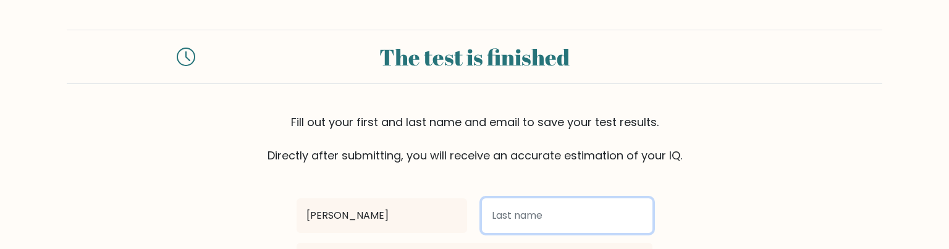
click at [526, 230] on input "text" at bounding box center [567, 215] width 171 height 35
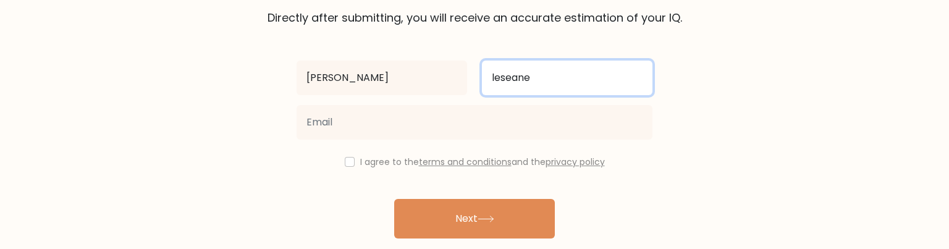
scroll to position [116, 0]
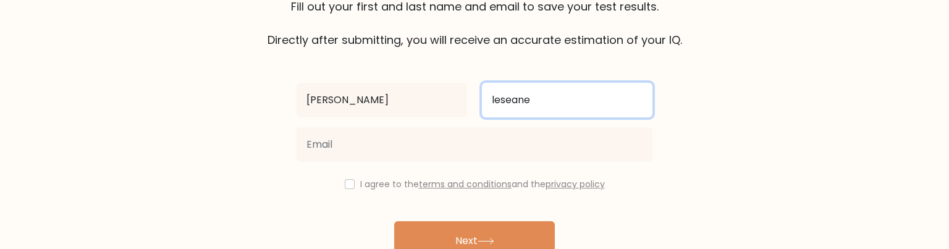
type input "leseane"
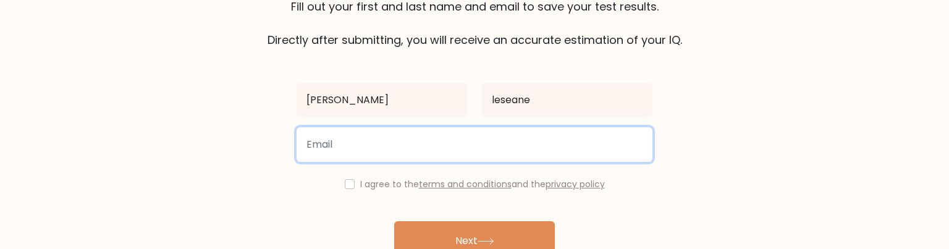
click at [425, 153] on input "email" at bounding box center [475, 144] width 356 height 35
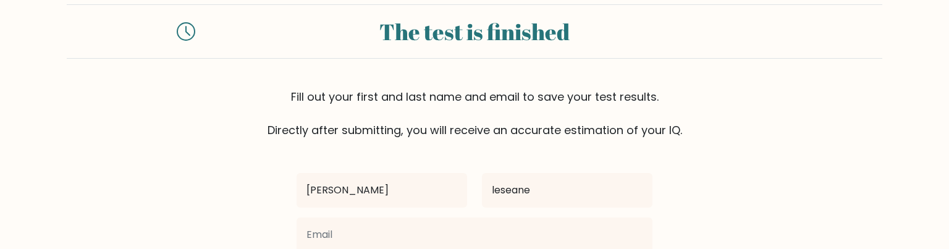
scroll to position [0, 0]
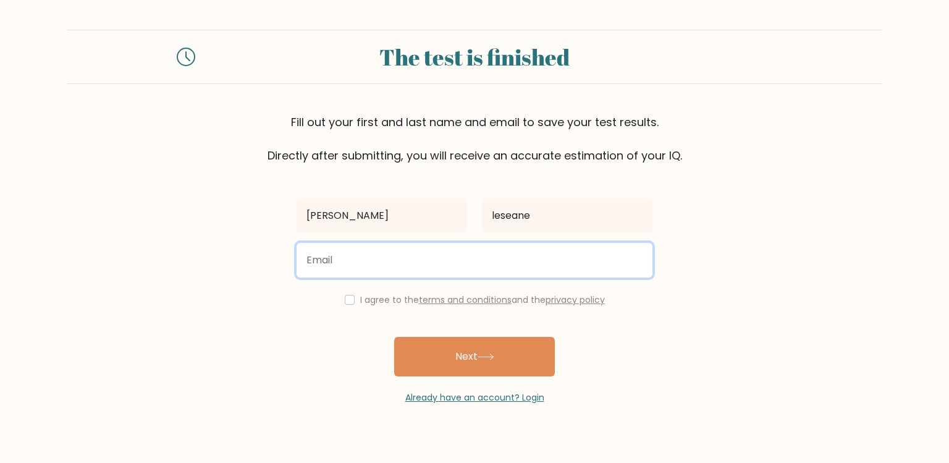
click at [483, 262] on input "email" at bounding box center [475, 260] width 356 height 35
click at [406, 259] on input "lesea" at bounding box center [475, 260] width 356 height 35
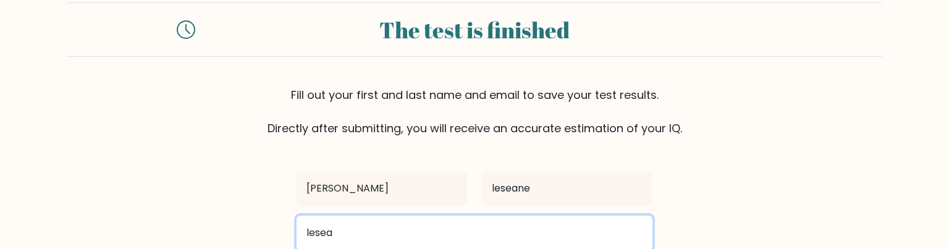
scroll to position [28, 0]
type input "leseanelarona@gmai.com"
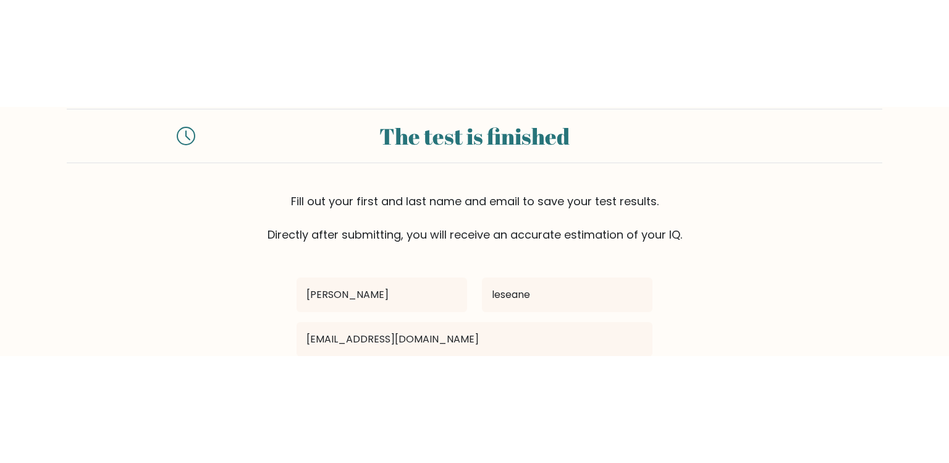
scroll to position [0, 0]
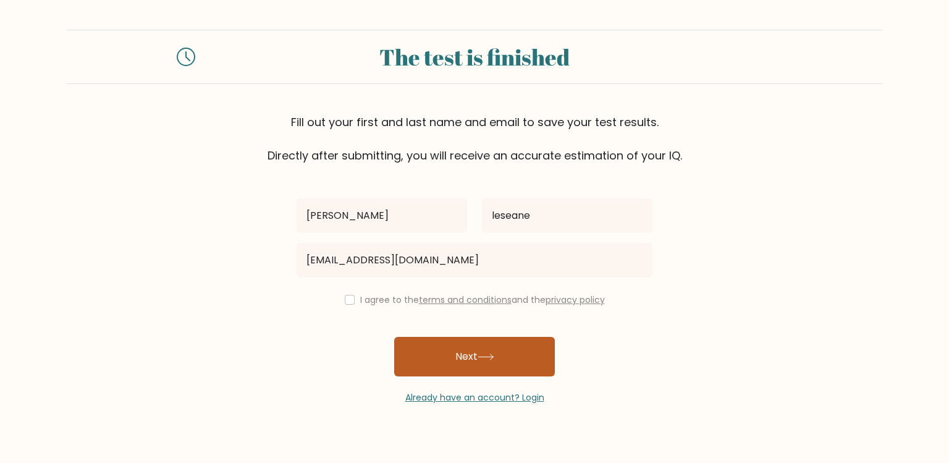
click at [479, 365] on button "Next" at bounding box center [474, 357] width 161 height 40
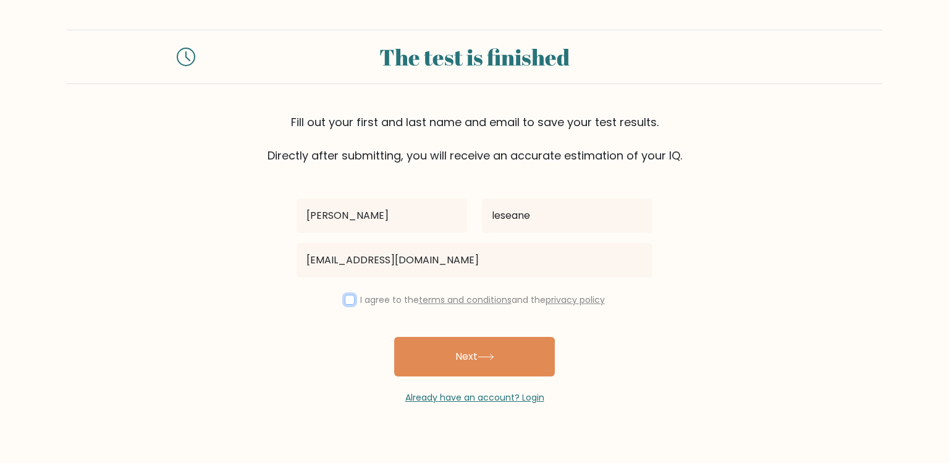
click at [345, 299] on input "checkbox" at bounding box center [350, 300] width 10 height 10
checkbox input "true"
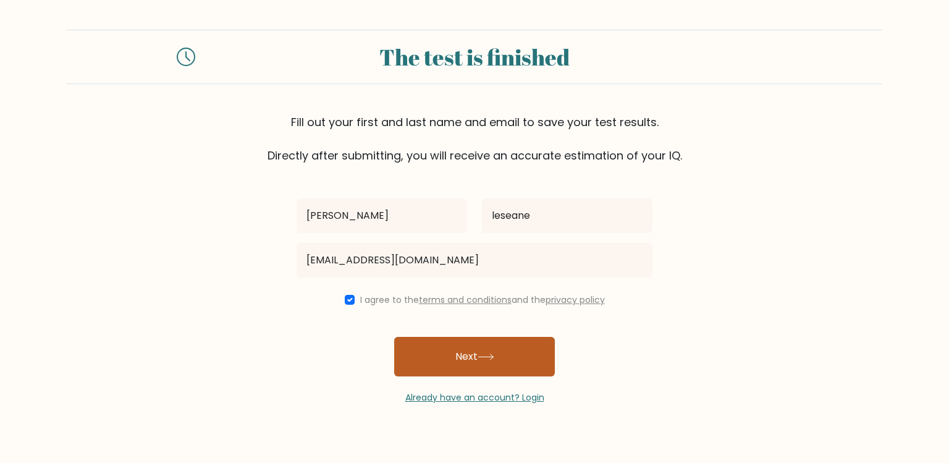
click at [440, 353] on button "Next" at bounding box center [474, 357] width 161 height 40
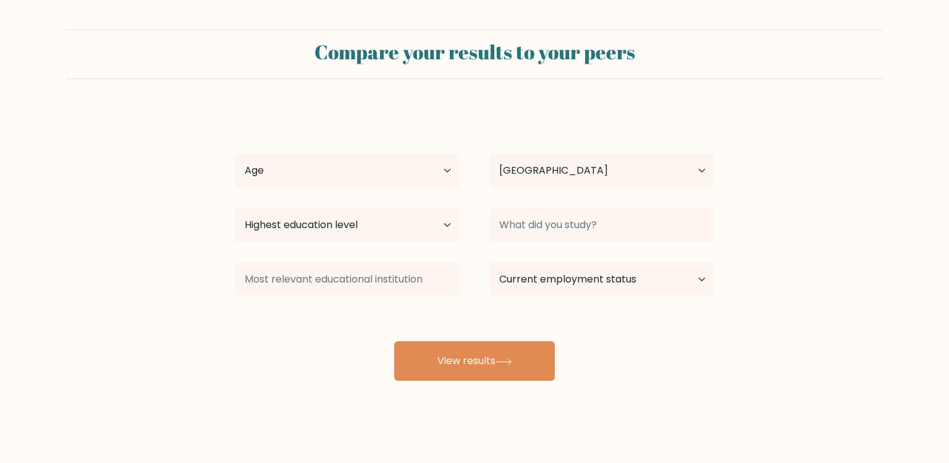
select select "BW"
click at [577, 179] on select "Country Afghanistan Albania Algeria American Samoa Andorra Angola Anguilla Anta…" at bounding box center [601, 170] width 225 height 35
click at [350, 227] on select "Highest education level No schooling Primary Lower Secondary Upper Secondary Oc…" at bounding box center [347, 225] width 225 height 35
select select "primary"
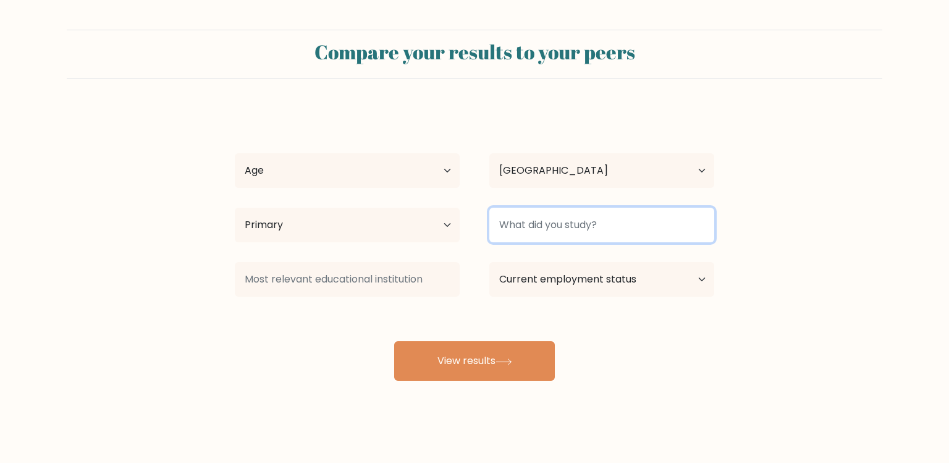
click at [575, 223] on input at bounding box center [601, 225] width 225 height 35
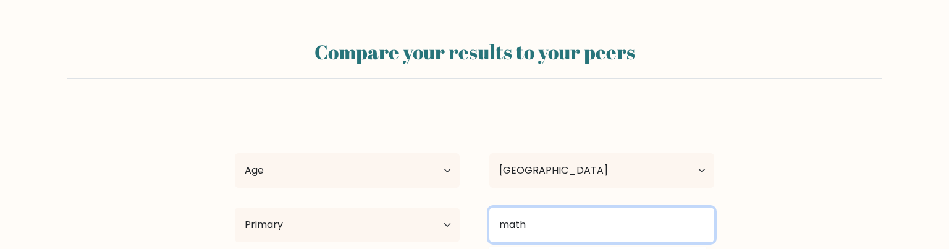
type input "math"
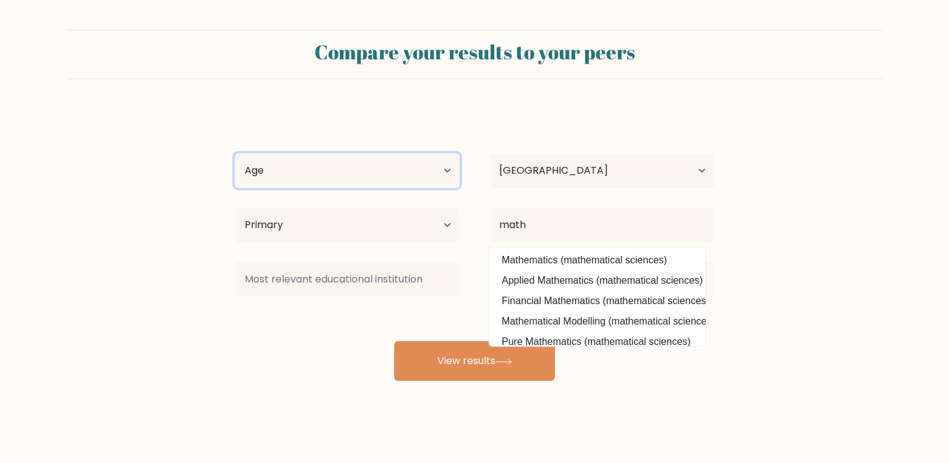
select select "min_18"
click at [308, 167] on select "Age Under 18 years old 18-24 years old 25-34 years old 35-44 years old 45-54 ye…" at bounding box center [347, 170] width 225 height 35
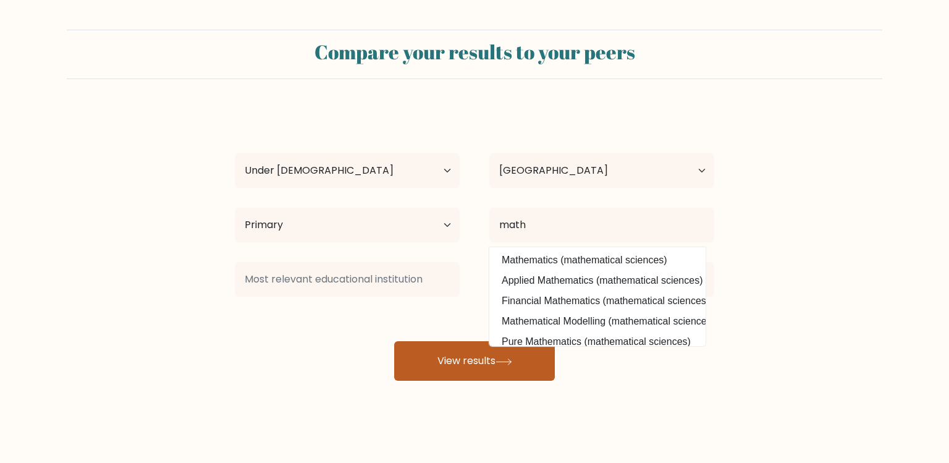
click at [463, 373] on button "View results" at bounding box center [474, 361] width 161 height 40
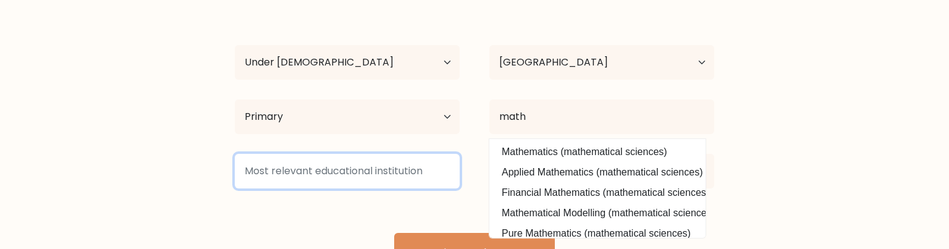
scroll to position [154, 0]
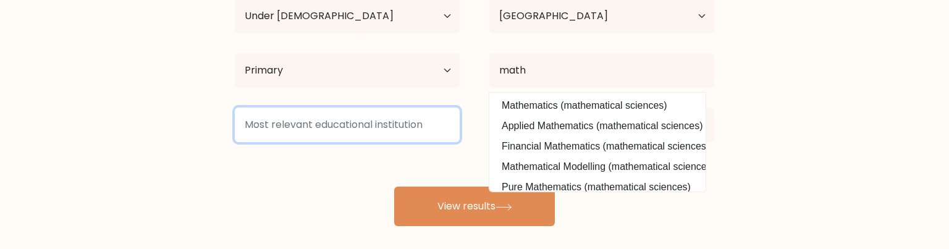
click at [347, 139] on input at bounding box center [347, 125] width 225 height 35
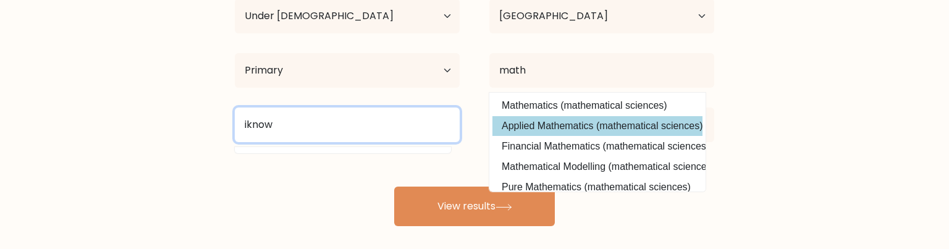
type input "iknow"
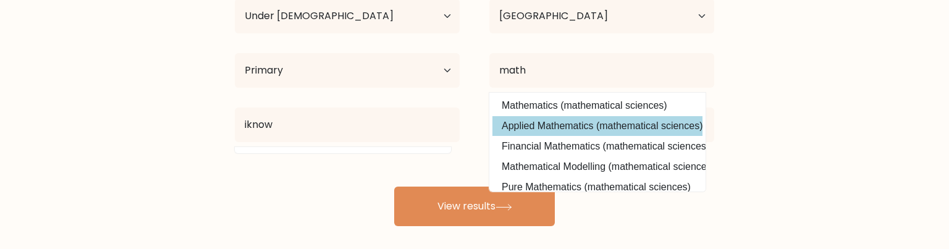
click at [558, 134] on option "Applied Mathematics (mathematical sciences)" at bounding box center [597, 126] width 210 height 20
type input "Applied Mathematics"
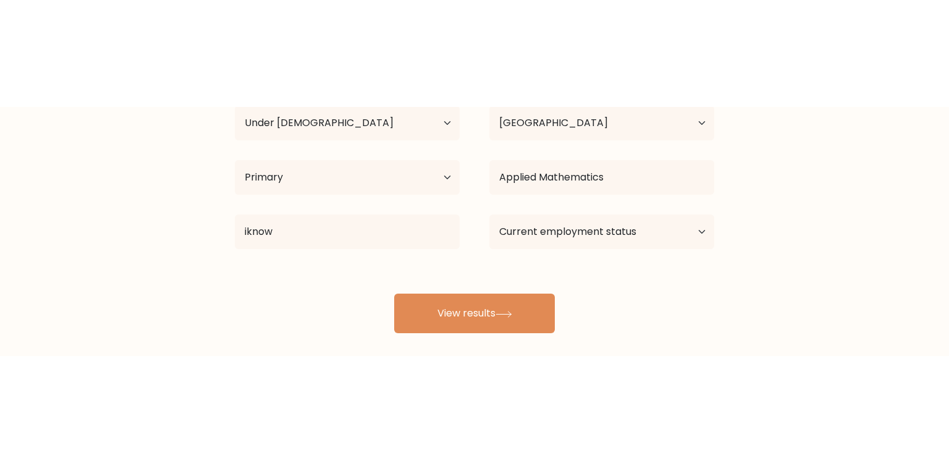
scroll to position [6, 0]
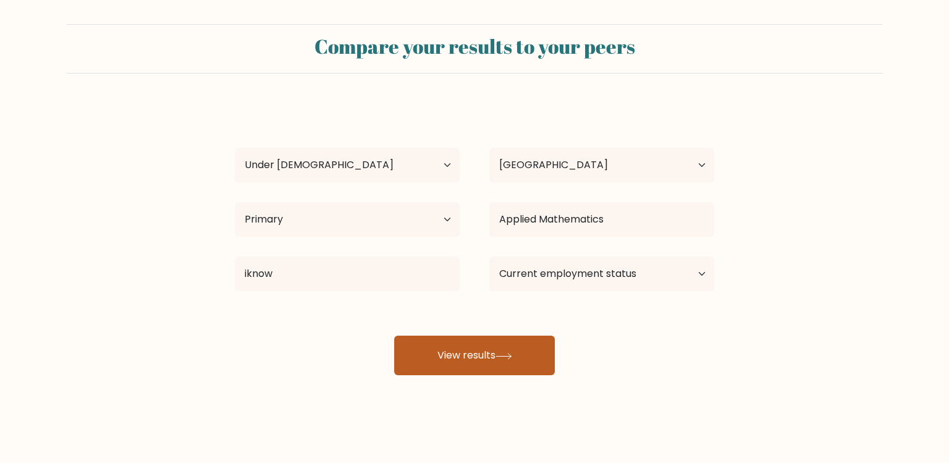
click at [490, 363] on button "View results" at bounding box center [474, 356] width 161 height 40
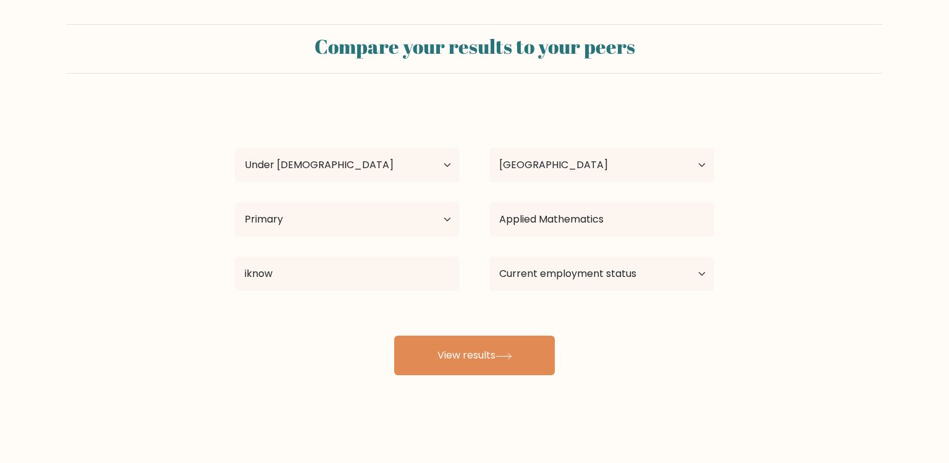
click at [622, 252] on div "kevin leseane Age Under 18 years old 18-24 years old 25-34 years old 35-44 year…" at bounding box center [474, 239] width 494 height 272
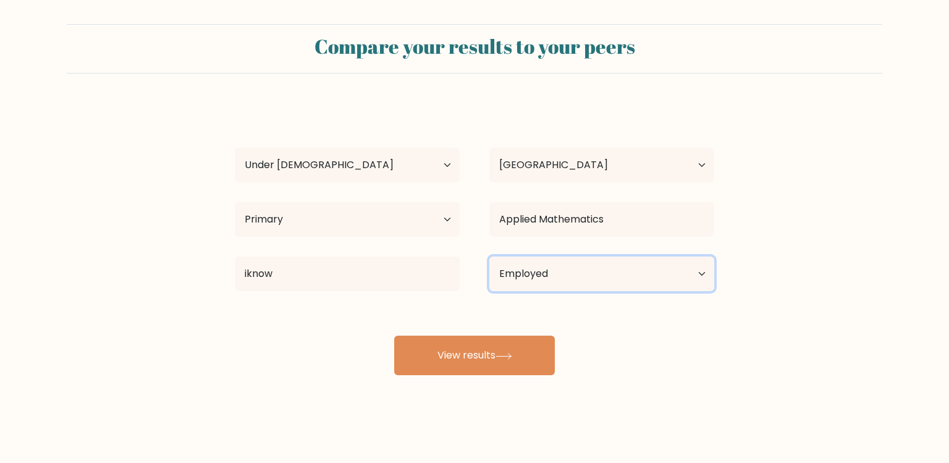
click at [625, 269] on select "Current employment status Employed Student Retired Other / prefer not to answer" at bounding box center [601, 273] width 225 height 35
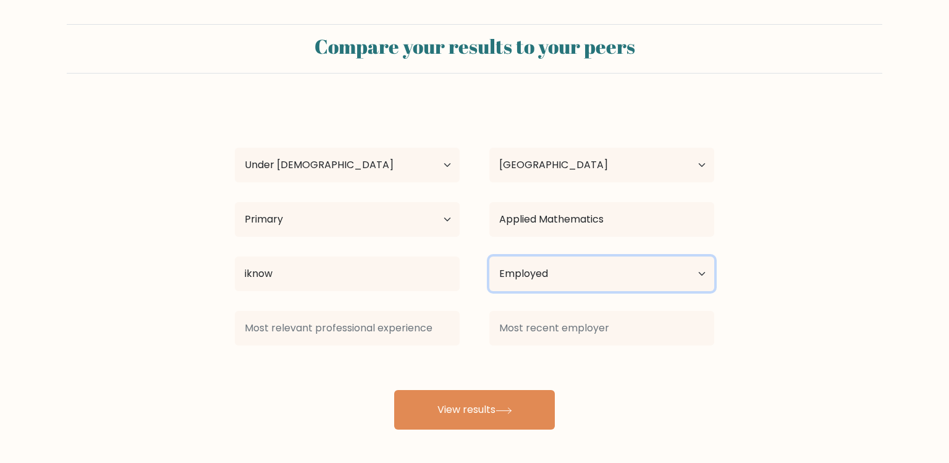
select select "student"
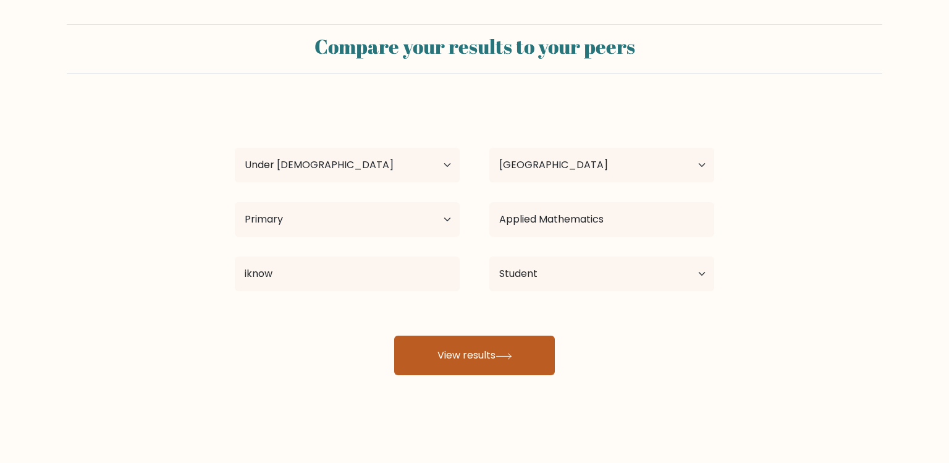
click at [512, 347] on button "View results" at bounding box center [474, 356] width 161 height 40
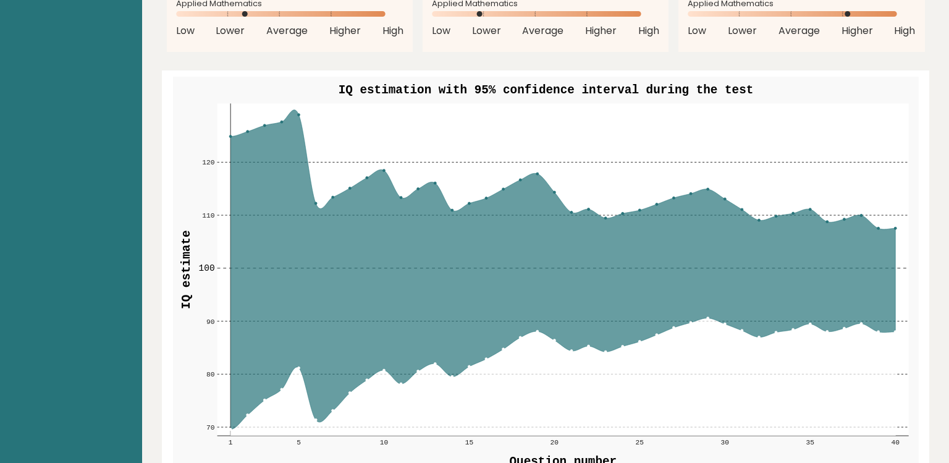
scroll to position [1384, 0]
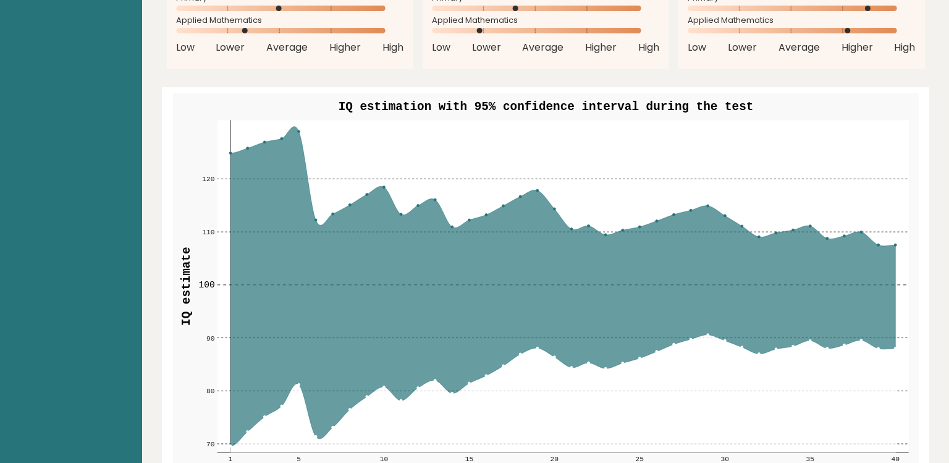
drag, startPoint x: 779, startPoint y: 296, endPoint x: 538, endPoint y: 279, distance: 240.9
click at [585, 290] on icon at bounding box center [562, 286] width 665 height 319
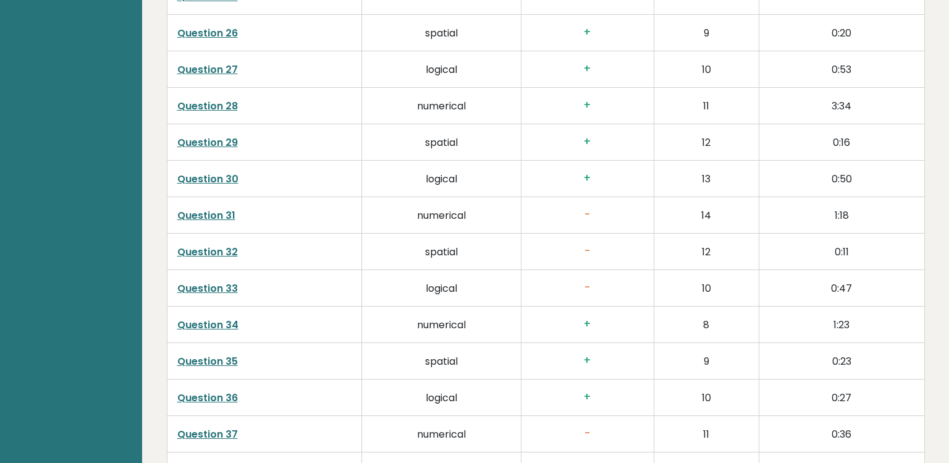
scroll to position [3179, 0]
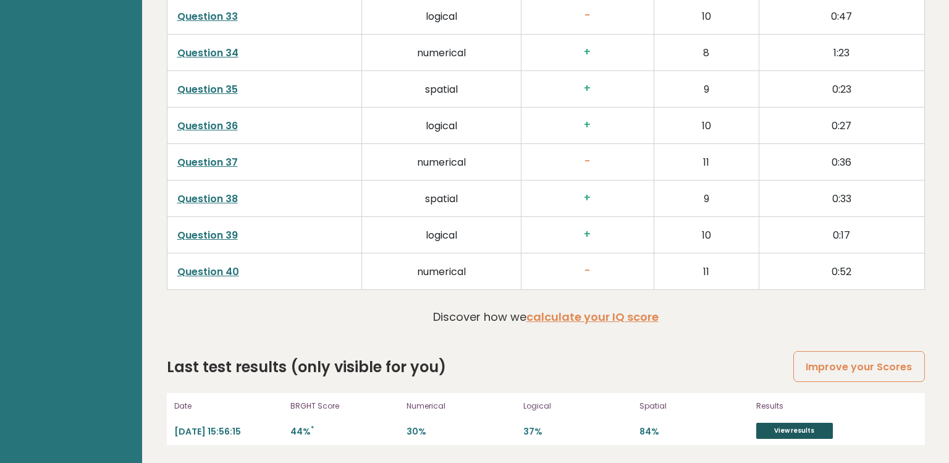
click at [816, 433] on link "View results" at bounding box center [794, 431] width 77 height 16
click at [810, 431] on link "View results" at bounding box center [794, 431] width 77 height 16
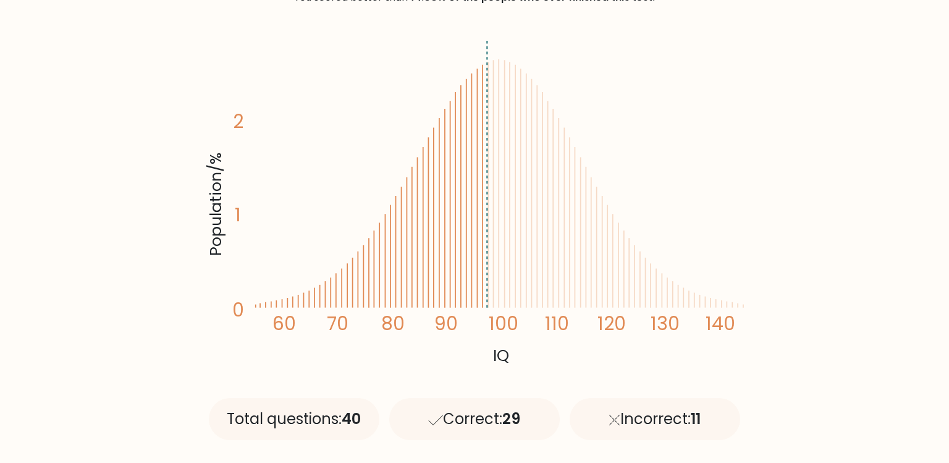
scroll to position [346, 0]
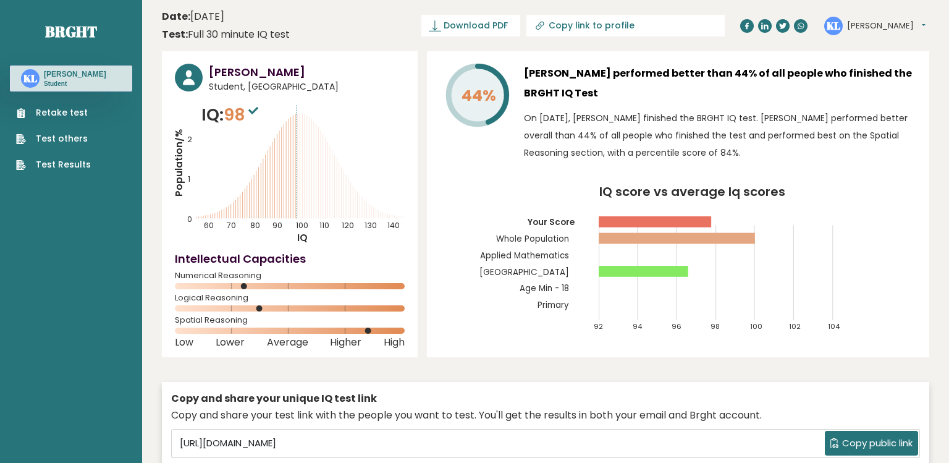
click at [42, 114] on link "Retake test" at bounding box center [53, 112] width 75 height 13
click at [40, 115] on link "Retake test" at bounding box center [53, 112] width 75 height 13
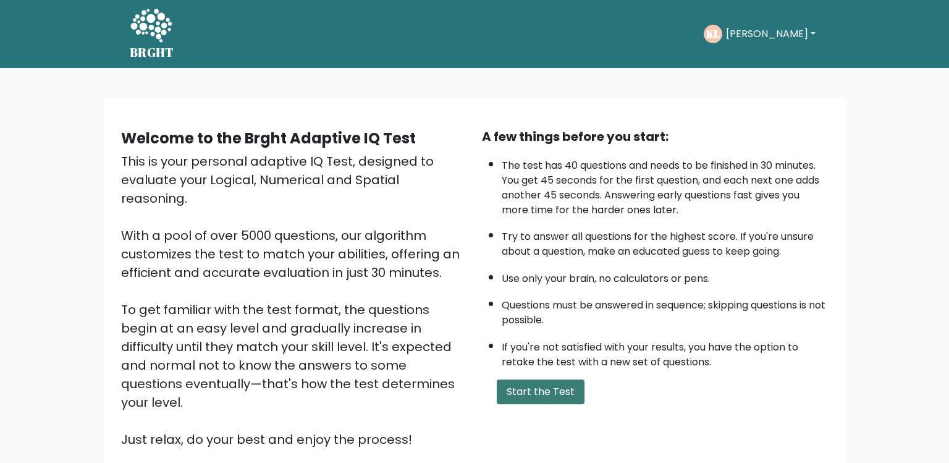
click at [561, 398] on button "Start the Test" at bounding box center [541, 391] width 88 height 25
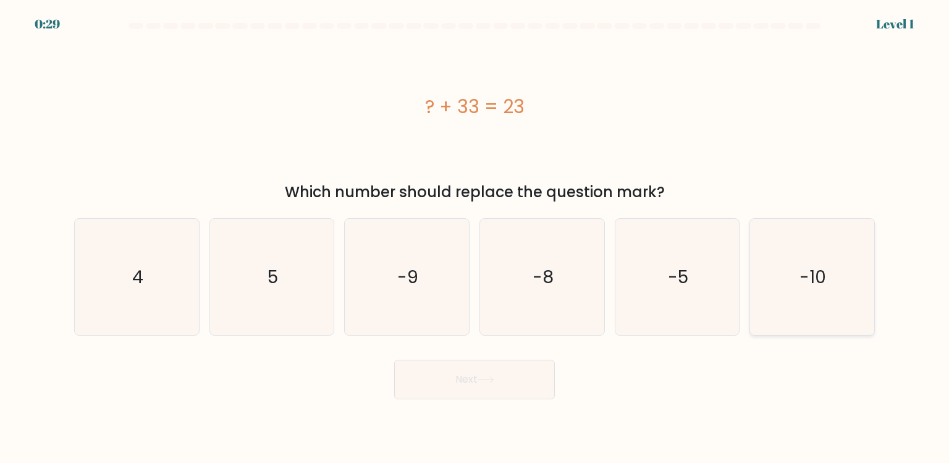
click at [843, 310] on icon "-10" at bounding box center [812, 277] width 116 height 116
click at [475, 238] on input "f. -10" at bounding box center [475, 235] width 1 height 6
radio input "true"
click at [476, 379] on button "Next" at bounding box center [474, 380] width 161 height 40
click at [471, 395] on button "Next" at bounding box center [474, 380] width 161 height 40
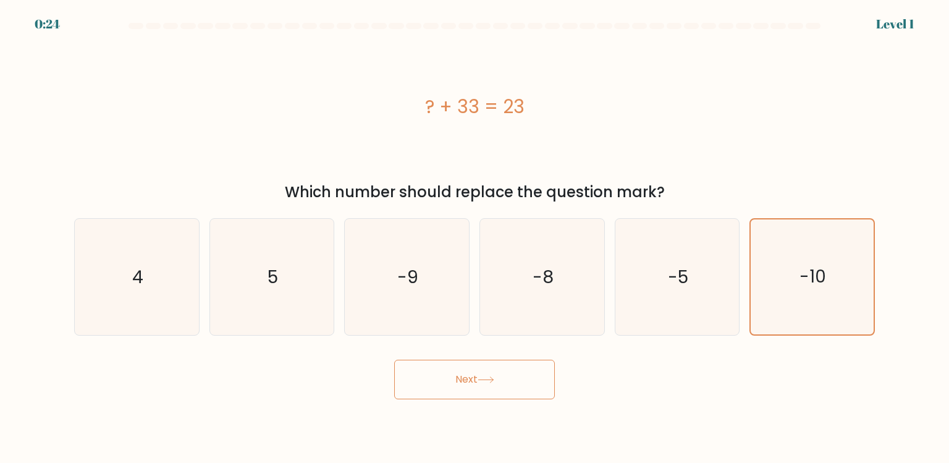
click at [482, 391] on button "Next" at bounding box center [474, 380] width 161 height 40
click at [482, 389] on button "Next" at bounding box center [474, 380] width 161 height 40
click at [477, 381] on button "Next" at bounding box center [474, 380] width 161 height 40
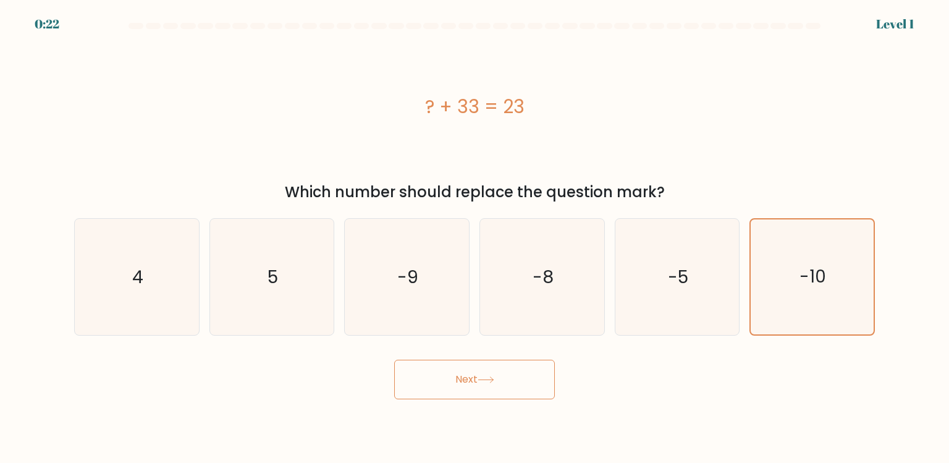
drag, startPoint x: 476, startPoint y: 381, endPoint x: 446, endPoint y: 370, distance: 32.6
click at [476, 381] on button "Next" at bounding box center [474, 380] width 161 height 40
click at [446, 370] on button "Next" at bounding box center [474, 380] width 161 height 40
click at [465, 378] on button "Next" at bounding box center [474, 380] width 161 height 40
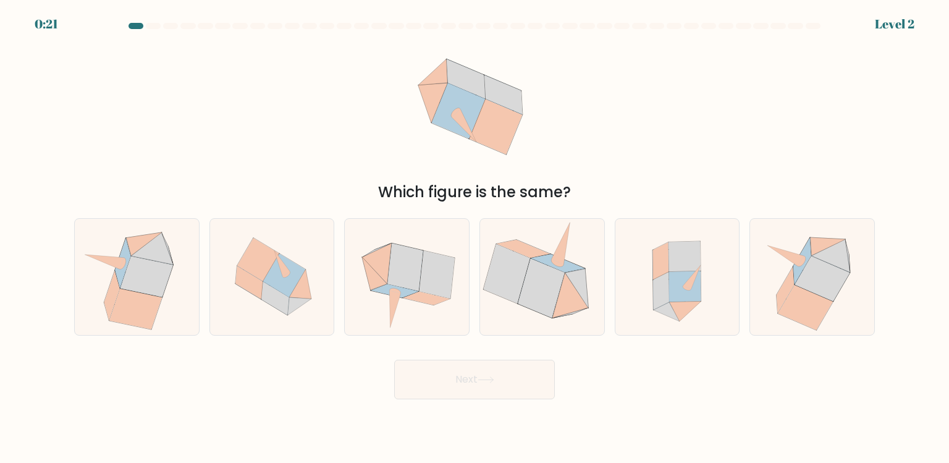
click at [465, 378] on button "Next" at bounding box center [474, 380] width 161 height 40
click at [426, 298] on icon at bounding box center [426, 299] width 47 height 14
click at [475, 238] on input "c." at bounding box center [475, 235] width 1 height 6
radio input "true"
click at [480, 381] on button "Next" at bounding box center [474, 380] width 161 height 40
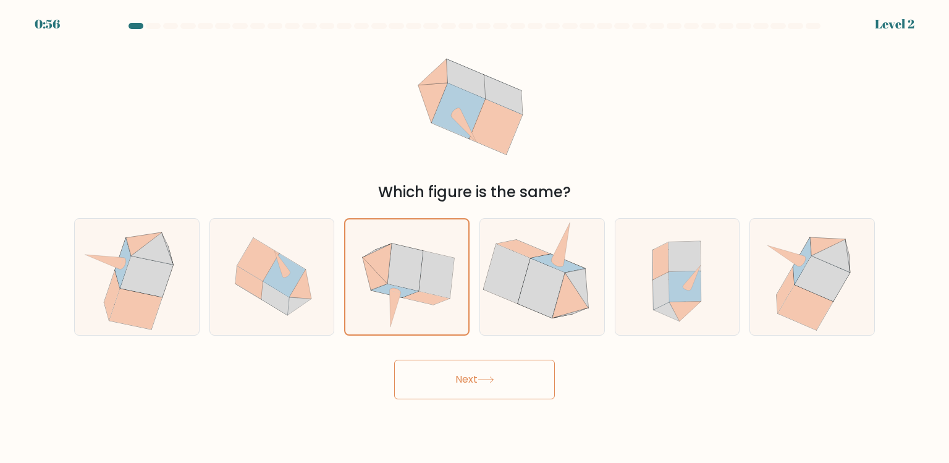
click at [480, 381] on button "Next" at bounding box center [474, 380] width 161 height 40
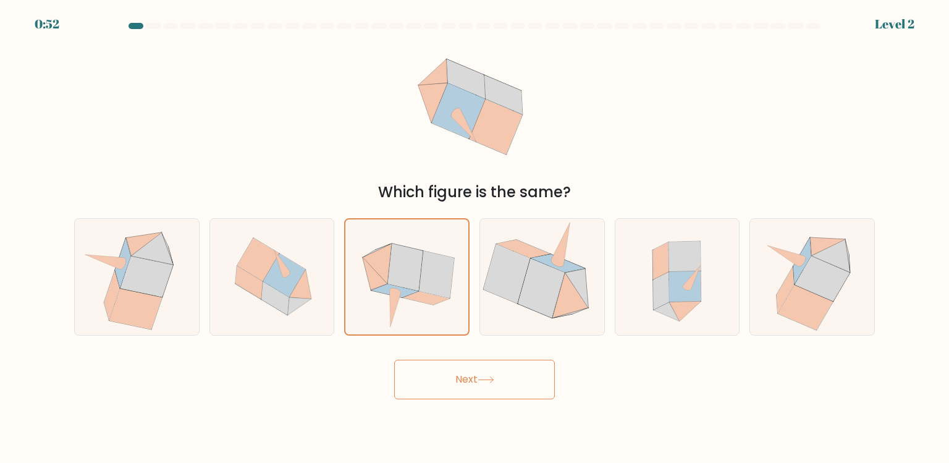
click at [479, 383] on button "Next" at bounding box center [474, 380] width 161 height 40
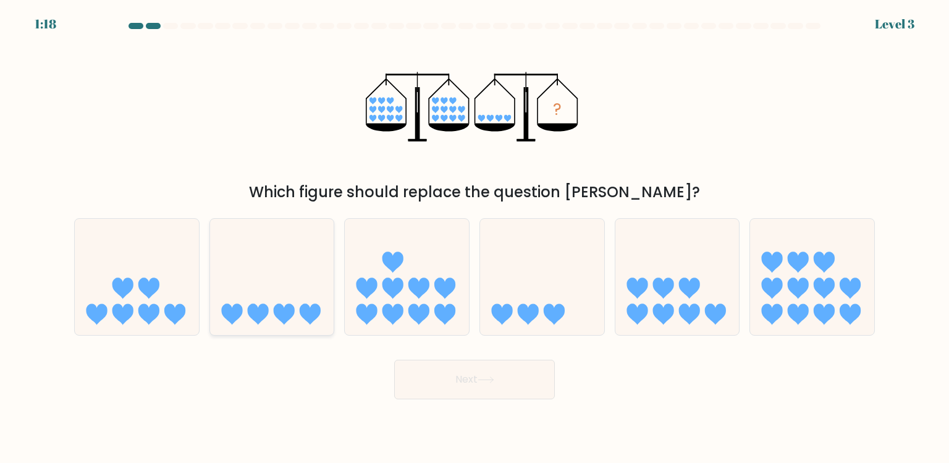
click at [269, 290] on icon at bounding box center [272, 277] width 124 height 103
click at [475, 238] on input "b." at bounding box center [475, 235] width 1 height 6
radio input "true"
click at [447, 374] on button "Next" at bounding box center [474, 380] width 161 height 40
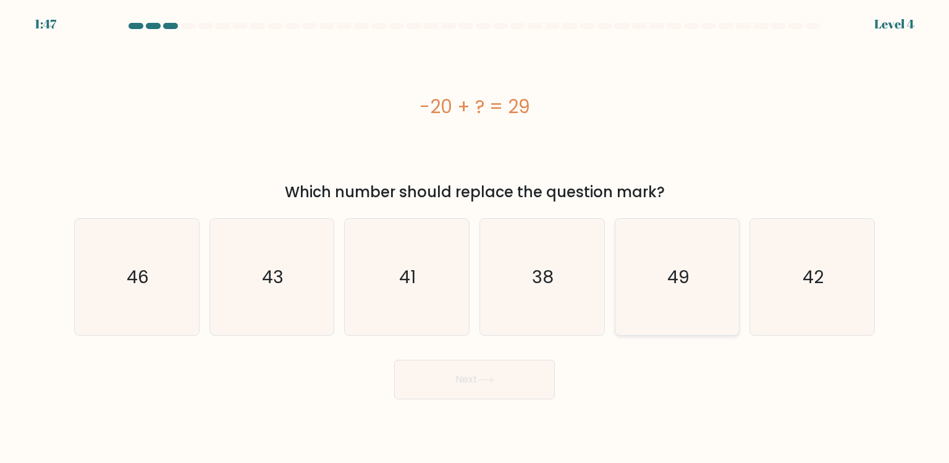
click at [671, 306] on icon "49" at bounding box center [677, 277] width 116 height 116
click at [475, 238] on input "e. 49" at bounding box center [475, 235] width 1 height 6
radio input "true"
click at [521, 382] on button "Next" at bounding box center [474, 380] width 161 height 40
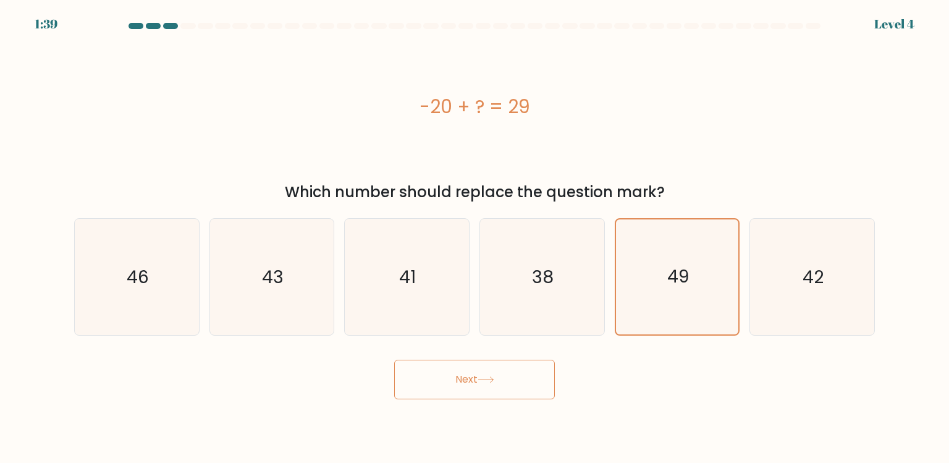
click at [488, 381] on icon at bounding box center [486, 379] width 17 height 7
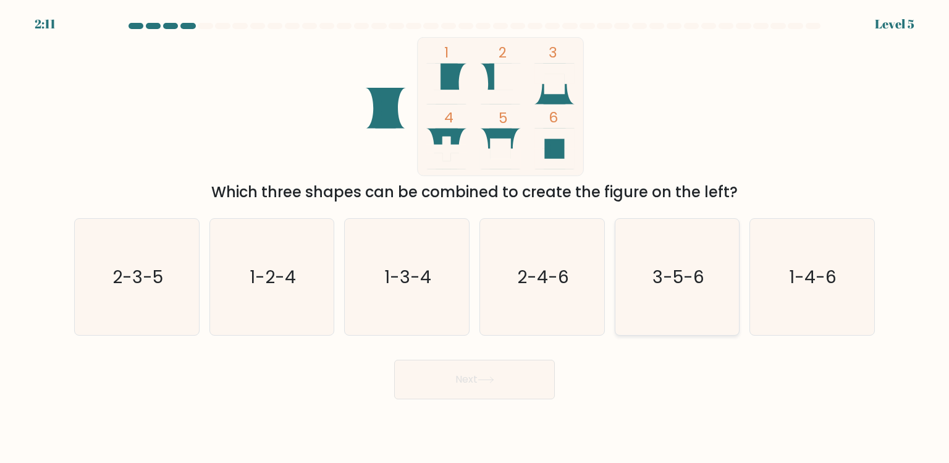
click at [695, 303] on icon "3-5-6" at bounding box center [677, 277] width 116 height 116
click at [475, 238] on input "e. 3-5-6" at bounding box center [475, 235] width 1 height 6
radio input "true"
click at [519, 384] on button "Next" at bounding box center [474, 380] width 161 height 40
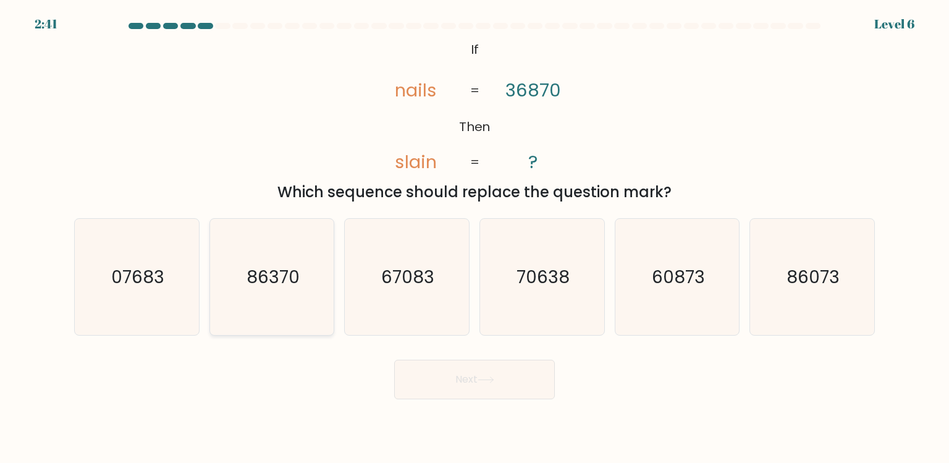
click at [215, 296] on icon "86370" at bounding box center [272, 277] width 116 height 116
click at [475, 238] on input "b. 86370" at bounding box center [475, 235] width 1 height 6
radio input "true"
click at [166, 299] on icon "07683" at bounding box center [136, 277] width 116 height 116
click at [475, 238] on input "a. 07683" at bounding box center [475, 235] width 1 height 6
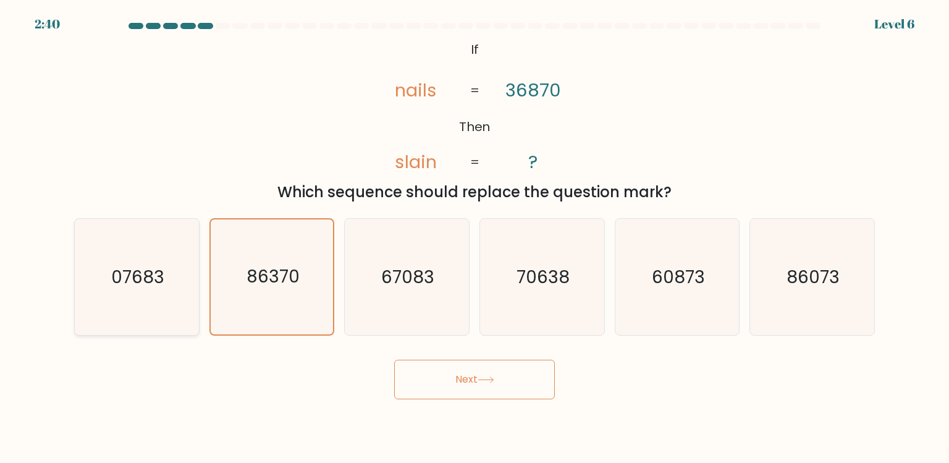
radio input "true"
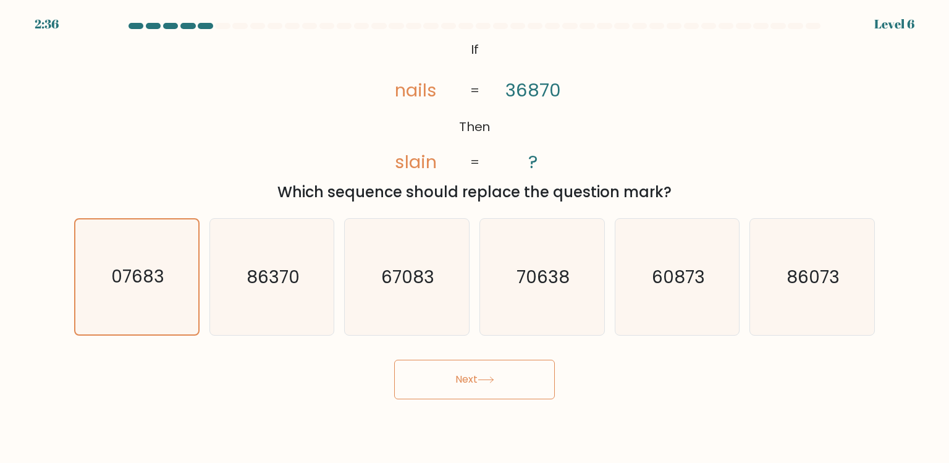
click at [475, 391] on button "Next" at bounding box center [474, 380] width 161 height 40
click at [479, 388] on button "Next" at bounding box center [474, 380] width 161 height 40
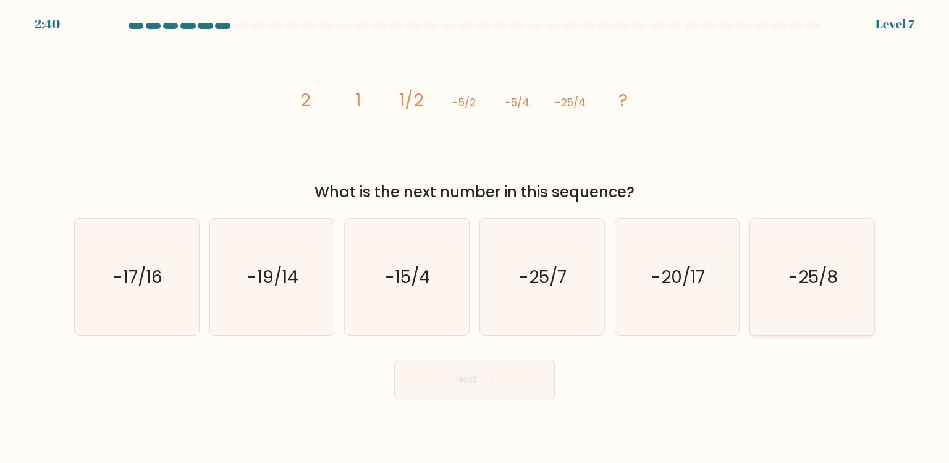
click at [782, 282] on icon "-25/8" at bounding box center [812, 277] width 116 height 116
click at [475, 238] on input "f. -25/8" at bounding box center [475, 235] width 1 height 6
radio input "true"
click at [509, 381] on button "Next" at bounding box center [474, 380] width 161 height 40
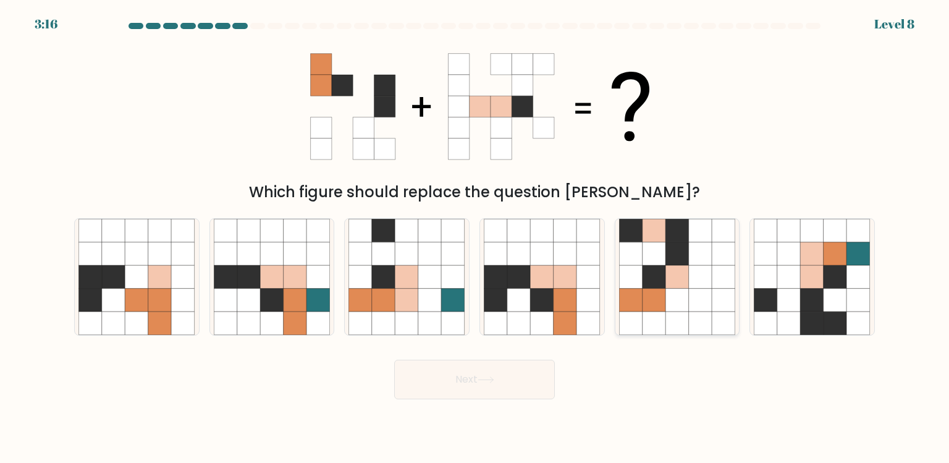
click at [714, 293] on icon at bounding box center [723, 300] width 23 height 23
click at [475, 238] on input "e." at bounding box center [475, 235] width 1 height 6
radio input "true"
click at [523, 267] on icon at bounding box center [518, 276] width 23 height 23
click at [475, 238] on input "d." at bounding box center [475, 235] width 1 height 6
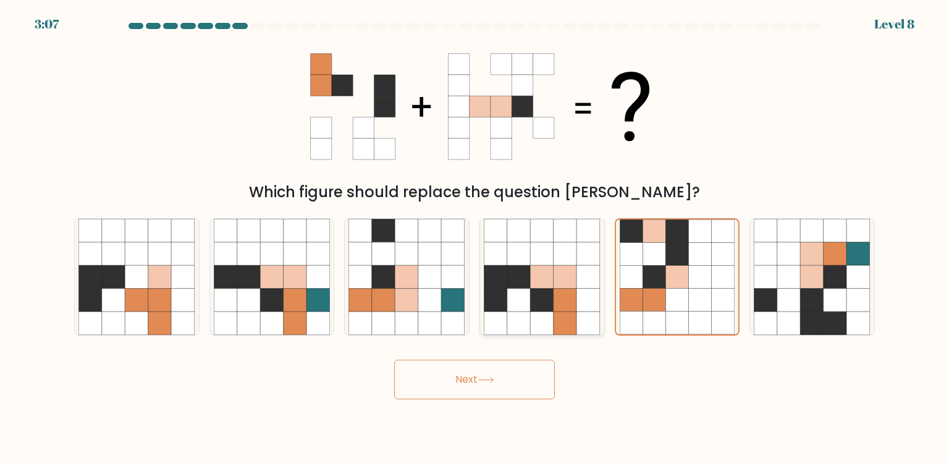
radio input "true"
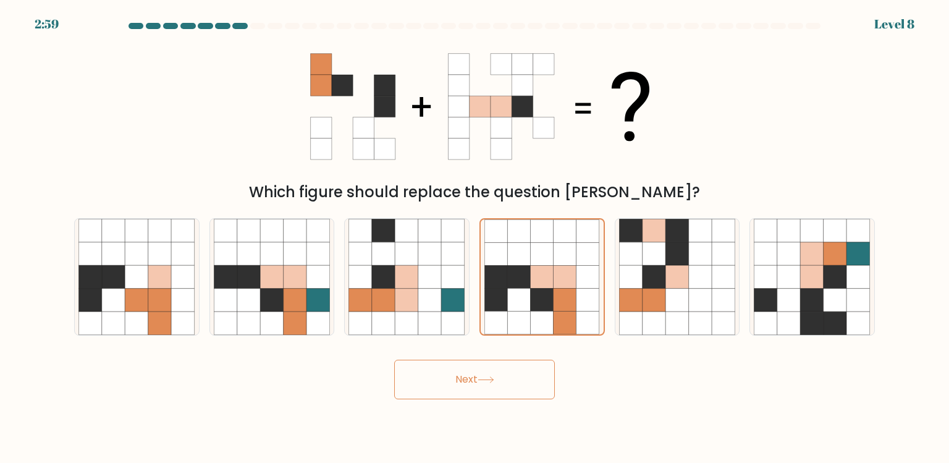
click at [480, 371] on button "Next" at bounding box center [474, 380] width 161 height 40
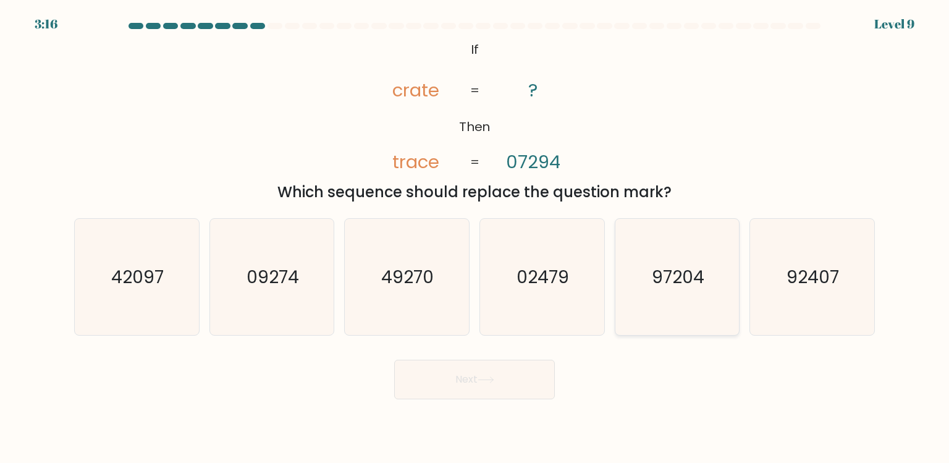
click at [666, 301] on icon "97204" at bounding box center [677, 277] width 116 height 116
click at [475, 238] on input "e. 97204" at bounding box center [475, 235] width 1 height 6
radio input "true"
click at [808, 314] on icon "92407" at bounding box center [812, 277] width 116 height 116
click at [475, 238] on input "f. 92407" at bounding box center [475, 235] width 1 height 6
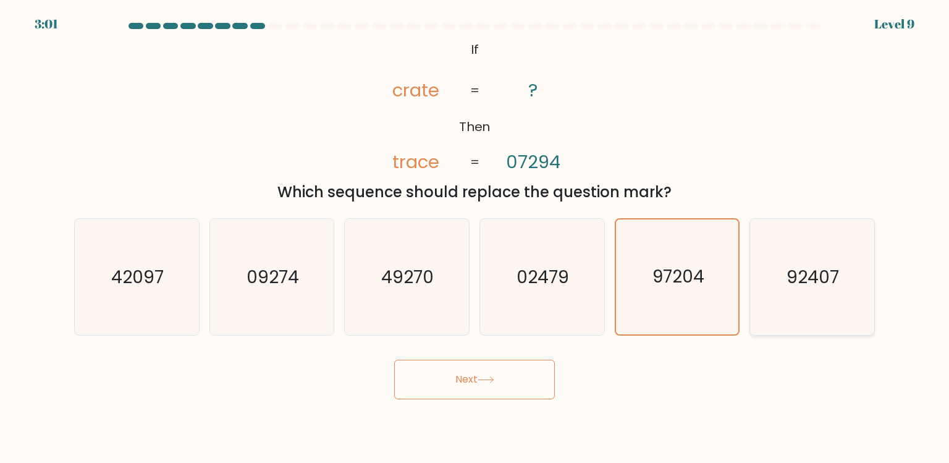
radio input "true"
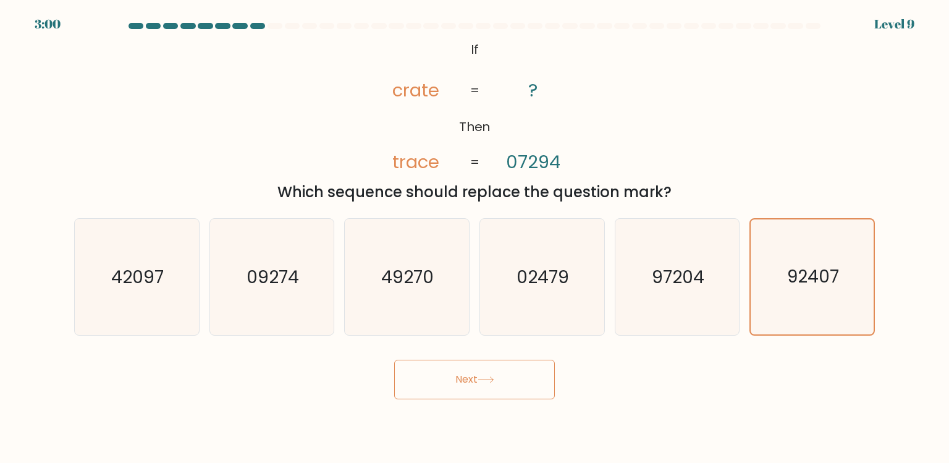
click at [512, 361] on button "Next" at bounding box center [474, 380] width 161 height 40
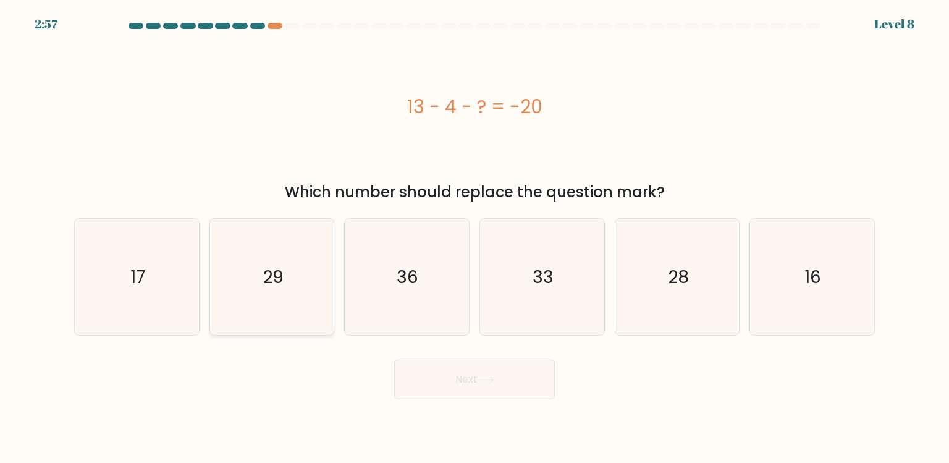
click at [273, 234] on icon "29" at bounding box center [272, 277] width 116 height 116
click at [475, 234] on input "b. 29" at bounding box center [475, 235] width 1 height 6
radio input "true"
click at [426, 373] on button "Next" at bounding box center [474, 380] width 161 height 40
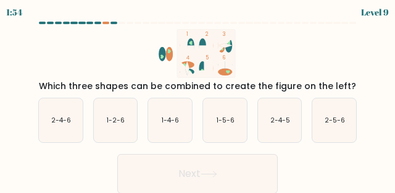
scroll to position [1, 0]
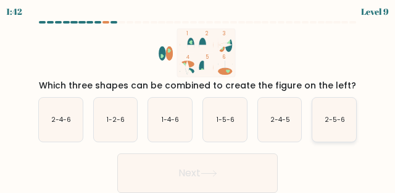
click at [319, 124] on icon "2-5-6" at bounding box center [335, 120] width 44 height 44
click at [198, 99] on input "f. 2-5-6" at bounding box center [198, 97] width 1 height 3
radio input "true"
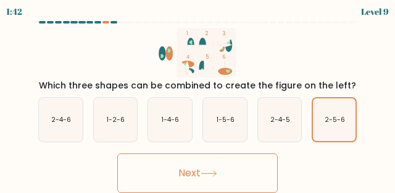
click at [240, 169] on button "Next" at bounding box center [197, 173] width 161 height 40
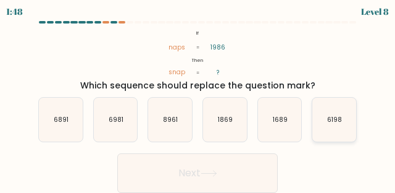
click at [326, 105] on icon "6198" at bounding box center [335, 120] width 44 height 44
click at [198, 99] on input "f. 6198" at bounding box center [198, 97] width 1 height 3
radio input "true"
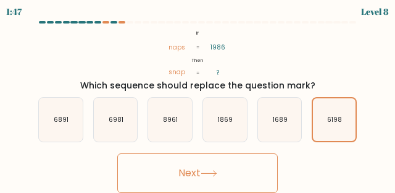
click at [267, 178] on button "Next" at bounding box center [197, 173] width 161 height 40
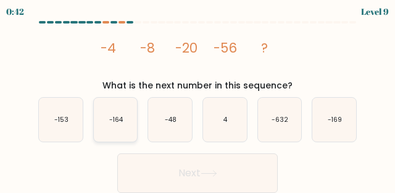
click at [121, 117] on text "-164" at bounding box center [116, 119] width 14 height 9
click at [198, 99] on input "b. -164" at bounding box center [198, 97] width 1 height 3
radio input "true"
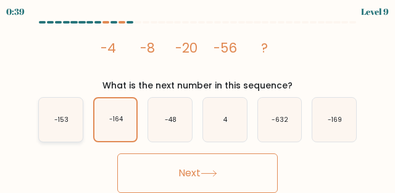
click at [70, 123] on icon "-153" at bounding box center [61, 120] width 44 height 44
click at [198, 99] on input "a. -153" at bounding box center [198, 97] width 1 height 3
radio input "true"
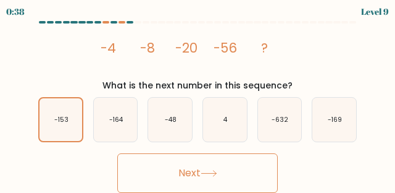
click at [155, 171] on button "Next" at bounding box center [197, 173] width 161 height 40
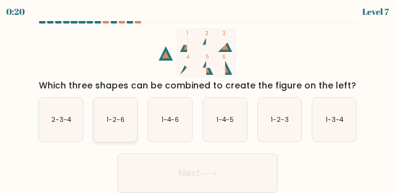
click at [121, 122] on text "1-2-6" at bounding box center [116, 119] width 18 height 9
click at [198, 99] on input "b. 1-2-6" at bounding box center [198, 97] width 1 height 3
radio input "true"
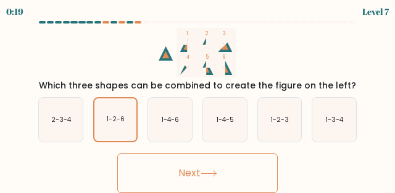
click at [157, 169] on button "Next" at bounding box center [197, 173] width 161 height 40
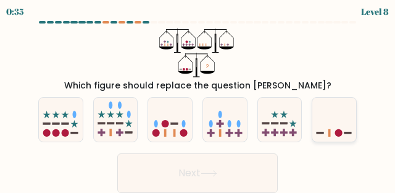
click at [338, 121] on icon at bounding box center [335, 119] width 44 height 36
click at [198, 99] on input "f." at bounding box center [198, 97] width 1 height 3
radio input "true"
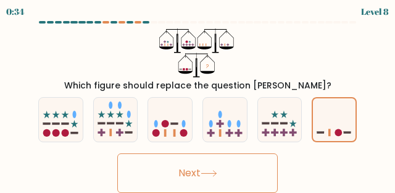
click at [237, 167] on button "Next" at bounding box center [197, 173] width 161 height 40
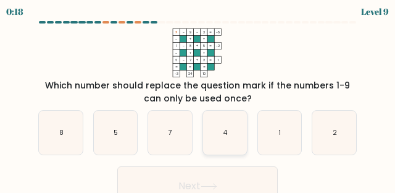
click at [228, 138] on icon "4" at bounding box center [225, 133] width 44 height 44
click at [198, 99] on input "d. 4" at bounding box center [198, 97] width 1 height 3
radio input "true"
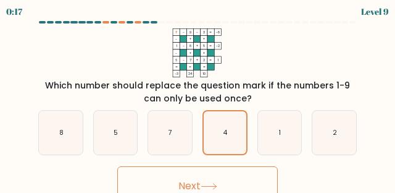
click at [223, 178] on button "Next" at bounding box center [197, 186] width 161 height 40
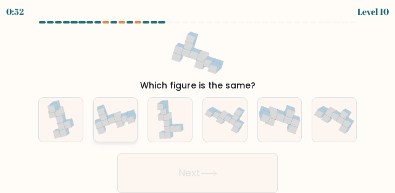
click at [122, 112] on icon at bounding box center [116, 119] width 44 height 30
click at [198, 99] on input "b." at bounding box center [198, 97] width 1 height 3
radio input "true"
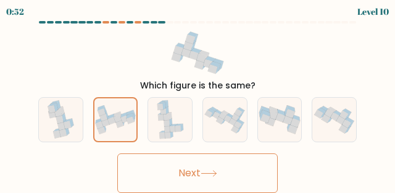
click at [153, 187] on button "Next" at bounding box center [197, 173] width 161 height 40
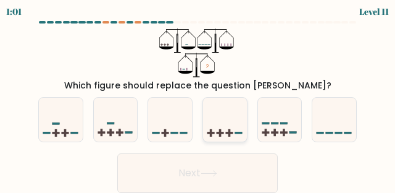
click at [214, 121] on icon at bounding box center [225, 119] width 44 height 36
click at [198, 99] on input "d." at bounding box center [198, 97] width 1 height 3
radio input "true"
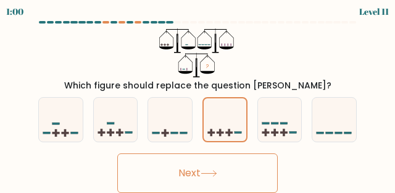
click at [182, 172] on button "Next" at bounding box center [197, 173] width 161 height 40
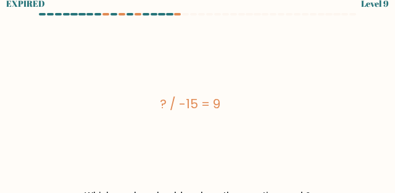
scroll to position [0, 0]
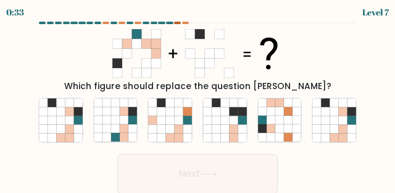
click at [177, 23] on div at bounding box center [177, 23] width 7 height 2
click at [184, 21] on div "0:32 Level 7" at bounding box center [197, 11] width 395 height 22
click at [137, 21] on div "0:32 Level 7" at bounding box center [197, 11] width 395 height 22
click at [124, 22] on div at bounding box center [122, 23] width 7 height 2
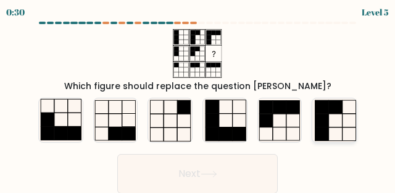
click at [343, 133] on rect at bounding box center [350, 133] width 14 height 13
click at [198, 99] on input "f." at bounding box center [198, 97] width 1 height 3
radio input "true"
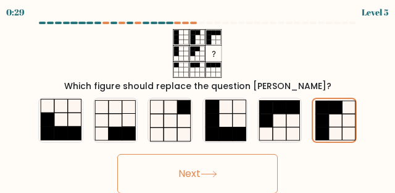
click at [225, 163] on button "Next" at bounding box center [197, 174] width 161 height 40
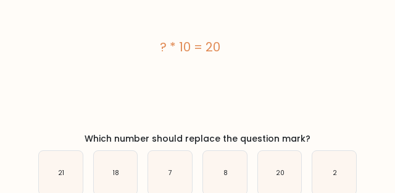
scroll to position [115, 0]
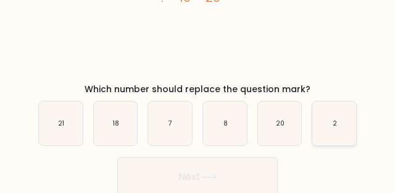
click at [342, 131] on icon "2" at bounding box center [335, 123] width 44 height 44
radio input "true"
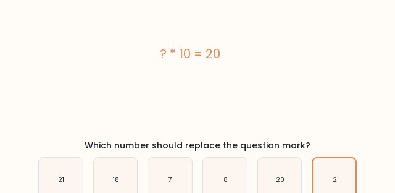
scroll to position [117, 0]
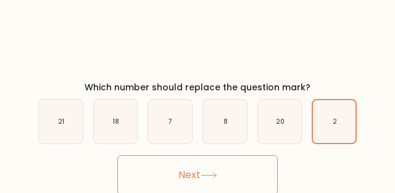
click at [218, 172] on icon at bounding box center [209, 175] width 17 height 7
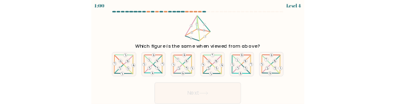
scroll to position [1, 0]
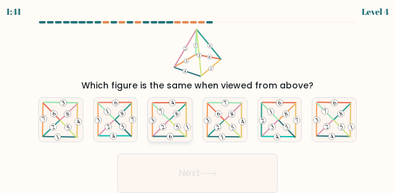
click at [180, 123] on icon at bounding box center [170, 119] width 44 height 43
click at [198, 99] on input "c." at bounding box center [198, 97] width 1 height 3
radio input "true"
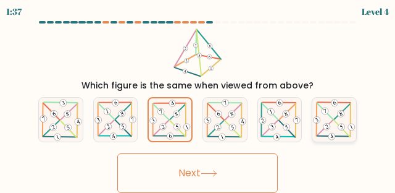
click at [344, 134] on icon at bounding box center [335, 119] width 44 height 43
click at [198, 99] on input "f." at bounding box center [198, 97] width 1 height 3
radio input "true"
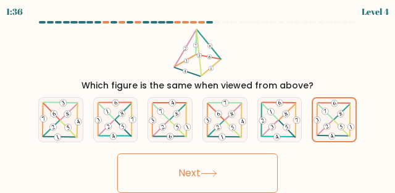
click at [235, 187] on button "Next" at bounding box center [197, 173] width 161 height 40
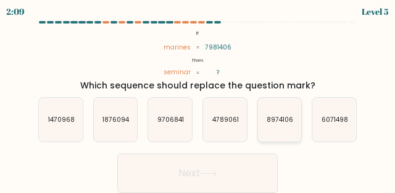
click at [284, 139] on icon "8974106" at bounding box center [280, 120] width 44 height 44
click at [198, 99] on input "e. 8974106" at bounding box center [198, 97] width 1 height 3
radio input "true"
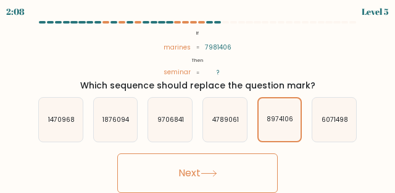
click at [237, 175] on button "Next" at bounding box center [197, 173] width 161 height 40
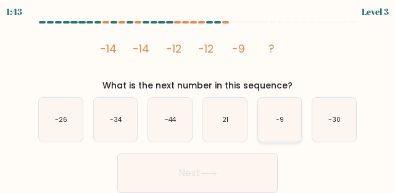
click at [285, 132] on icon "-9" at bounding box center [280, 120] width 44 height 44
click at [198, 99] on input "e. -9" at bounding box center [198, 97] width 1 height 3
radio input "true"
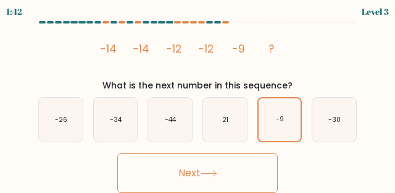
click at [238, 169] on button "Next" at bounding box center [197, 173] width 161 height 40
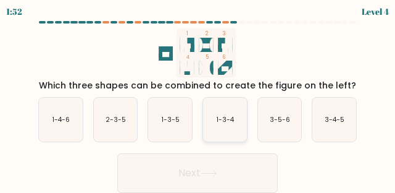
click at [216, 112] on icon "1-3-4" at bounding box center [225, 120] width 44 height 44
click at [198, 99] on input "d. 1-3-4" at bounding box center [198, 97] width 1 height 3
radio input "true"
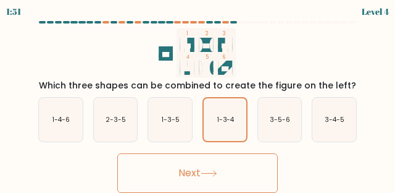
click at [247, 184] on button "Next" at bounding box center [197, 173] width 161 height 40
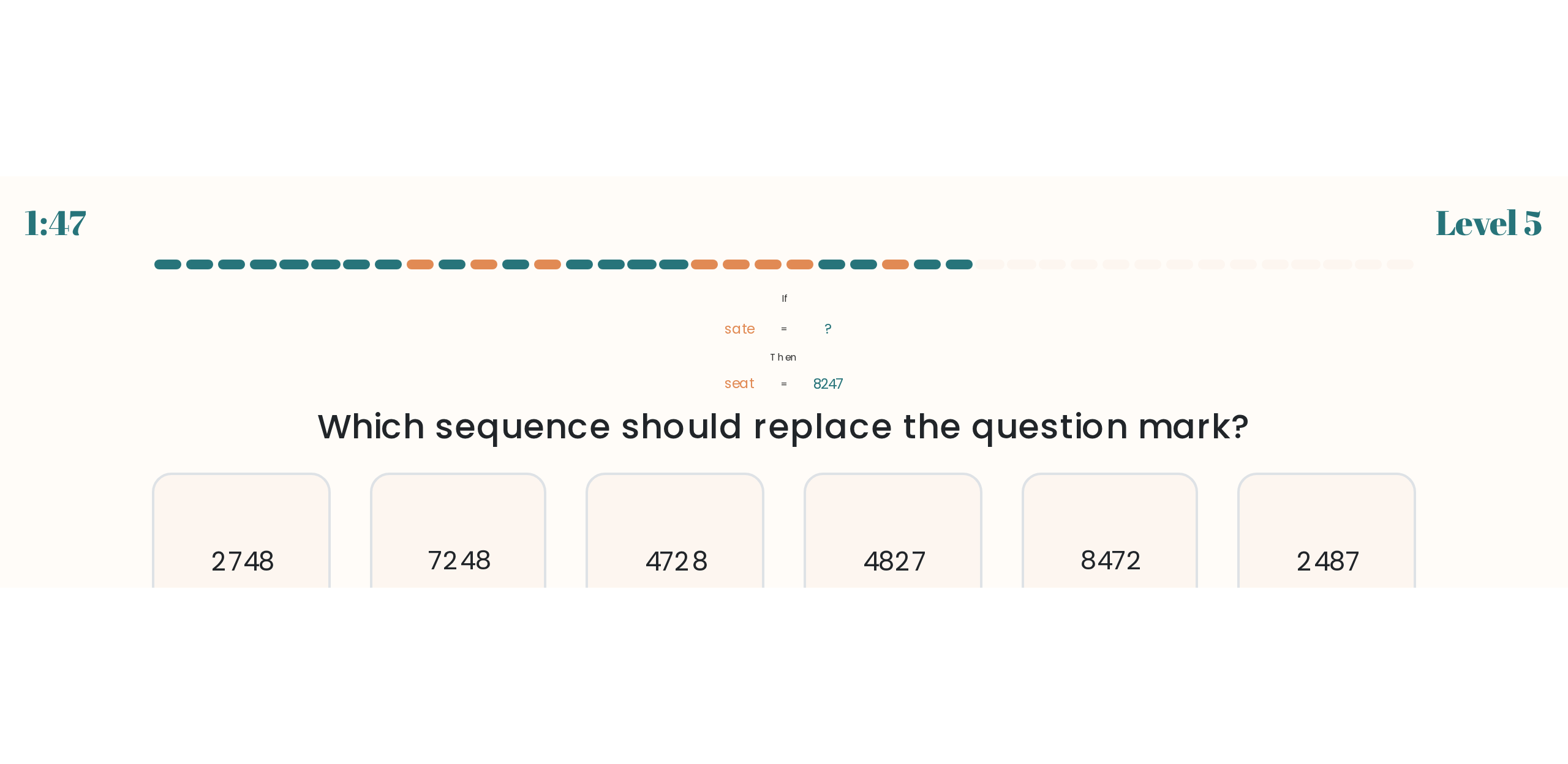
scroll to position [0, 0]
